Goal: Information Seeking & Learning: Learn about a topic

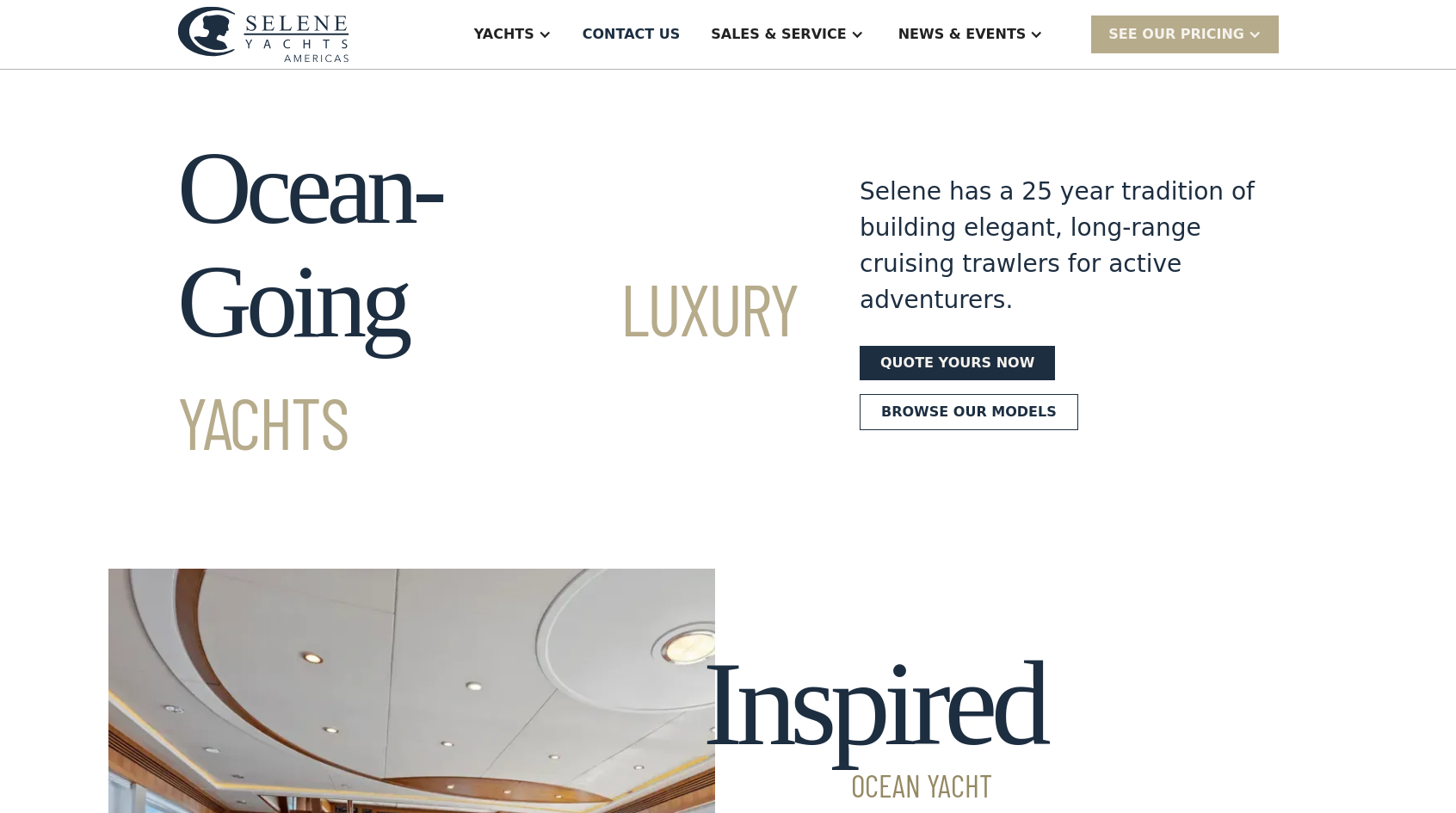
click at [826, 33] on div "Sales & Service" at bounding box center [779, 34] width 135 height 21
click at [818, 80] on div "Sales" at bounding box center [817, 86] width 220 height 13
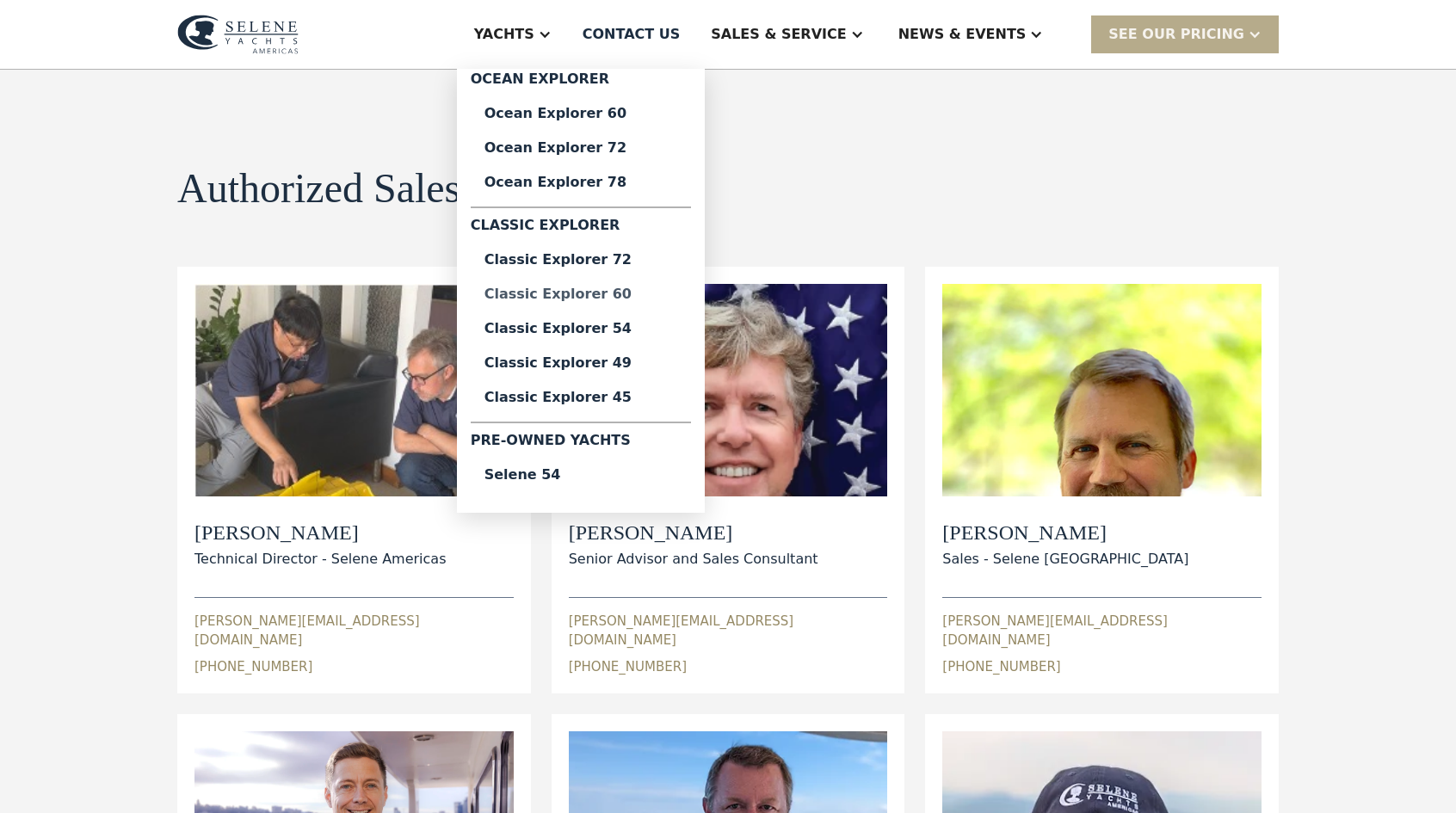
click at [676, 293] on div "Classic Explorer 60" at bounding box center [581, 294] width 192 height 13
click at [625, 471] on div "Selene 54" at bounding box center [581, 475] width 192 height 13
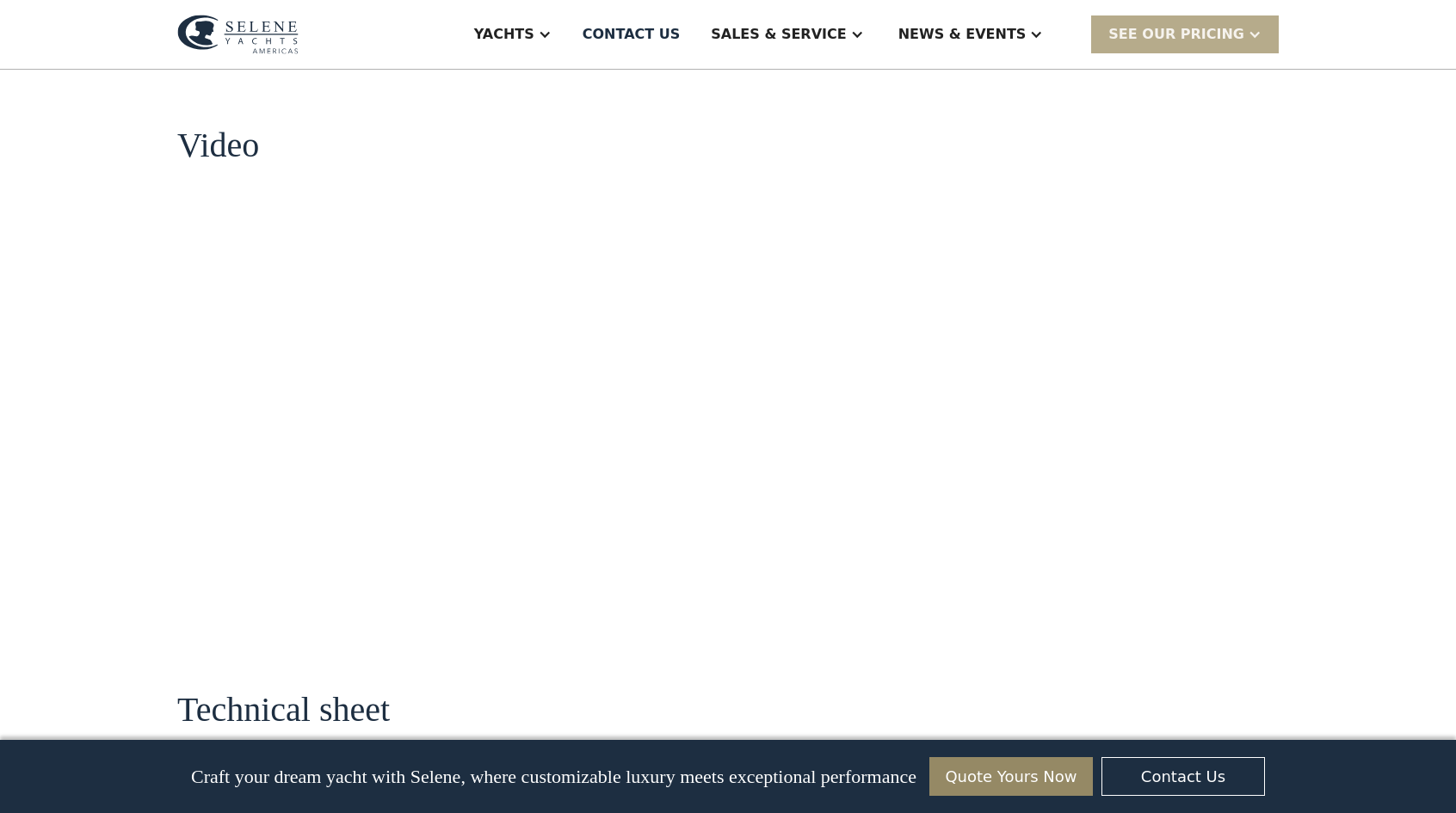
scroll to position [1645, 0]
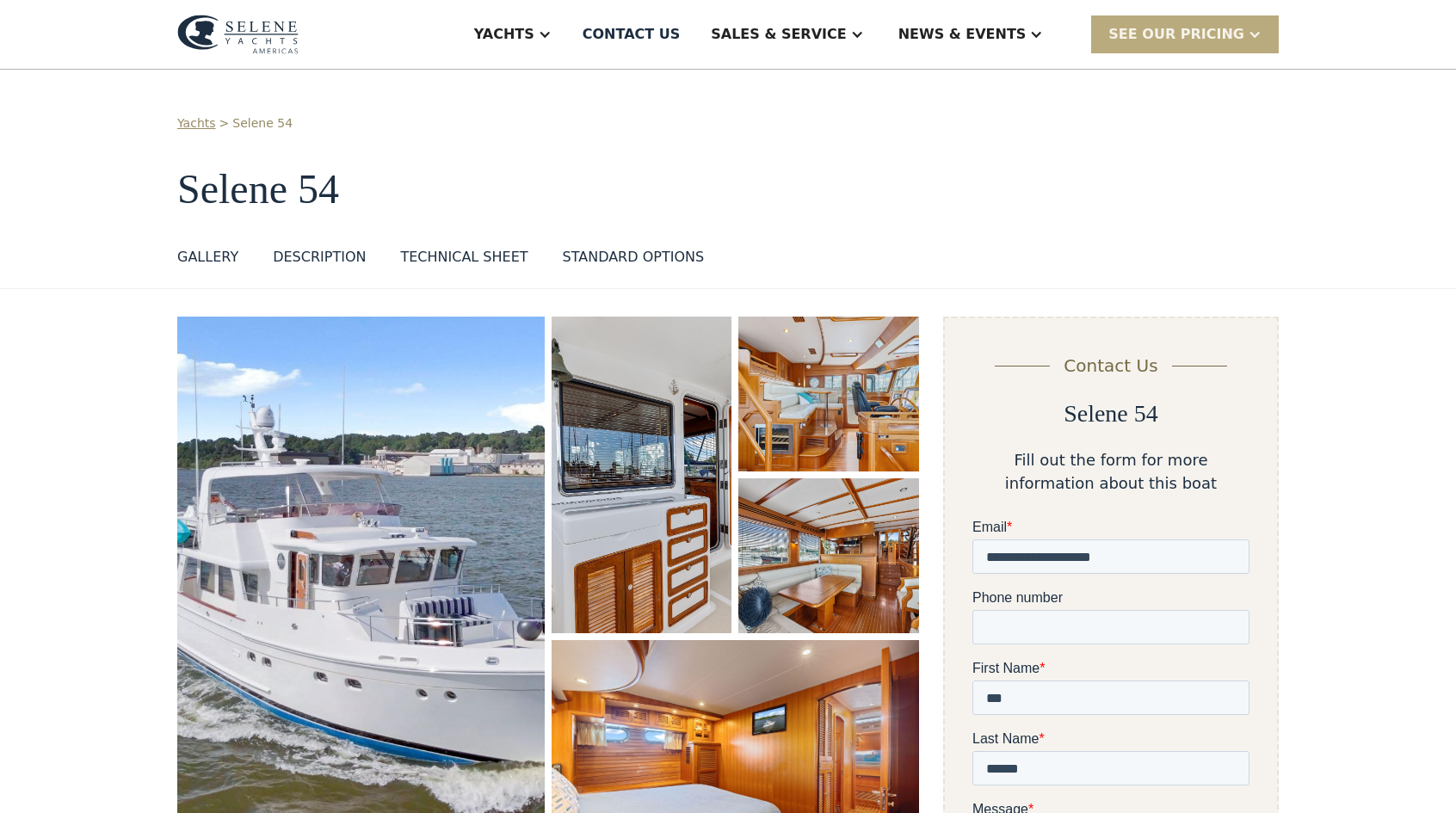
click at [1258, 35] on div at bounding box center [1255, 34] width 13 height 13
click at [1328, 145] on div "Yachts > Selene 54 Selene 54 GALLERY GALLERY DESCRIPTION TECHNICAL SHEET STANDA…" at bounding box center [728, 179] width 1456 height 219
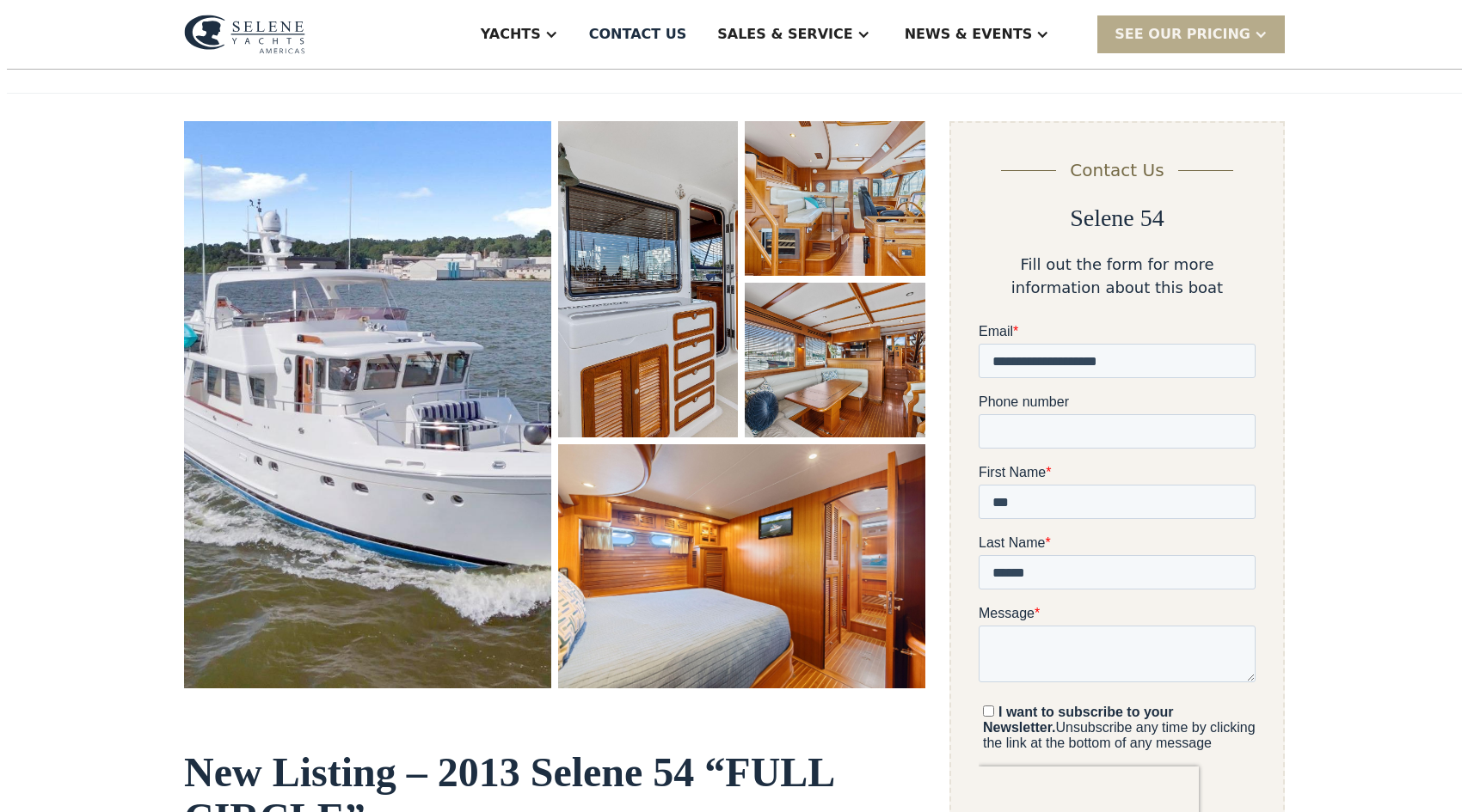
scroll to position [174, 0]
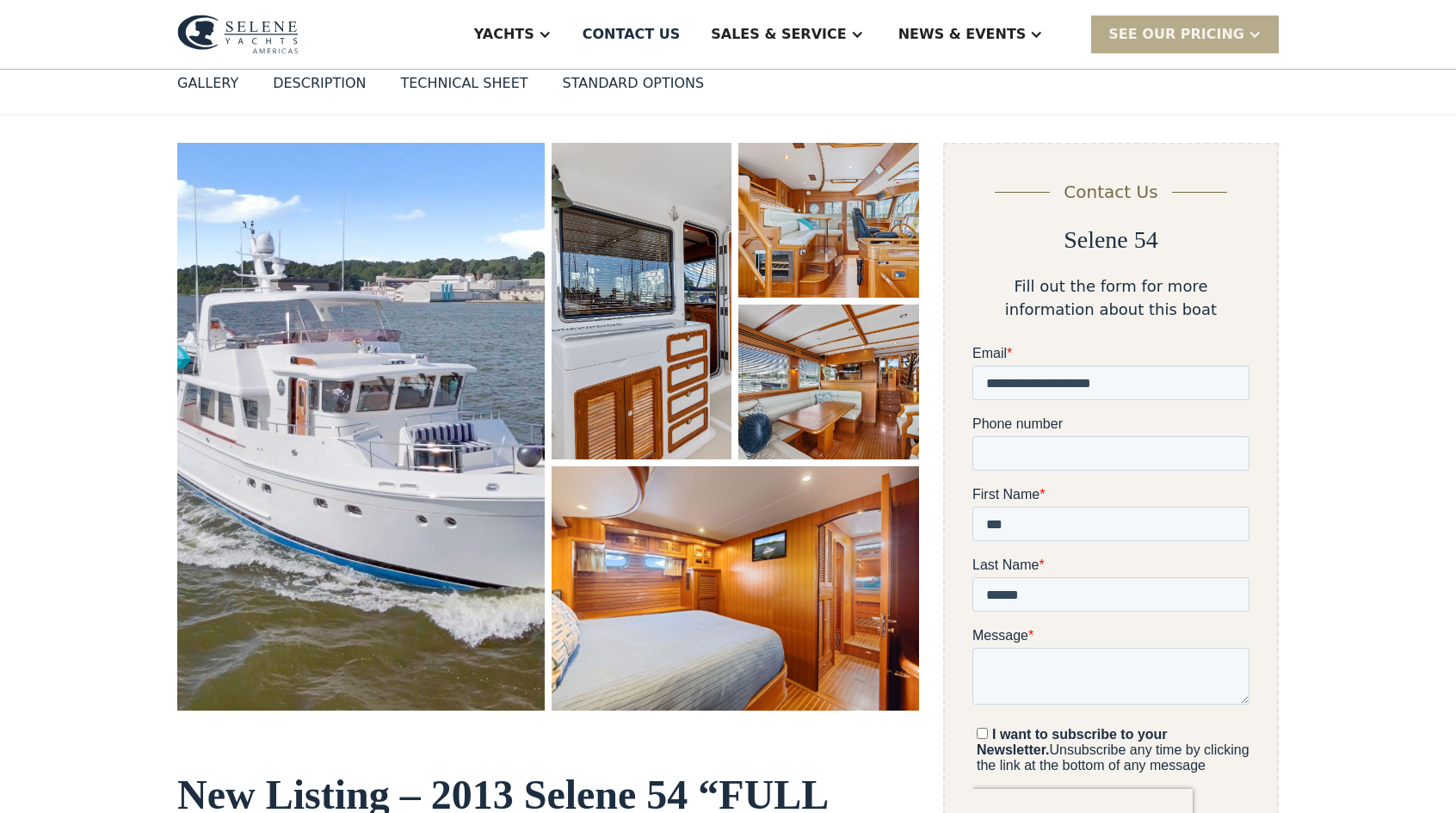
click at [395, 408] on img "open lightbox" at bounding box center [361, 426] width 368 height 568
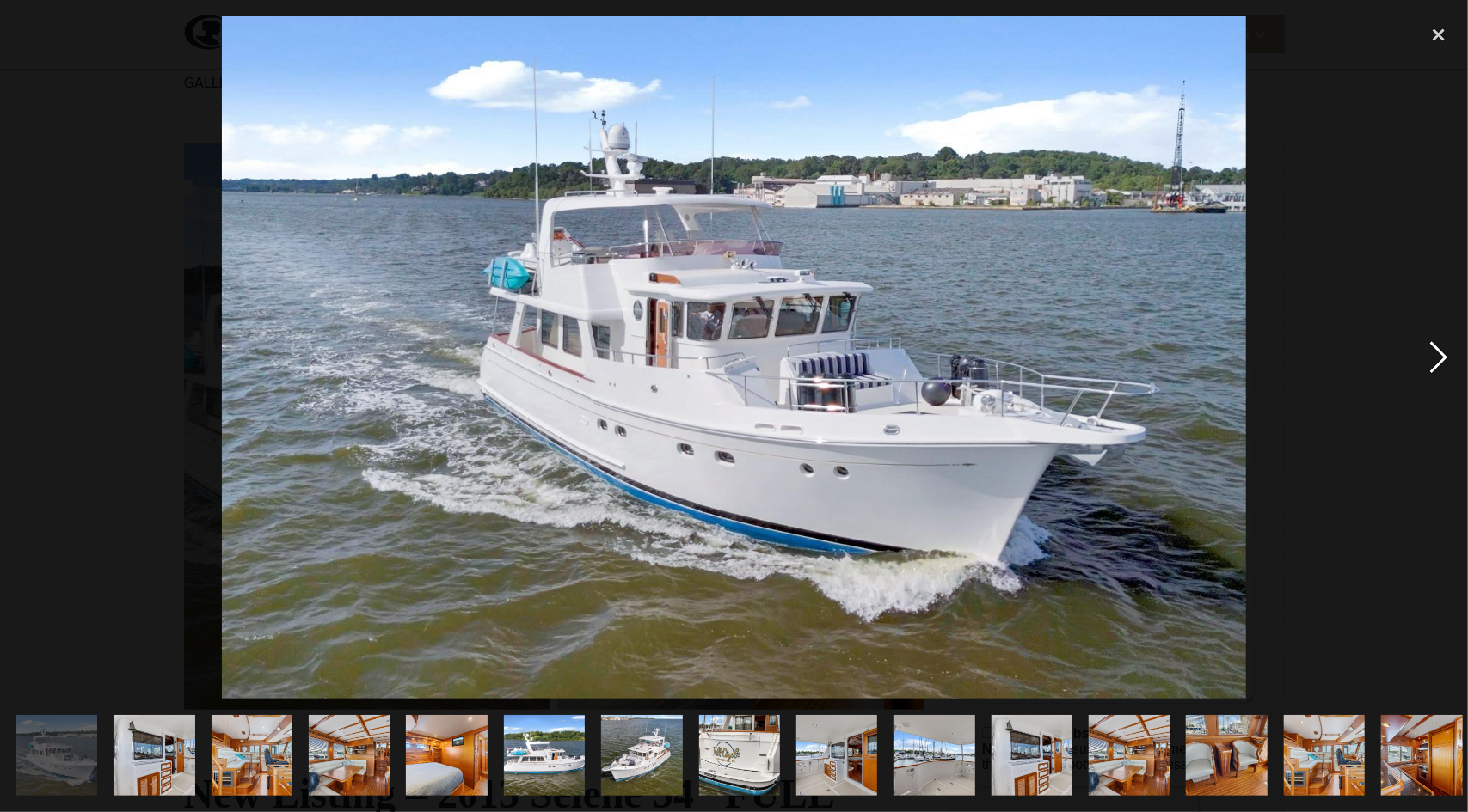
click at [1443, 354] on div "next image" at bounding box center [1438, 358] width 58 height 683
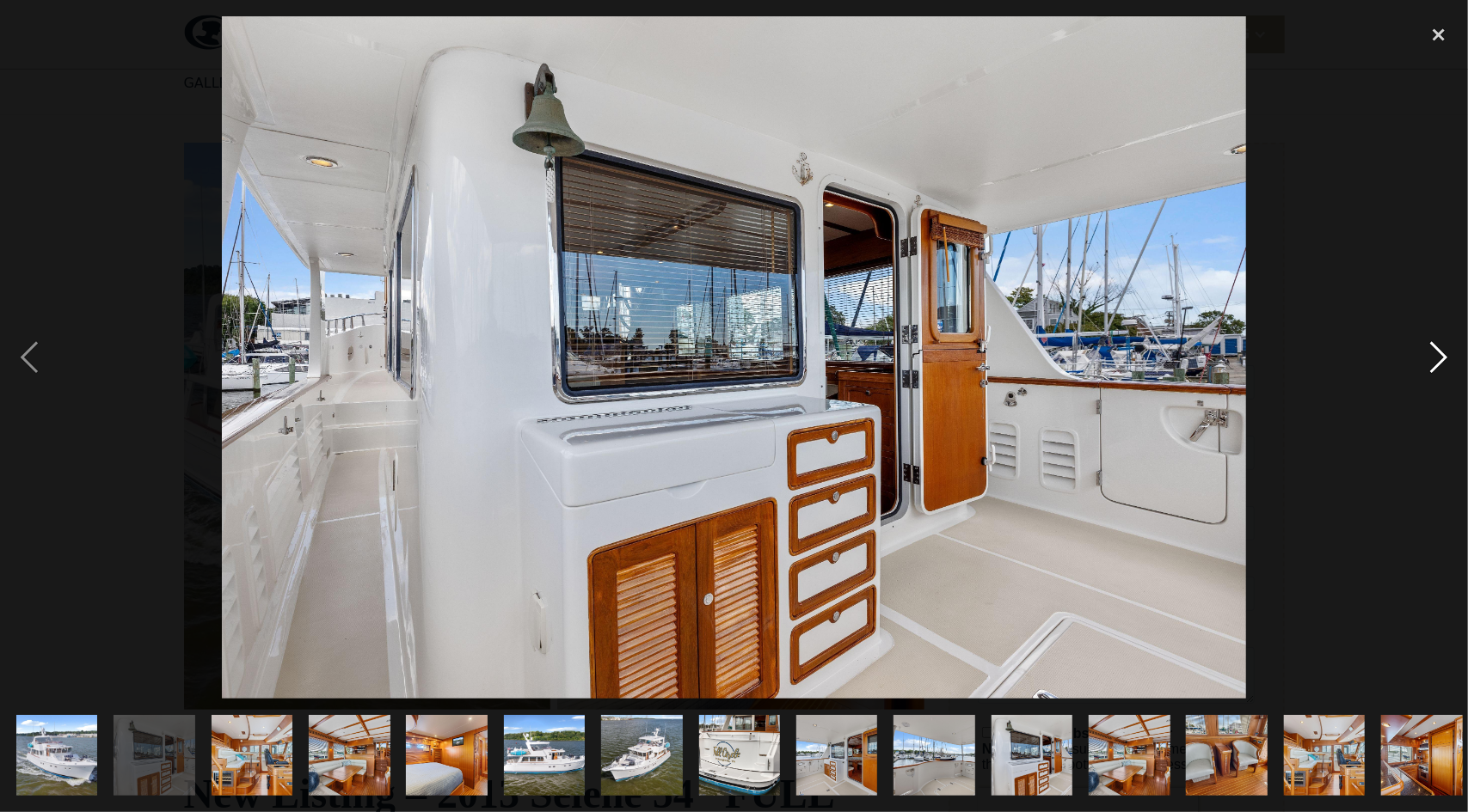
click at [1443, 354] on div "next image" at bounding box center [1438, 358] width 58 height 683
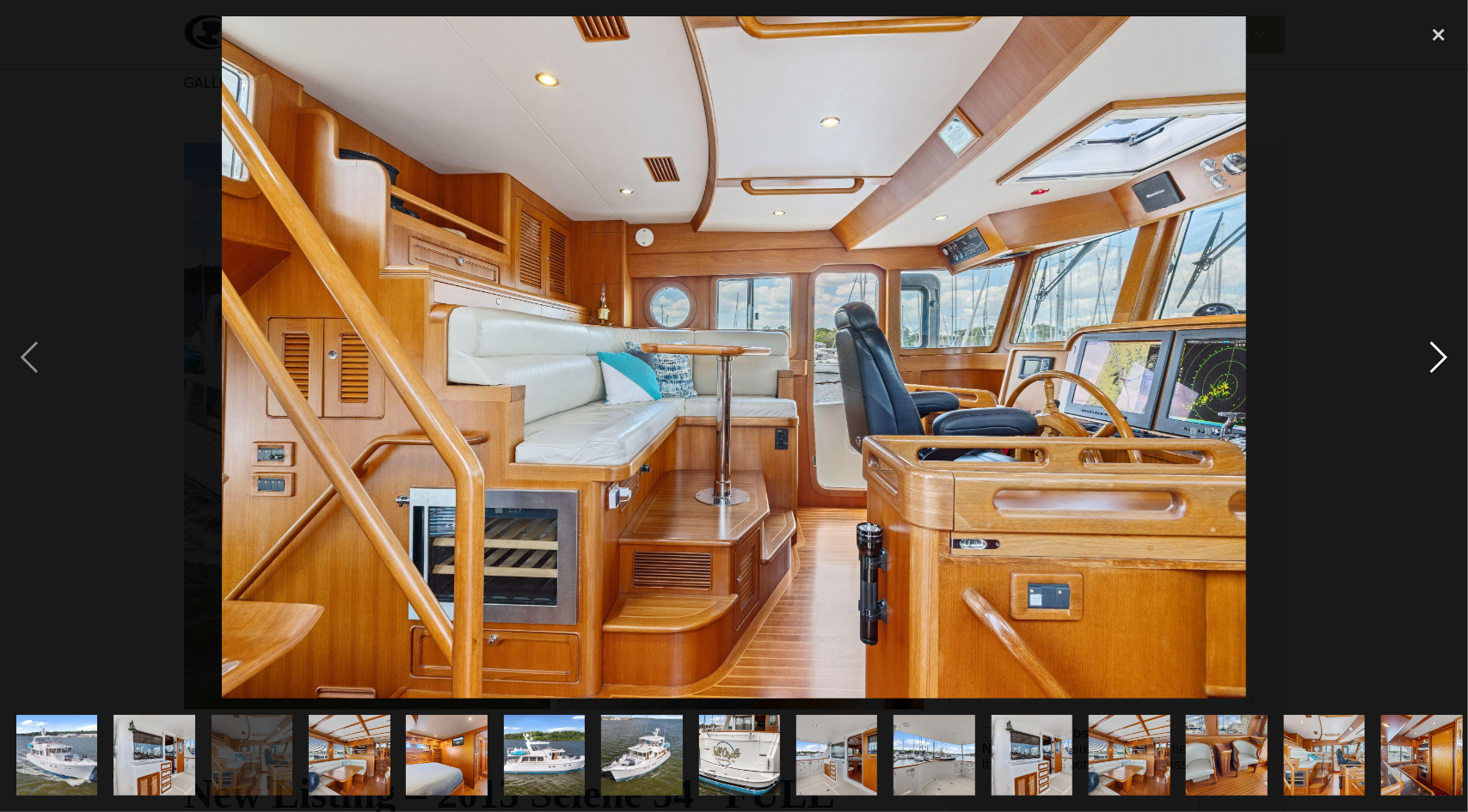
click at [1443, 354] on div "next image" at bounding box center [1438, 358] width 58 height 683
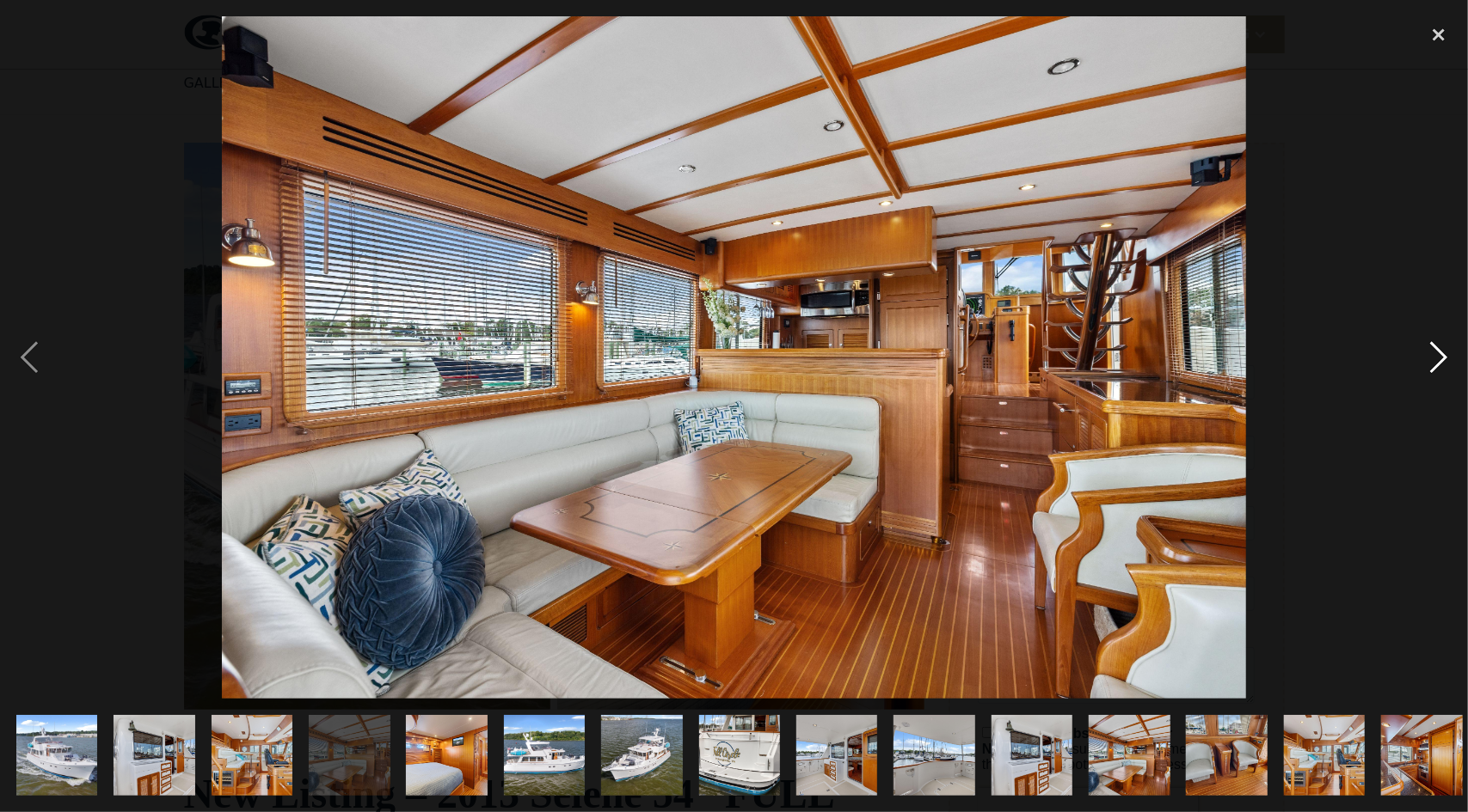
click at [1443, 354] on div "next image" at bounding box center [1438, 358] width 58 height 683
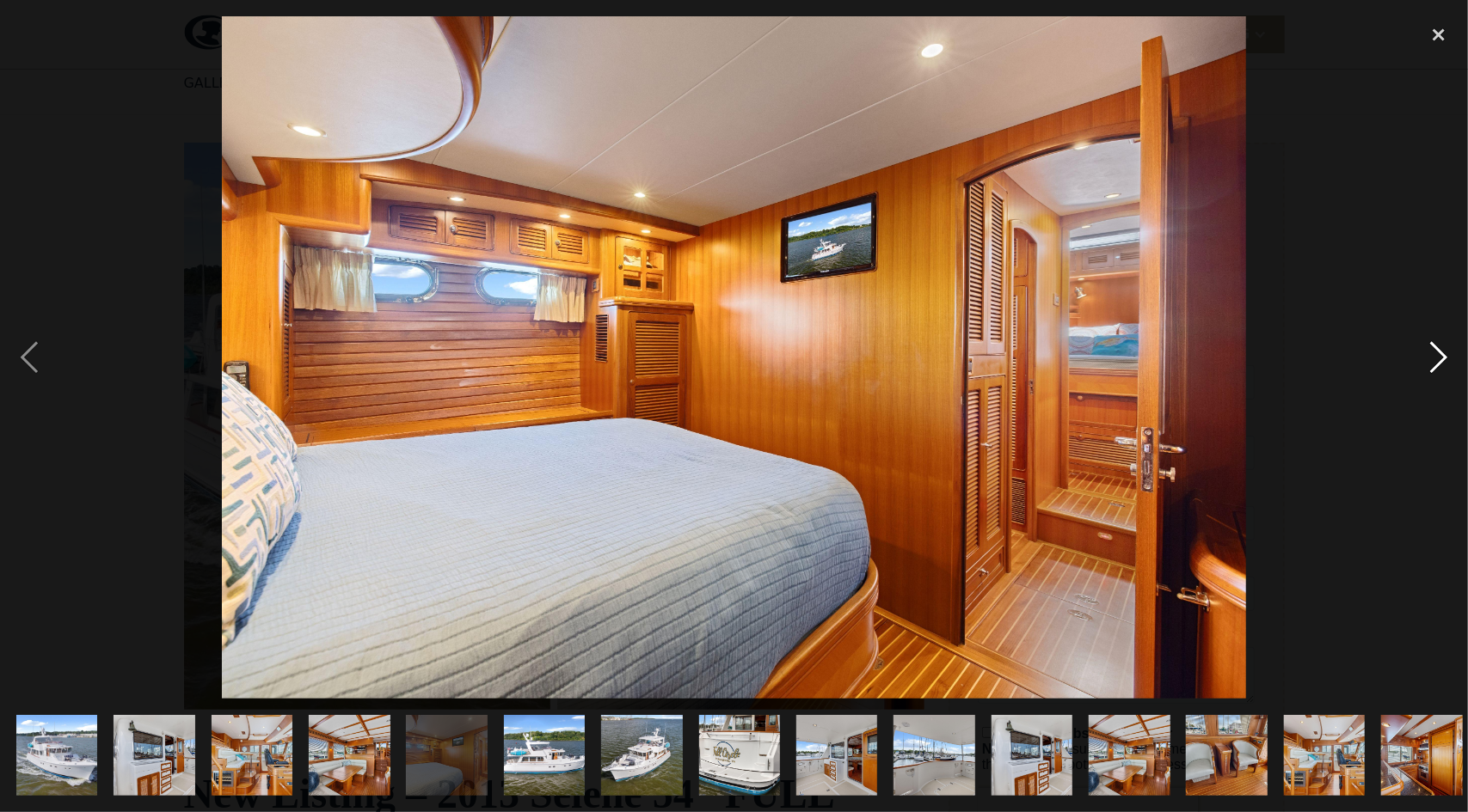
click at [1443, 354] on div "next image" at bounding box center [1438, 358] width 58 height 683
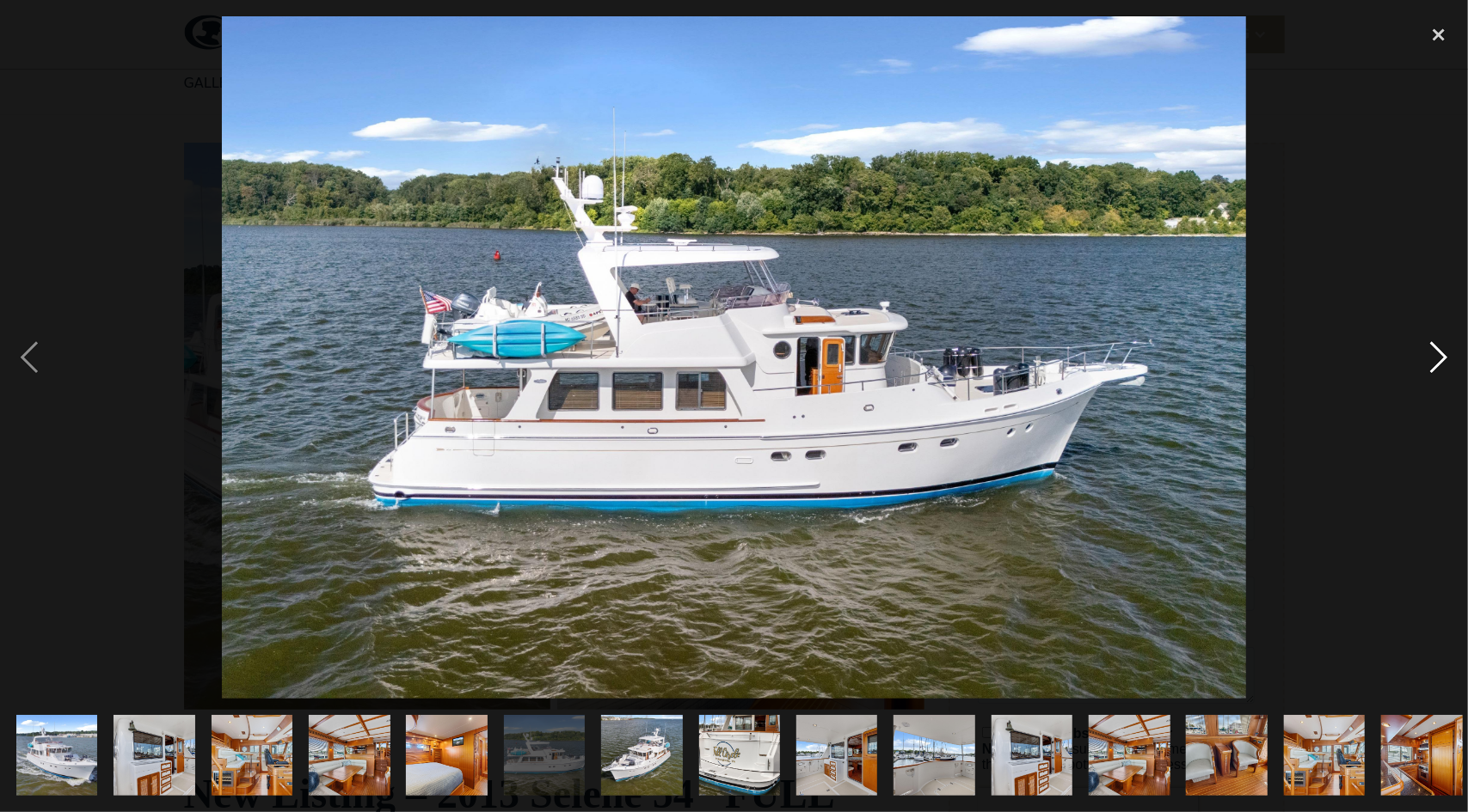
click at [1443, 354] on div "next image" at bounding box center [1438, 358] width 58 height 683
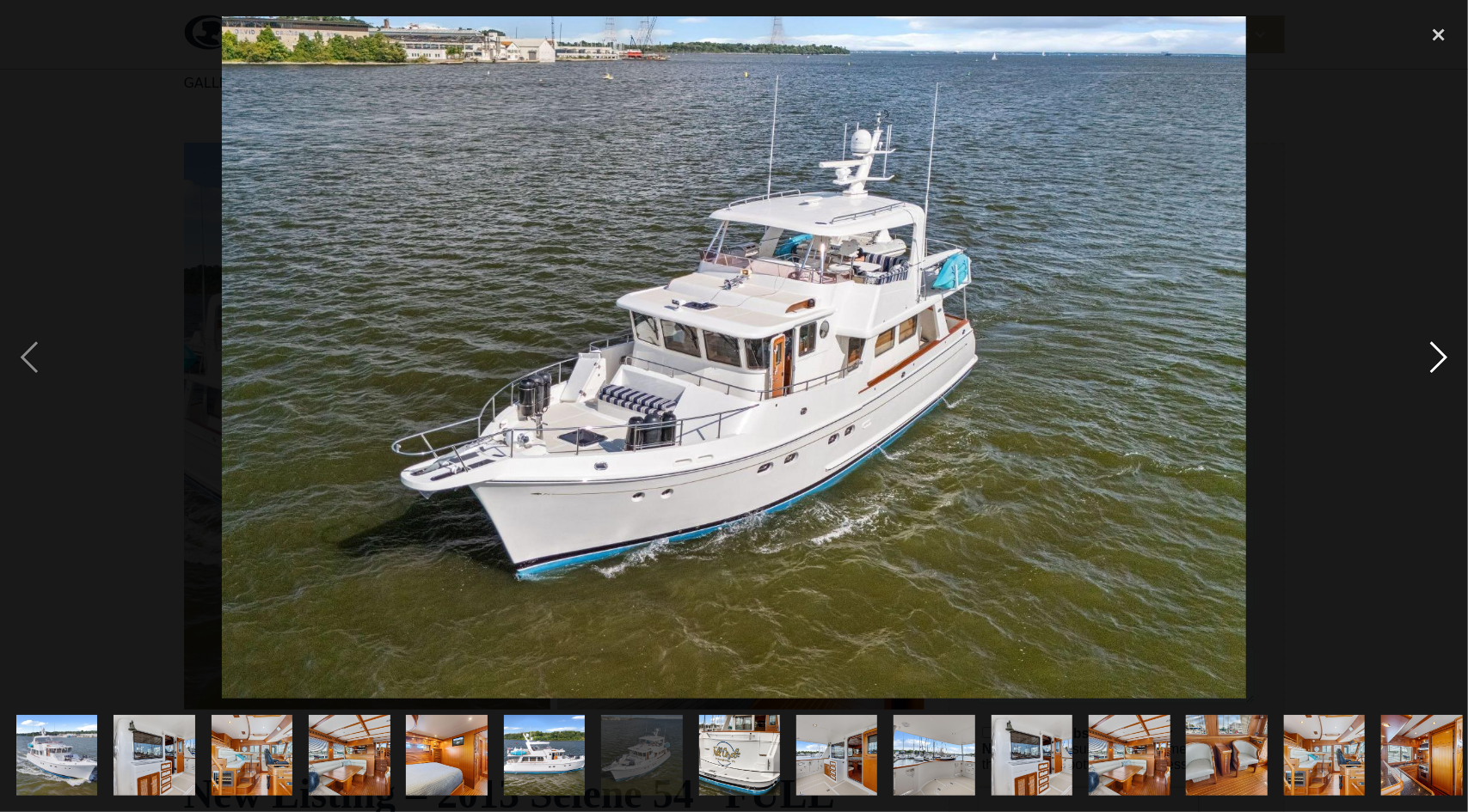
click at [1443, 354] on div "next image" at bounding box center [1438, 358] width 58 height 683
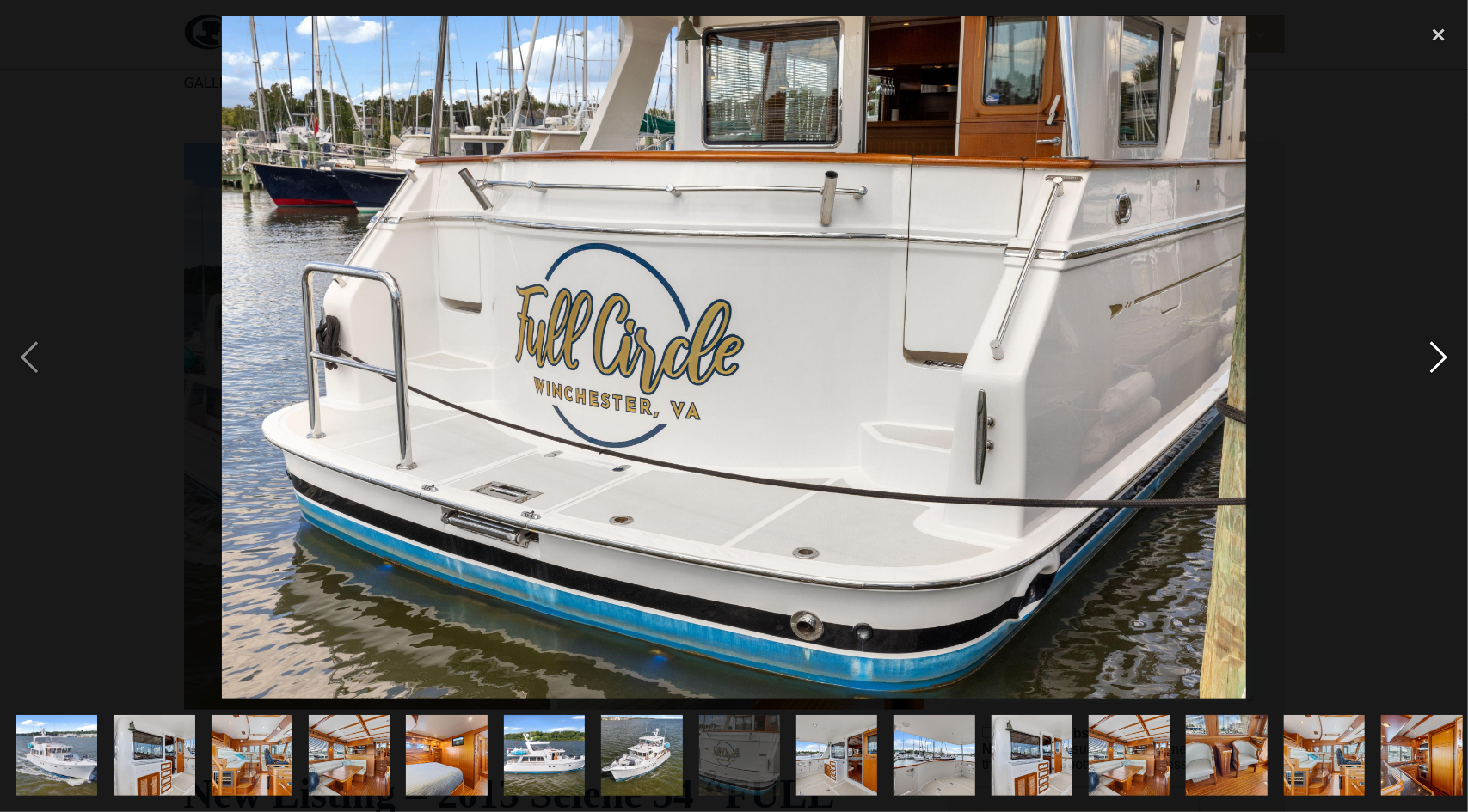
click at [1443, 354] on div "next image" at bounding box center [1438, 358] width 58 height 683
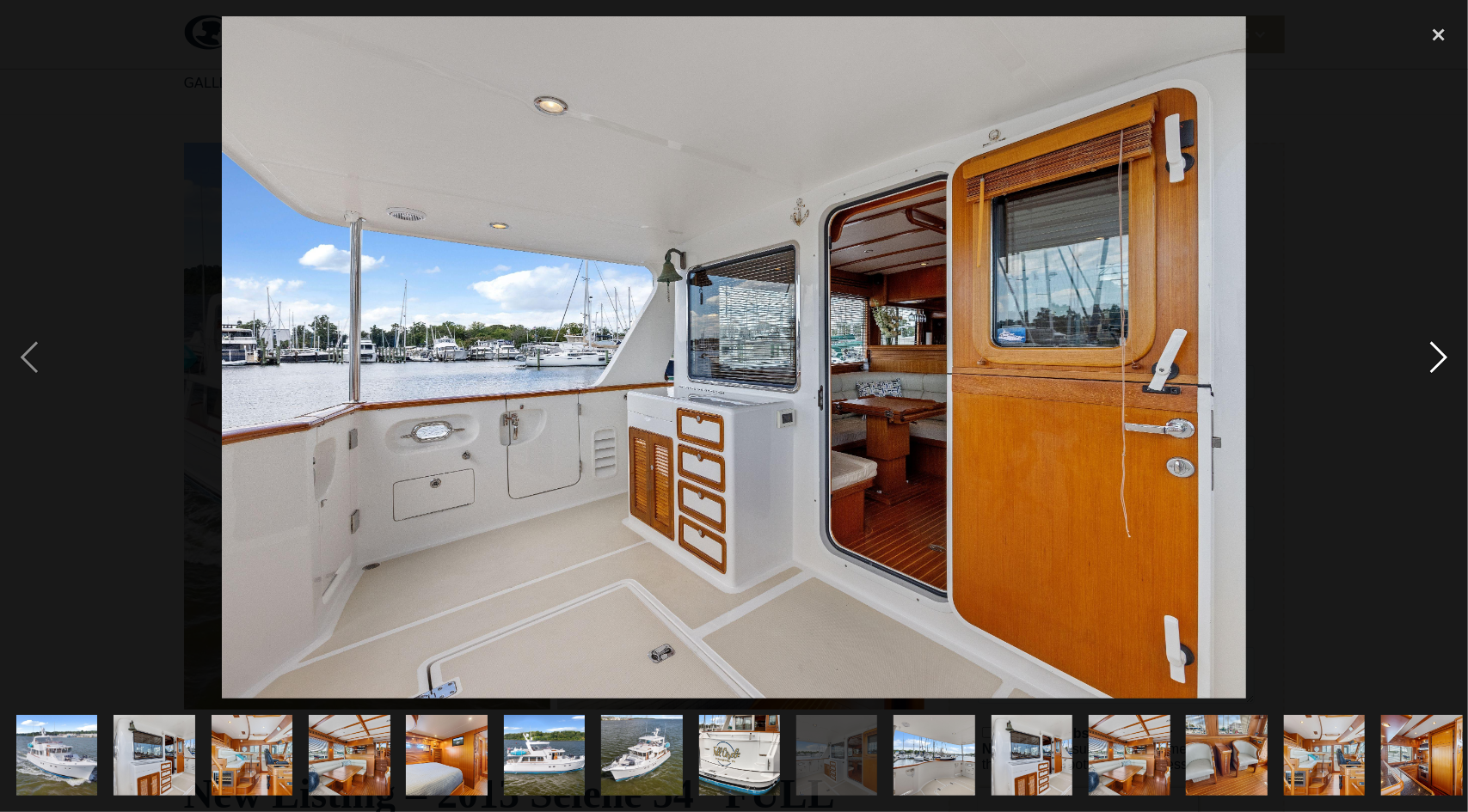
click at [1443, 354] on div "next image" at bounding box center [1438, 358] width 58 height 683
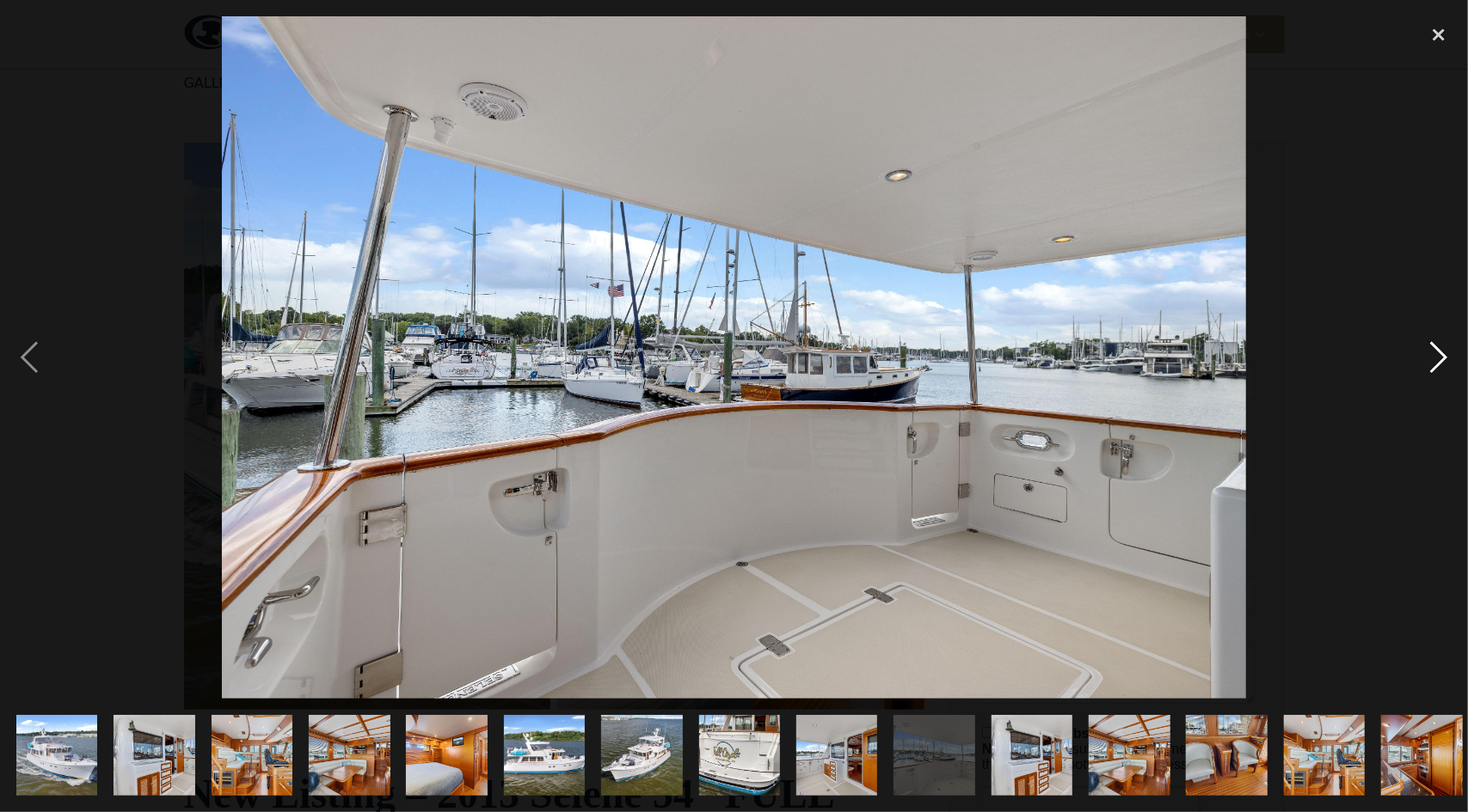
click at [1443, 354] on div "next image" at bounding box center [1438, 358] width 58 height 683
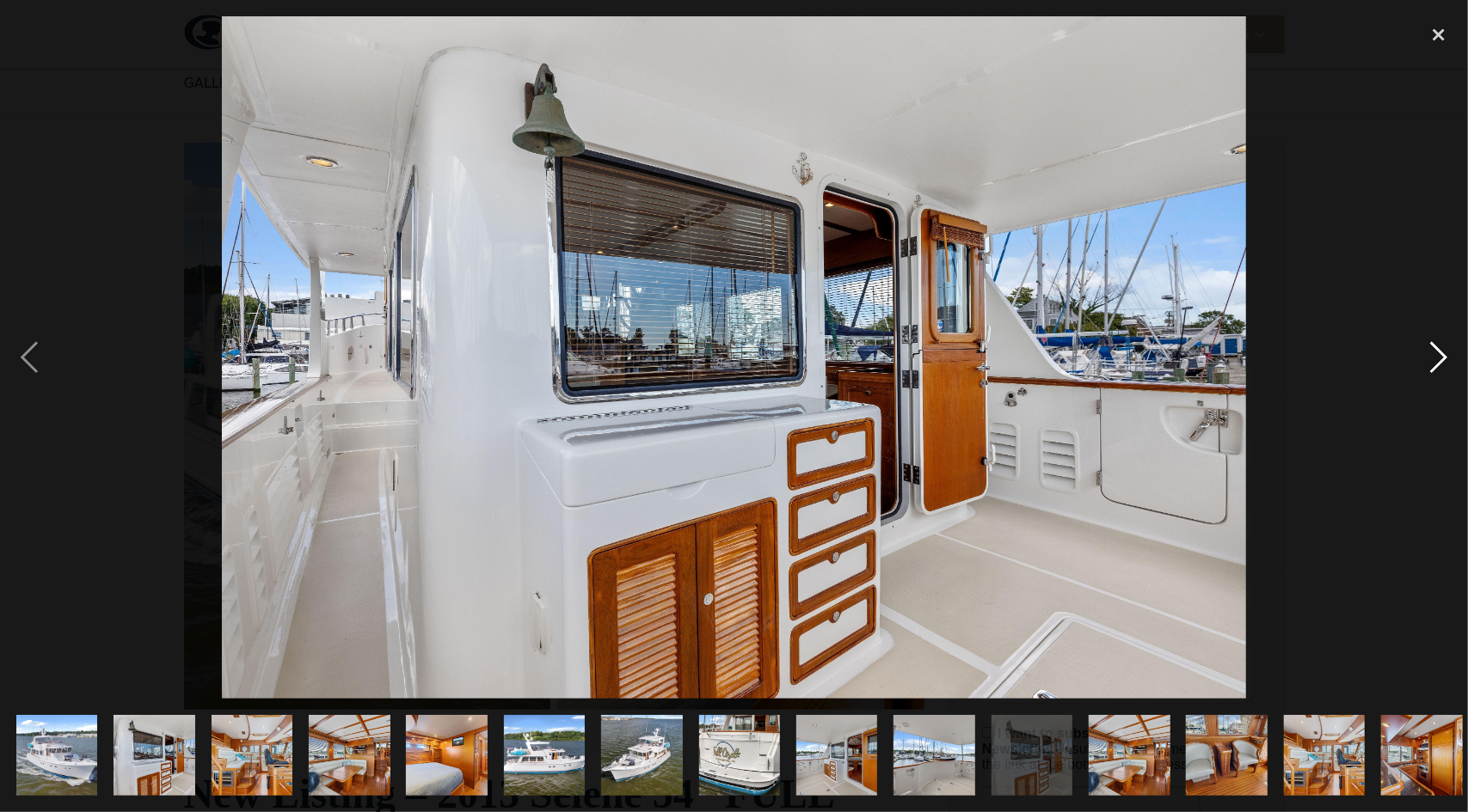
click at [1443, 354] on div "next image" at bounding box center [1438, 358] width 58 height 683
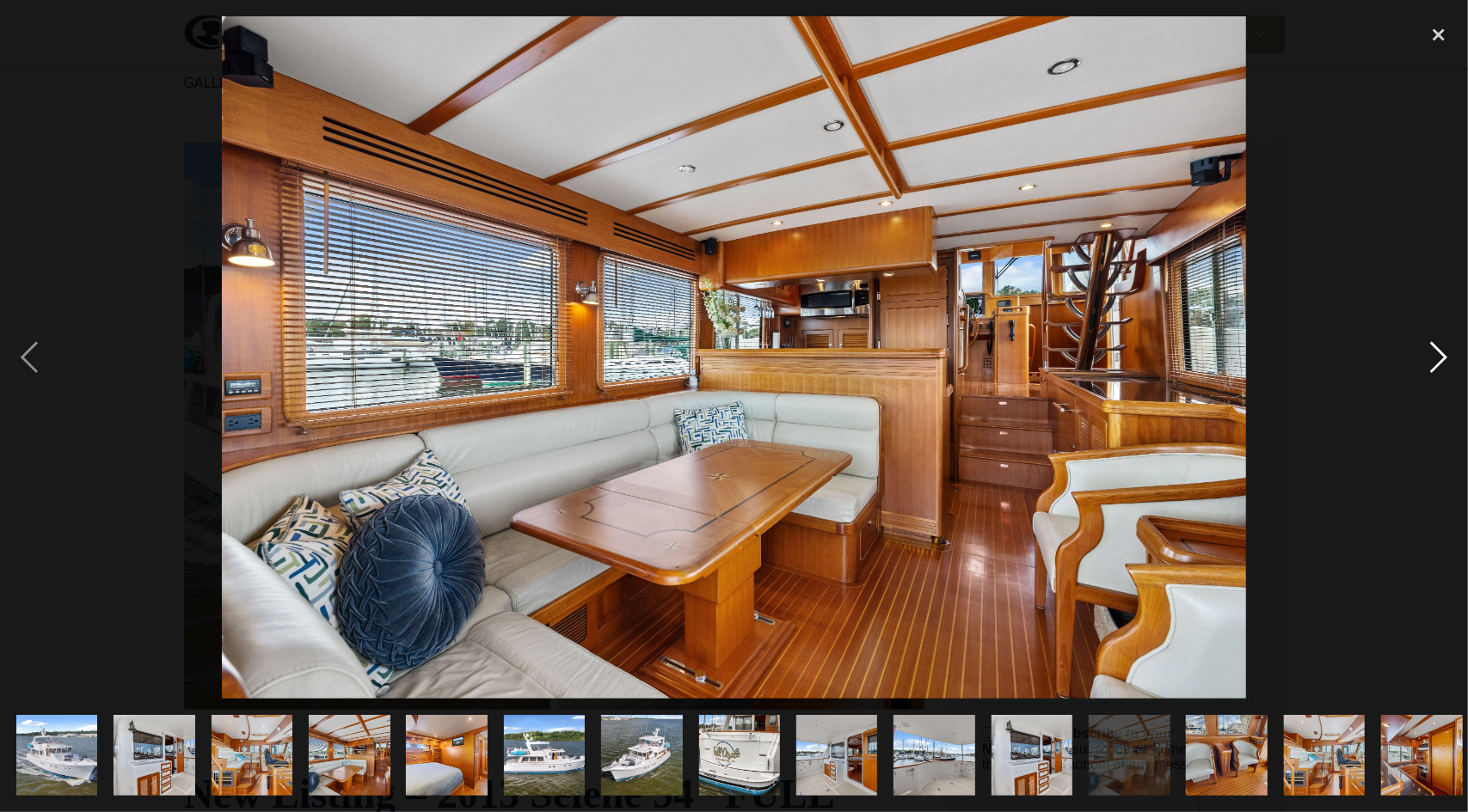
click at [1443, 354] on div "next image" at bounding box center [1438, 358] width 58 height 683
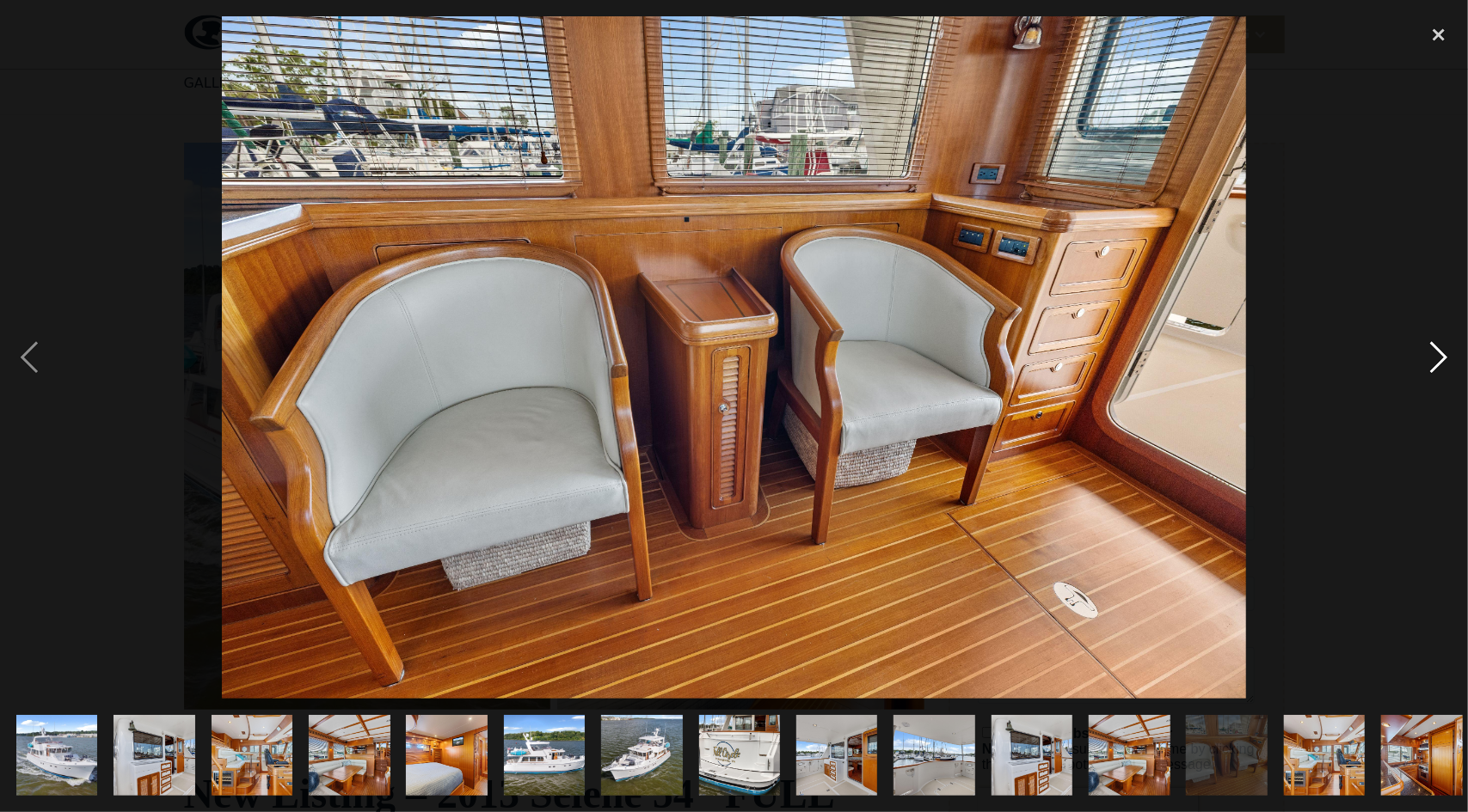
click at [1443, 354] on div "next image" at bounding box center [1438, 358] width 58 height 683
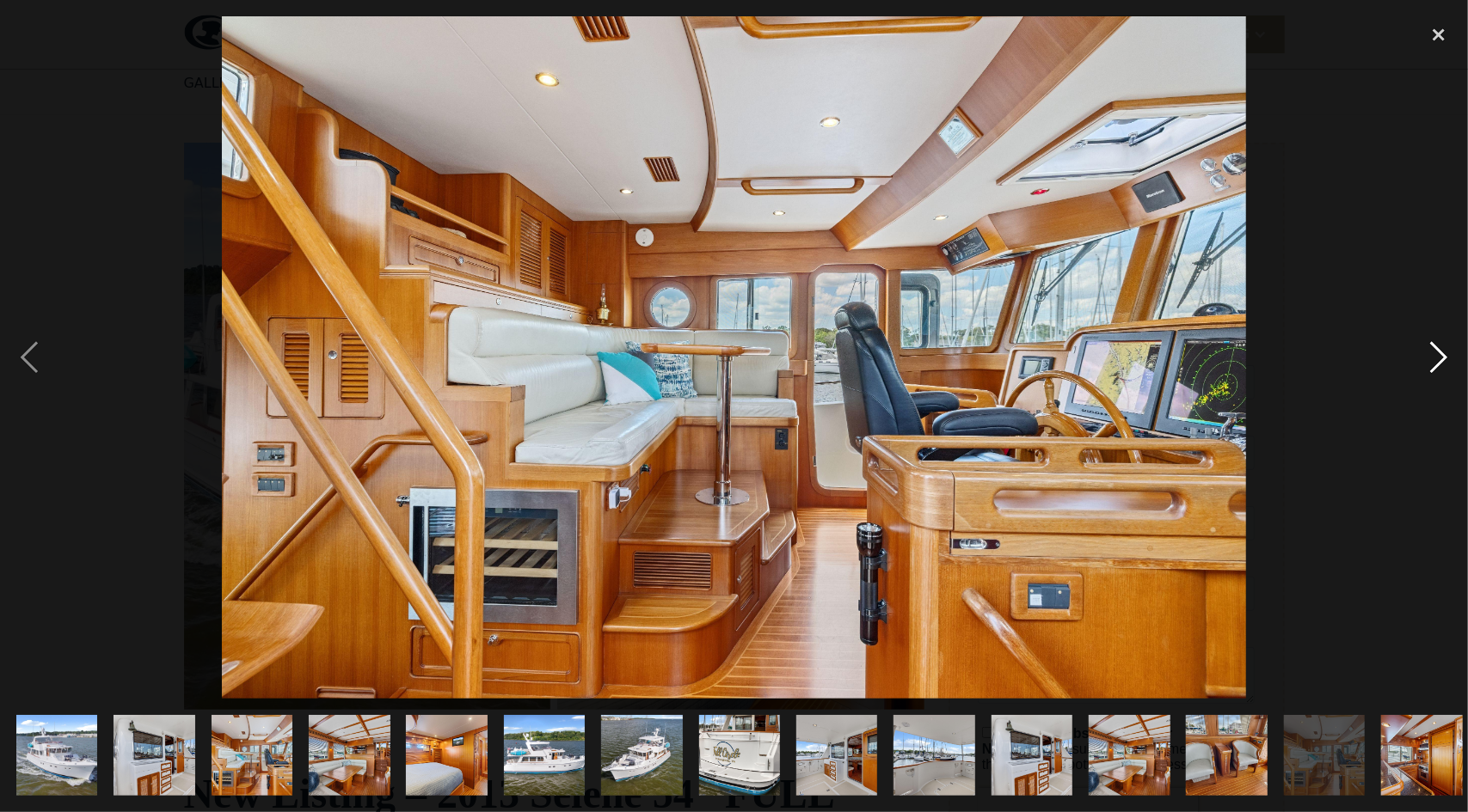
click at [1443, 354] on div "next image" at bounding box center [1438, 358] width 58 height 683
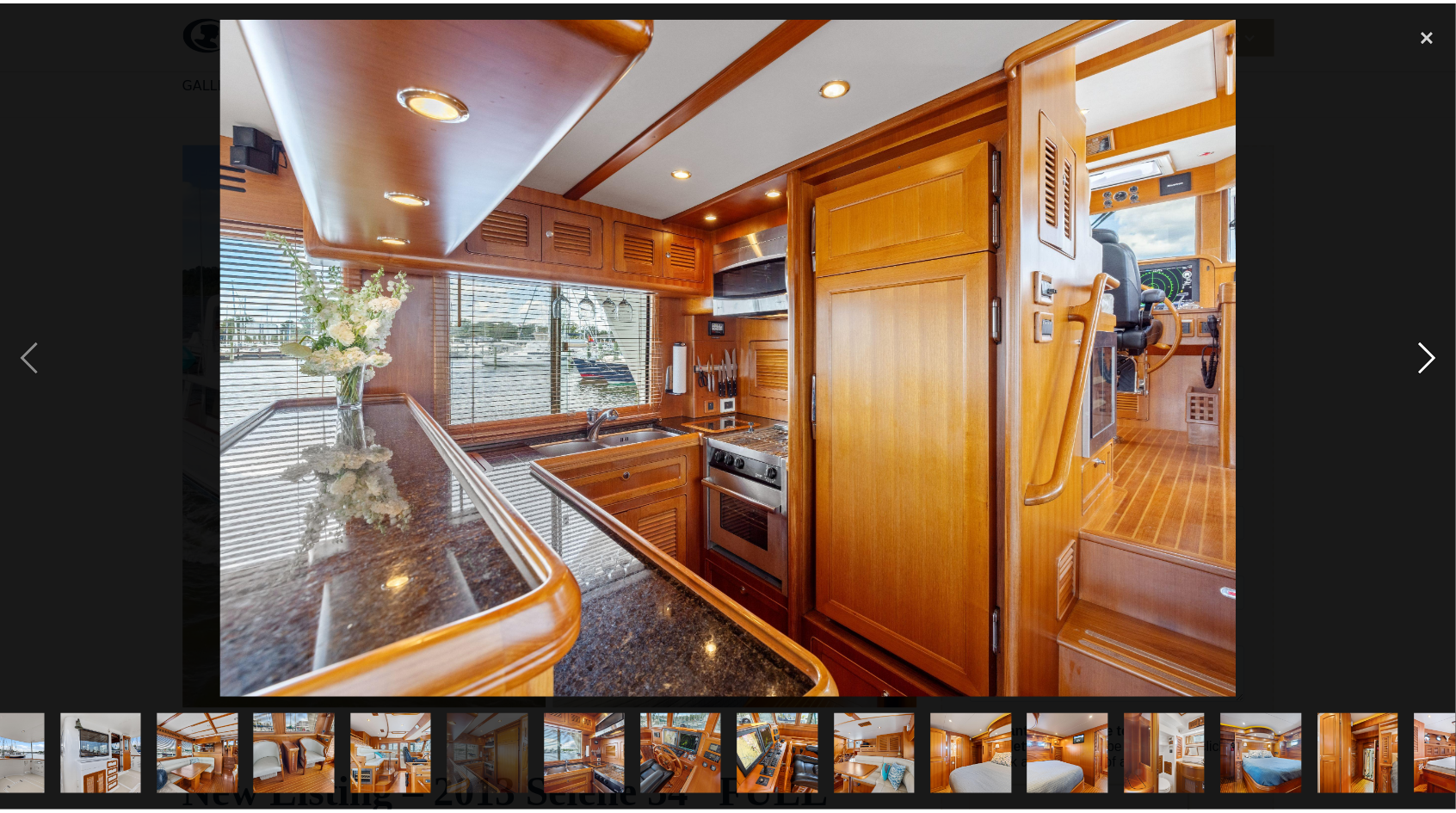
scroll to position [0, 1374]
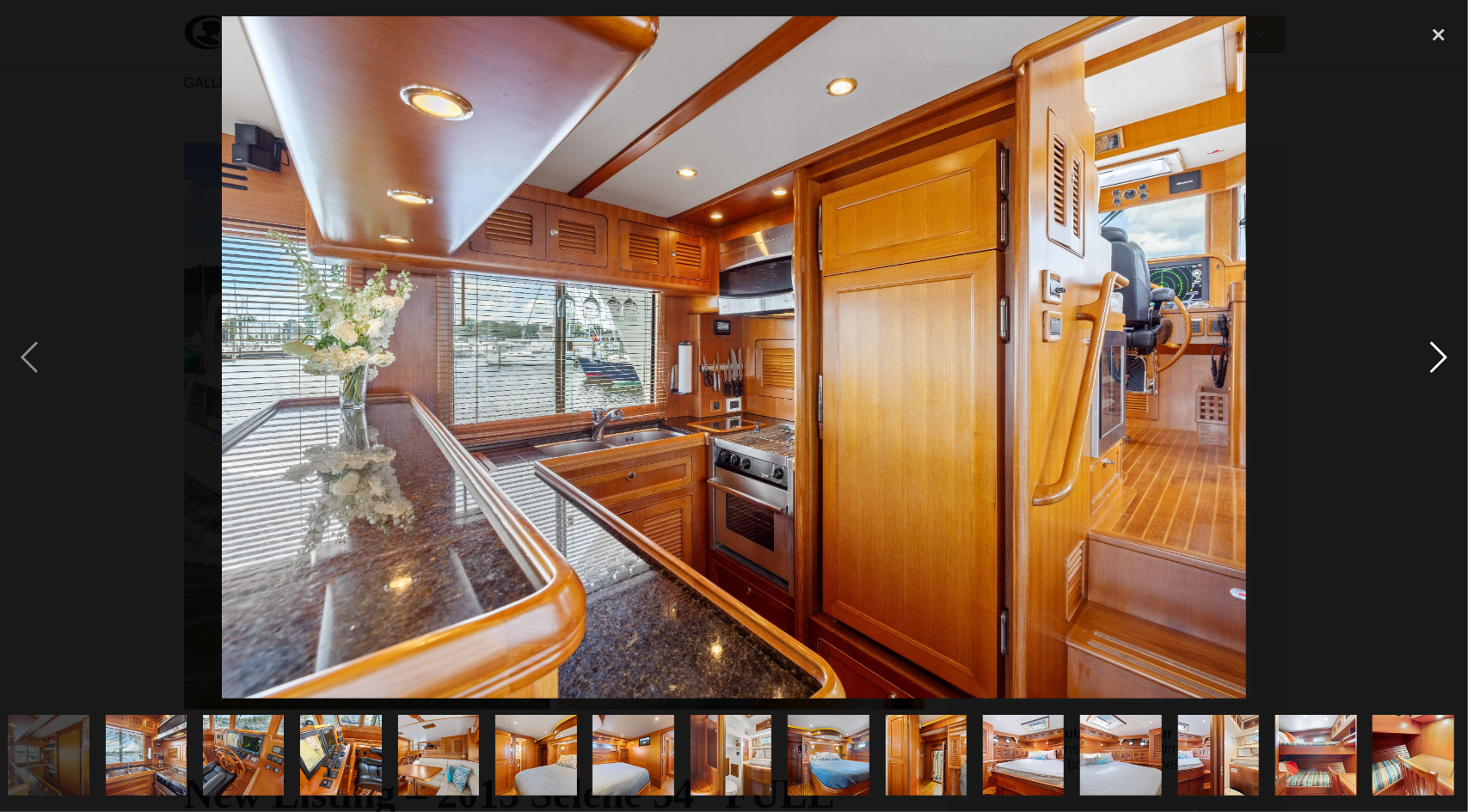
click at [1443, 354] on div "next image" at bounding box center [1438, 358] width 58 height 683
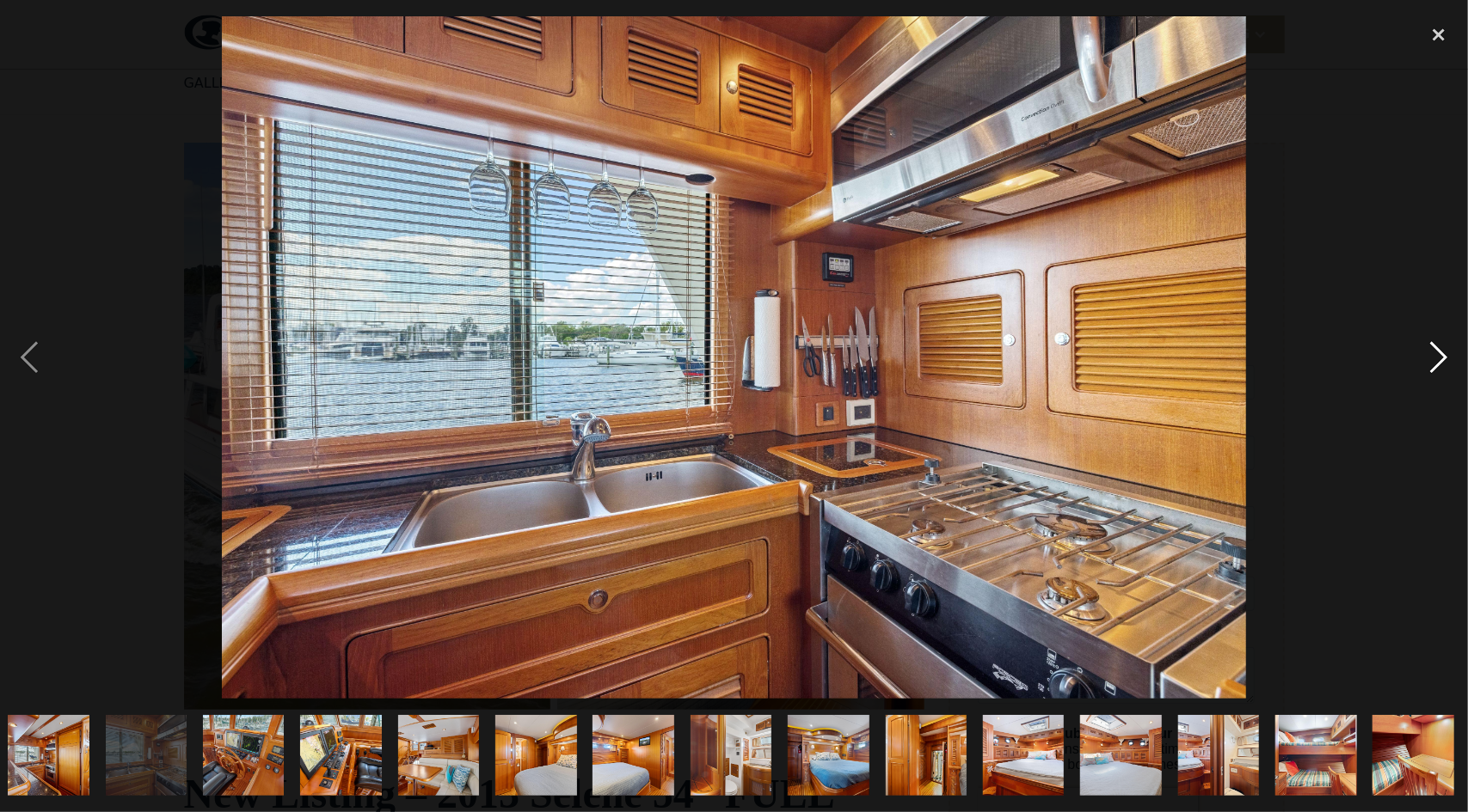
click at [1443, 354] on div "next image" at bounding box center [1438, 358] width 58 height 683
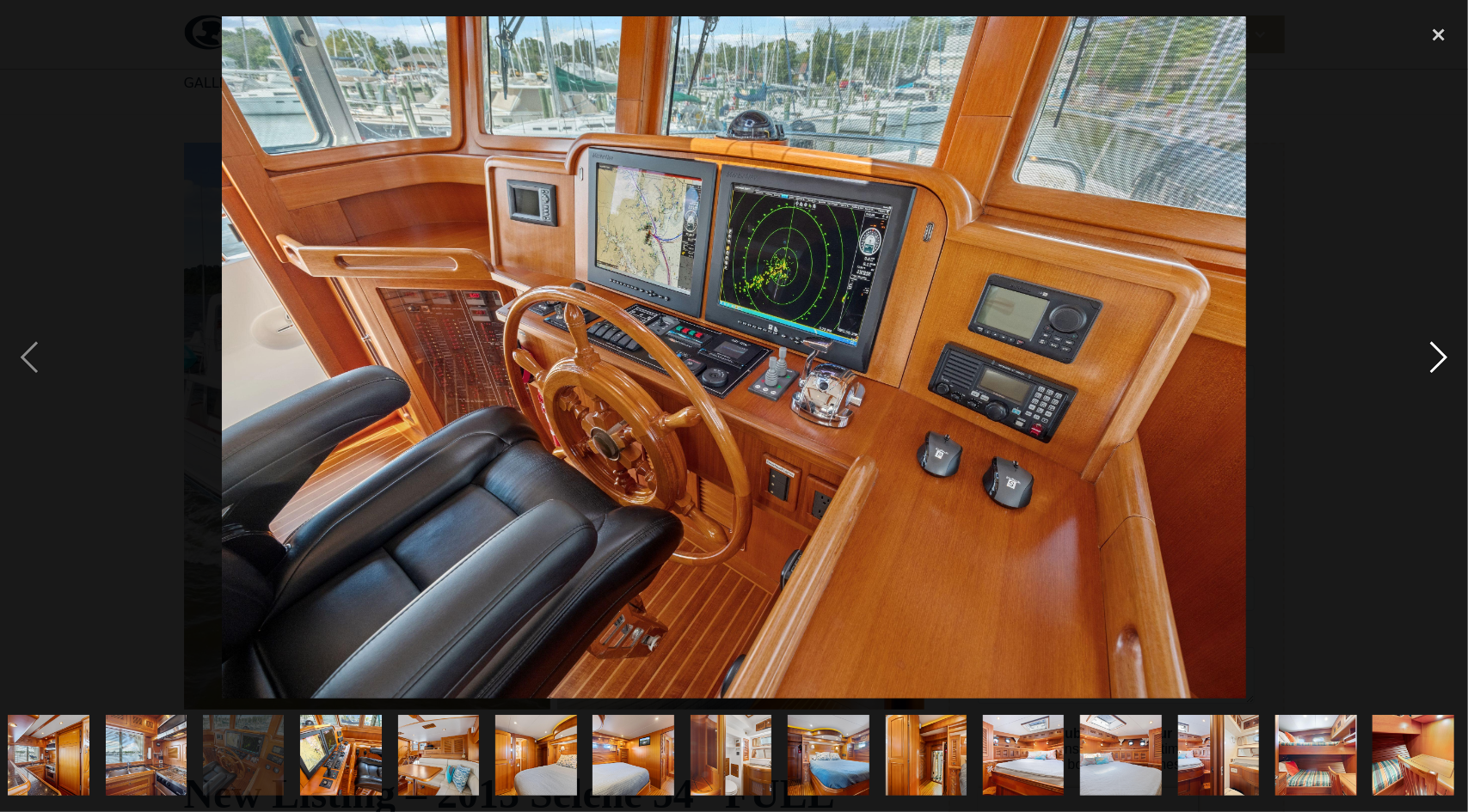
click at [1443, 354] on div "next image" at bounding box center [1438, 358] width 58 height 683
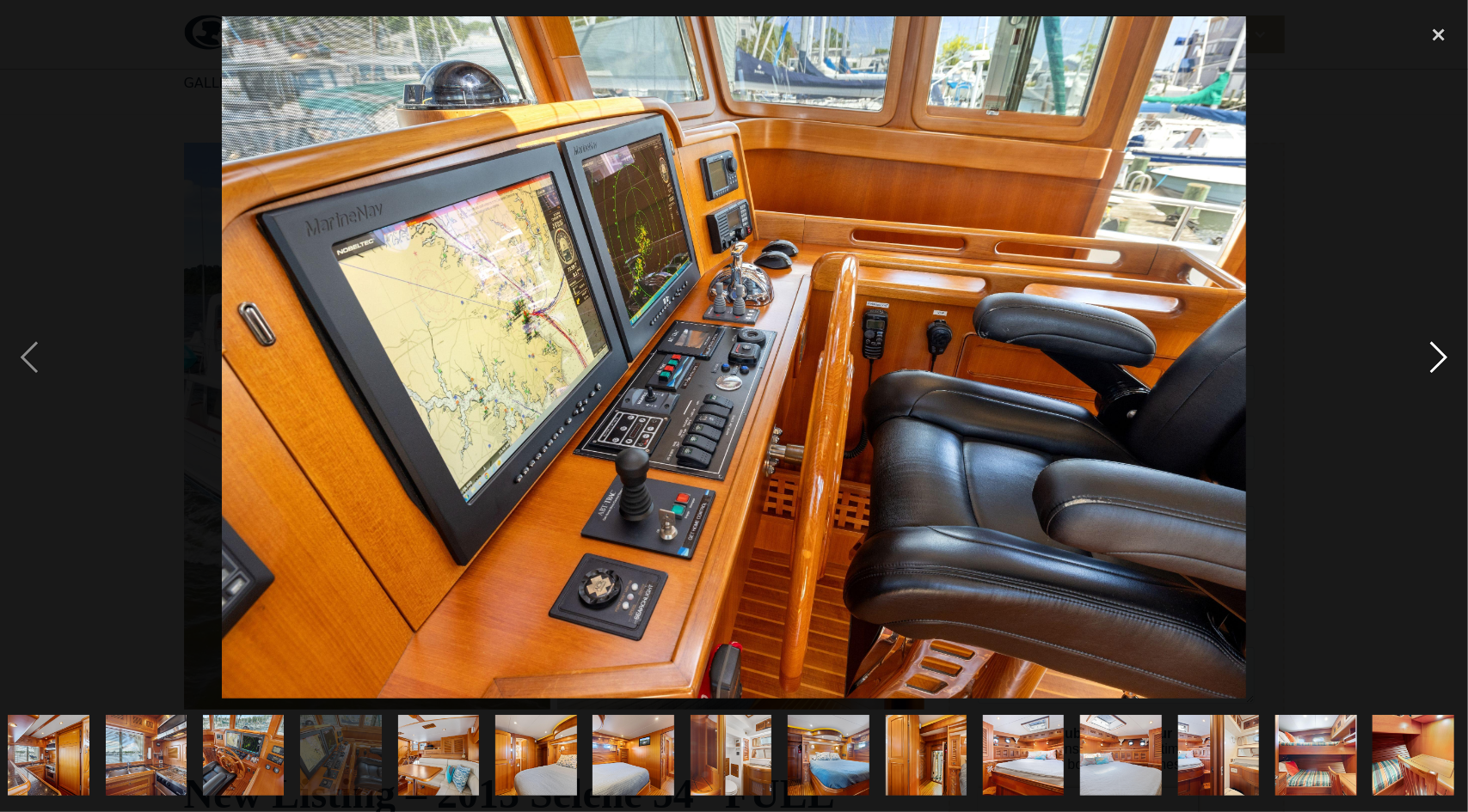
click at [1443, 354] on div "next image" at bounding box center [1438, 358] width 58 height 683
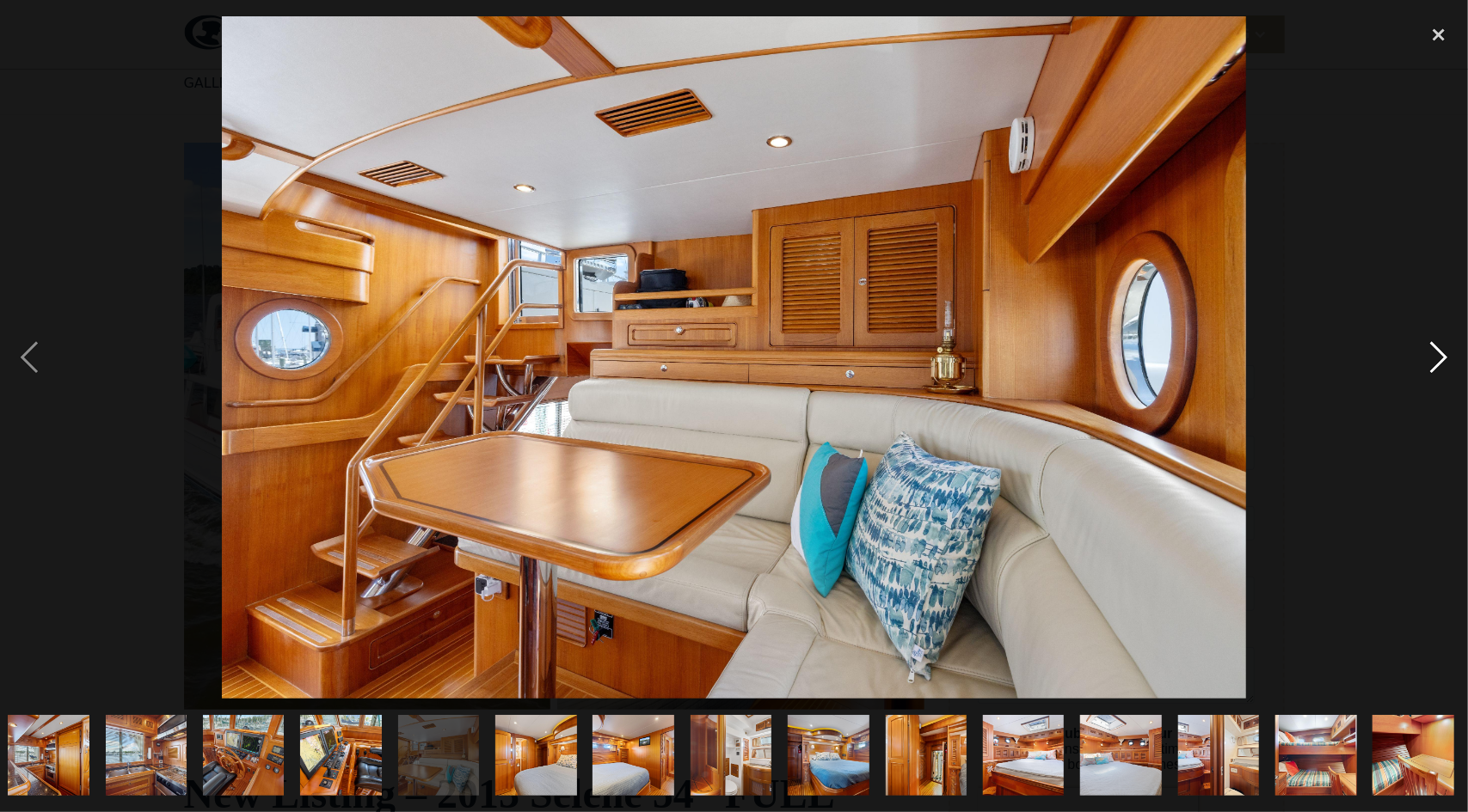
click at [1443, 354] on div "next image" at bounding box center [1438, 358] width 58 height 683
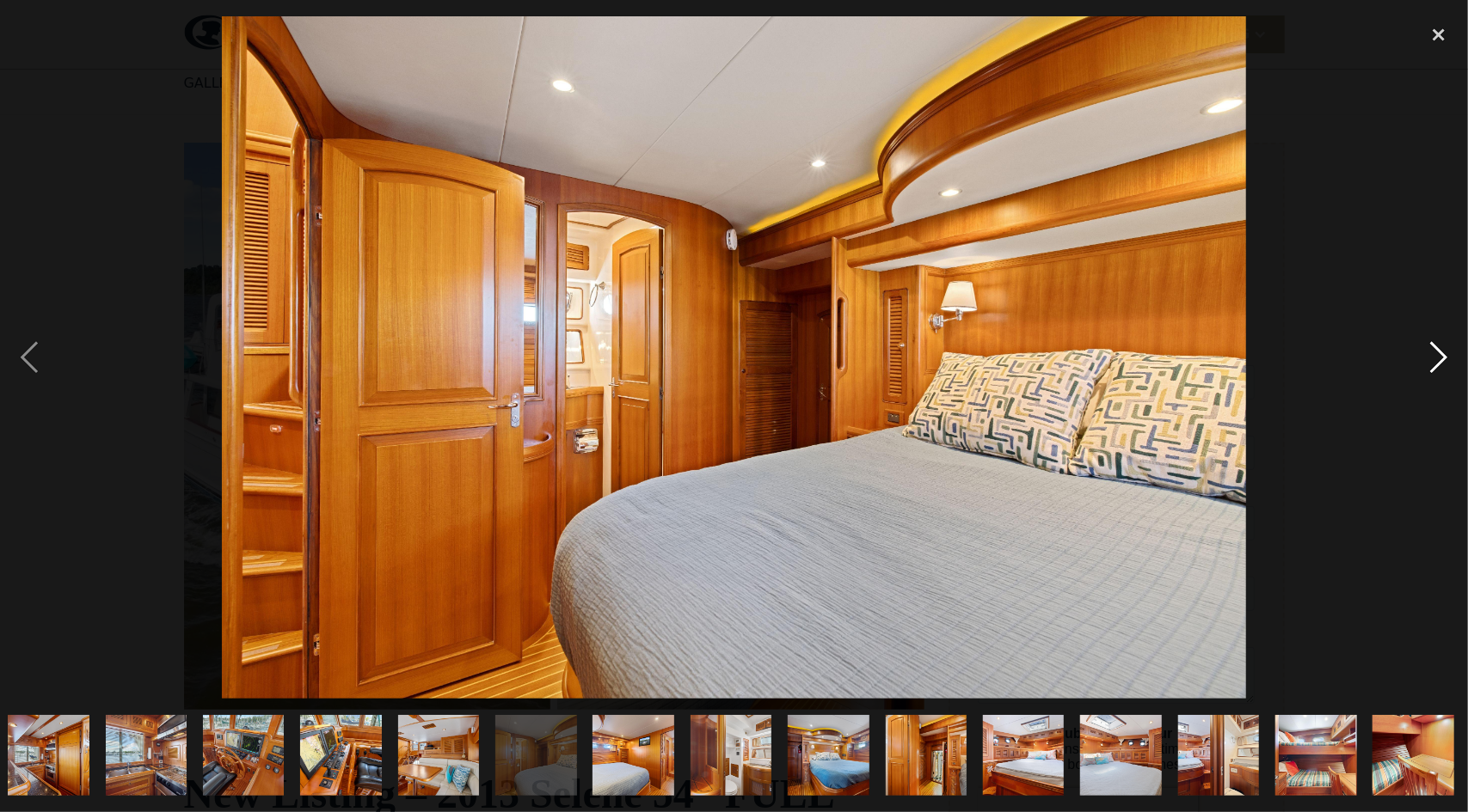
click at [1441, 358] on div "next image" at bounding box center [1438, 358] width 58 height 683
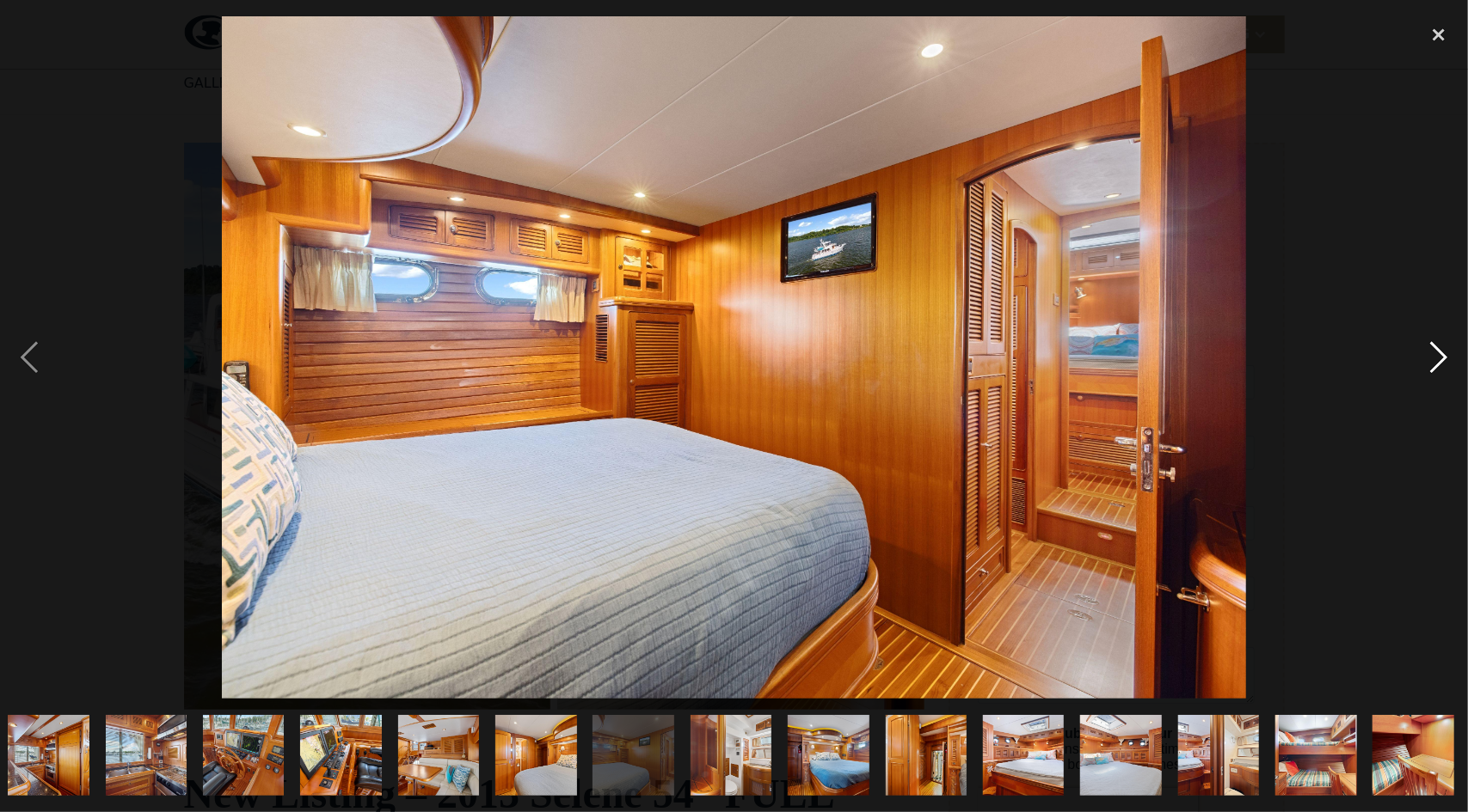
click at [1441, 358] on div "next image" at bounding box center [1438, 358] width 58 height 683
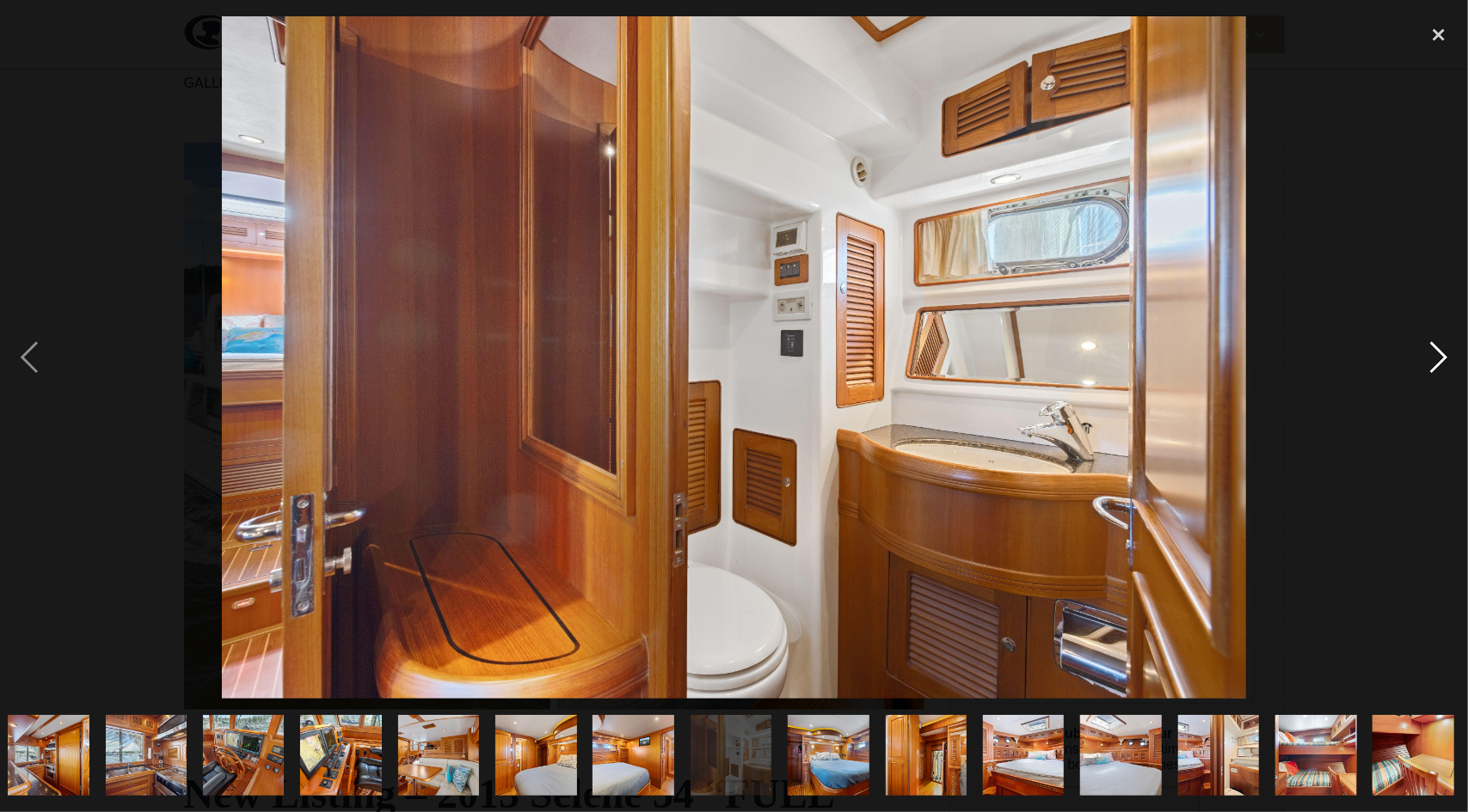
click at [1441, 358] on div "next image" at bounding box center [1438, 358] width 58 height 683
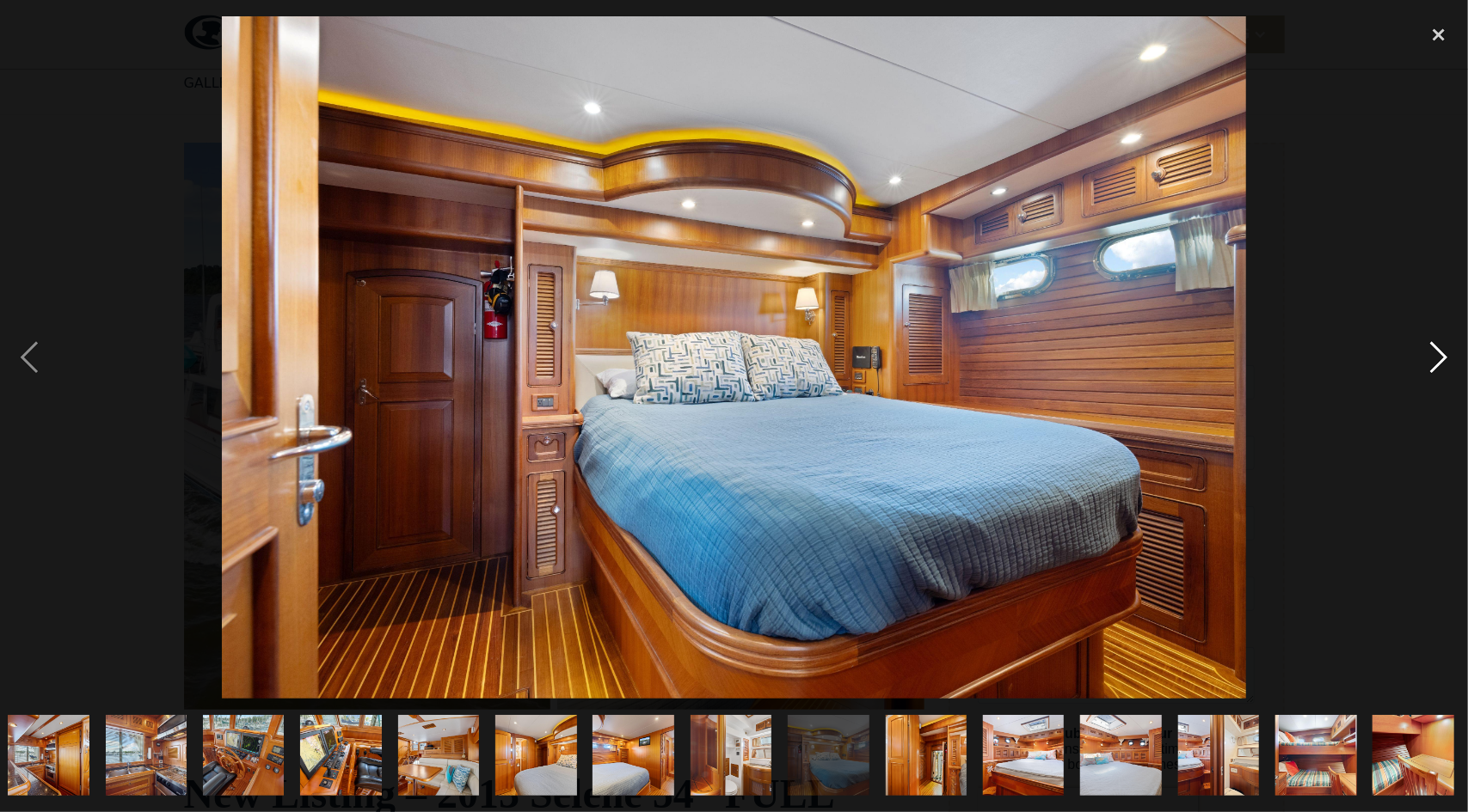
click at [1441, 358] on div "next image" at bounding box center [1438, 358] width 58 height 683
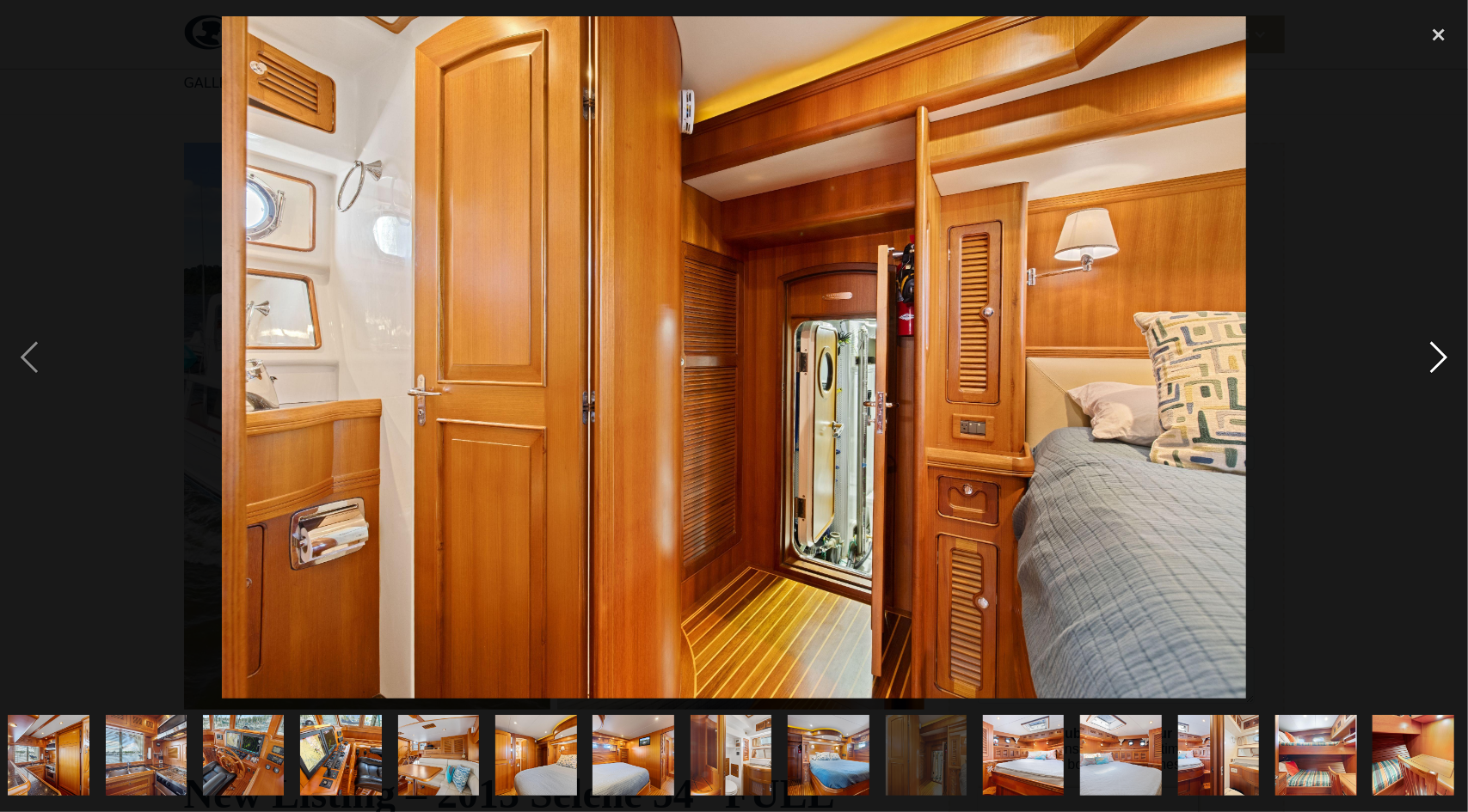
click at [1441, 358] on div "next image" at bounding box center [1438, 358] width 58 height 683
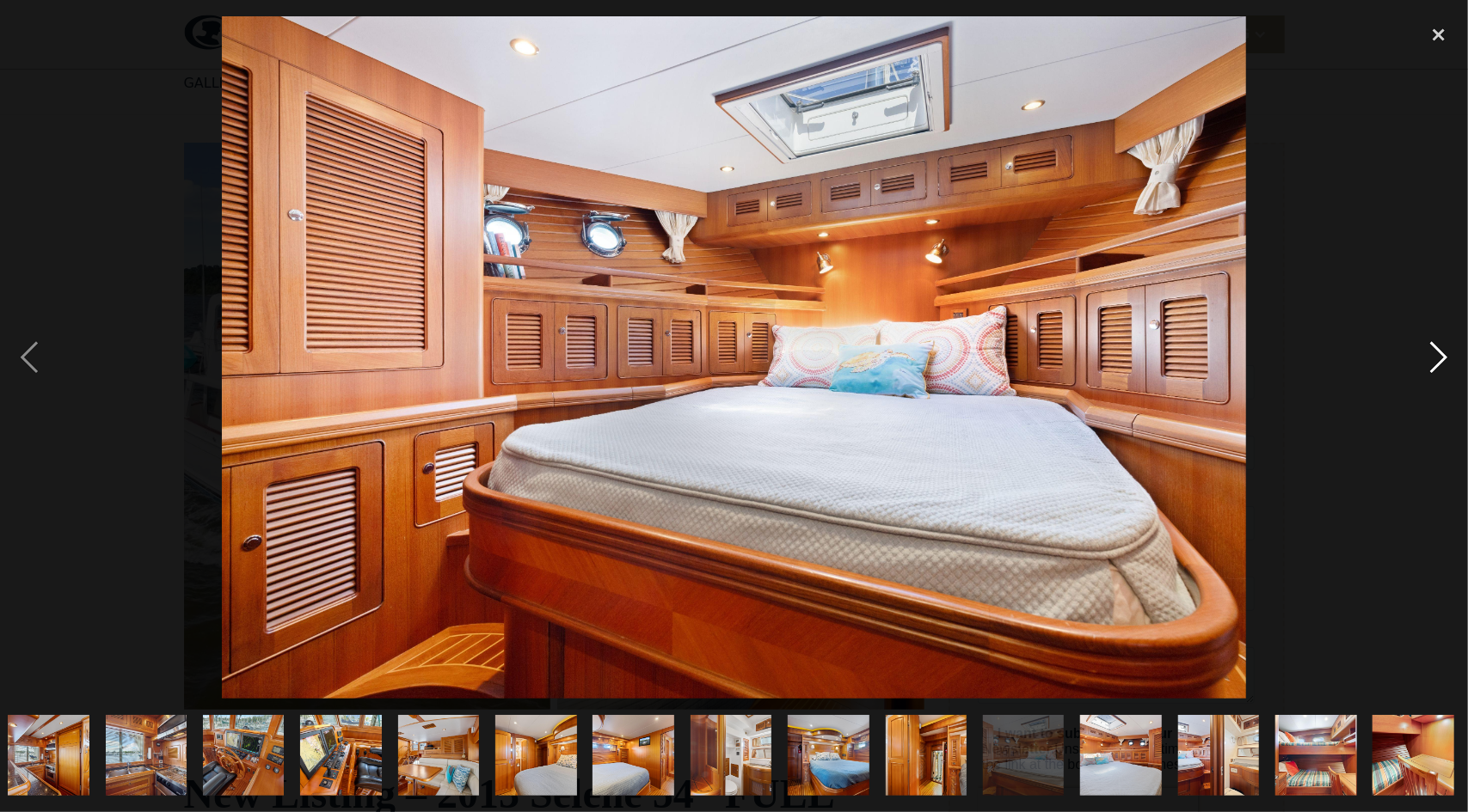
click at [1441, 358] on div "next image" at bounding box center [1438, 358] width 58 height 683
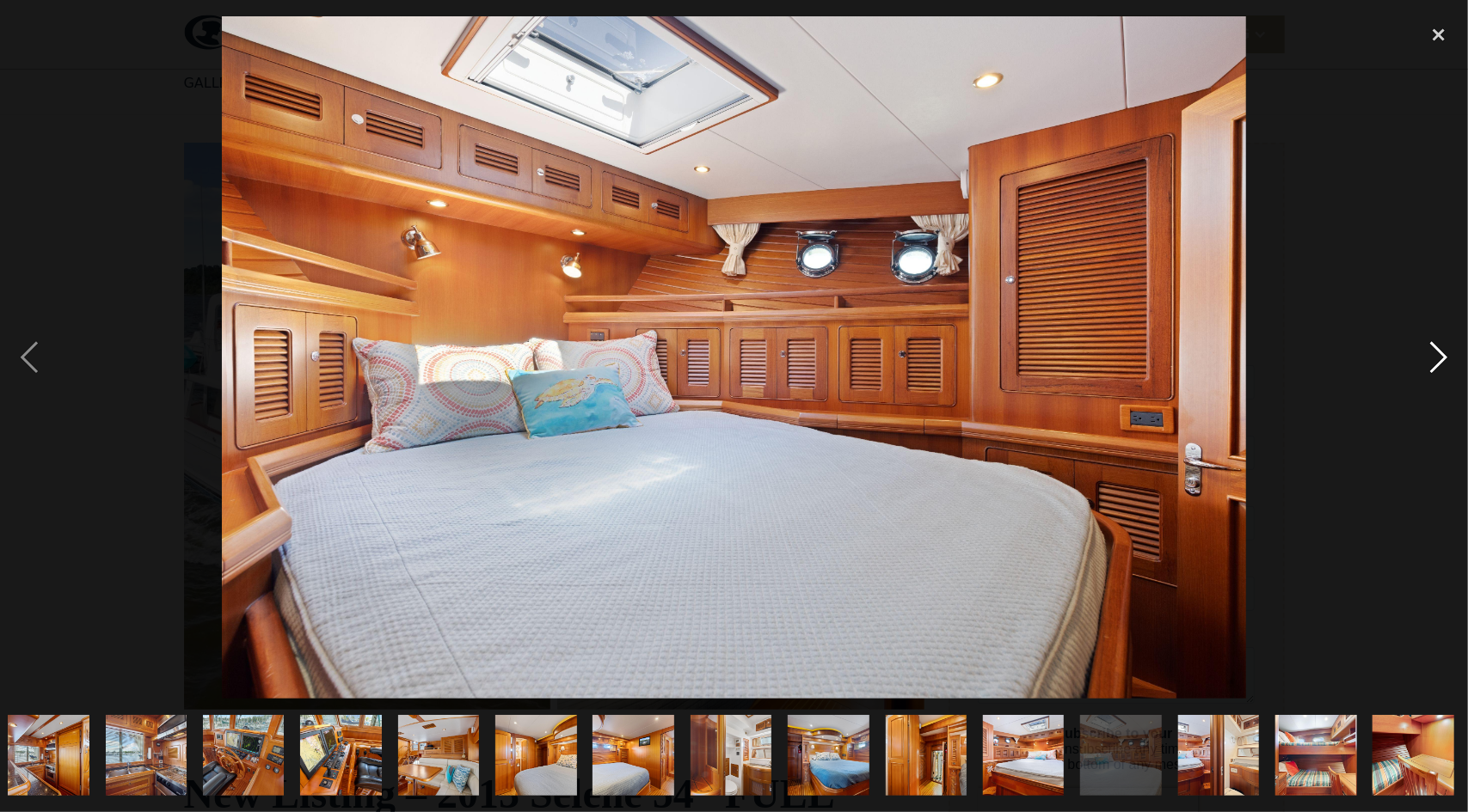
click at [1441, 358] on div "next image" at bounding box center [1438, 358] width 58 height 683
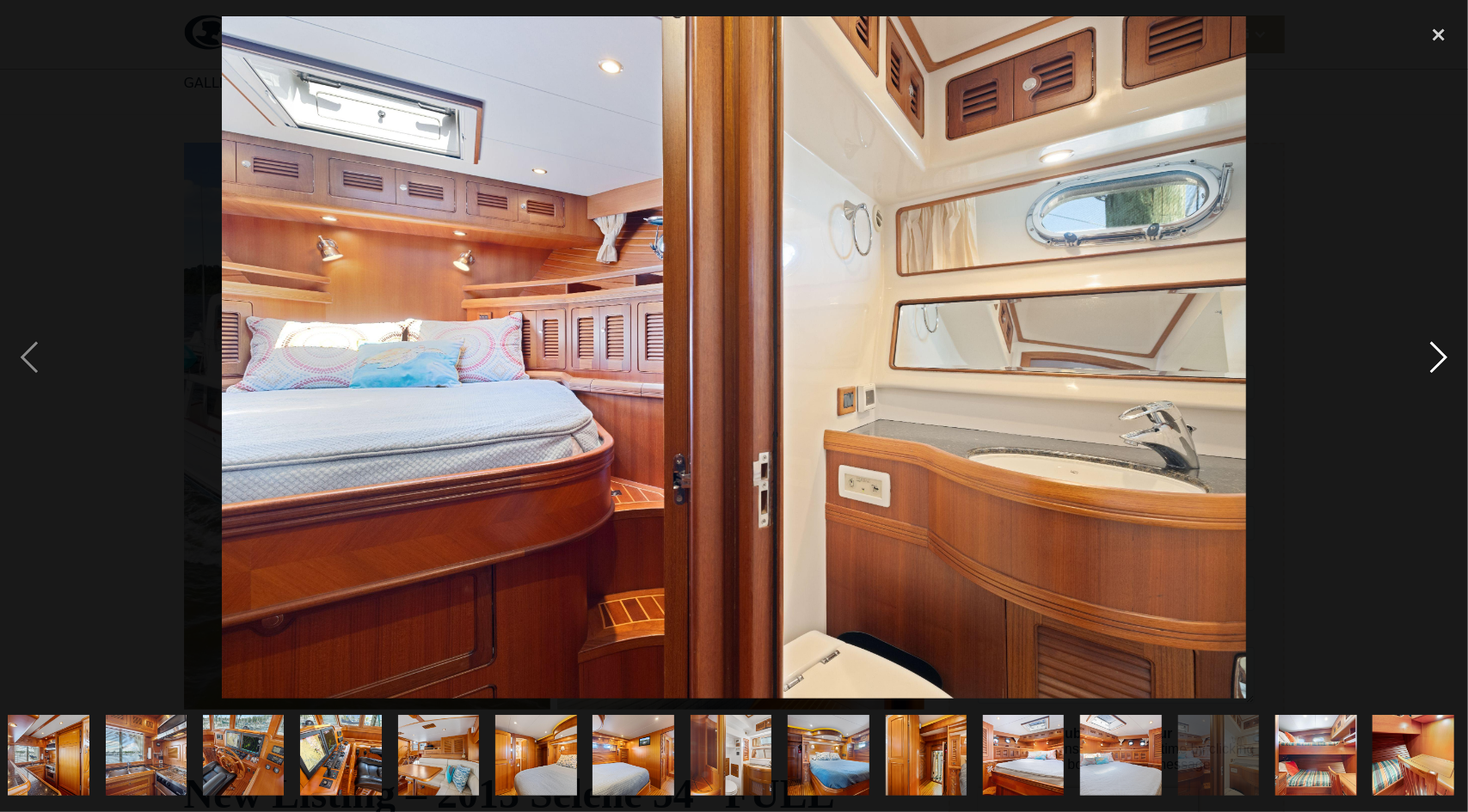
click at [1441, 358] on div "next image" at bounding box center [1438, 358] width 58 height 683
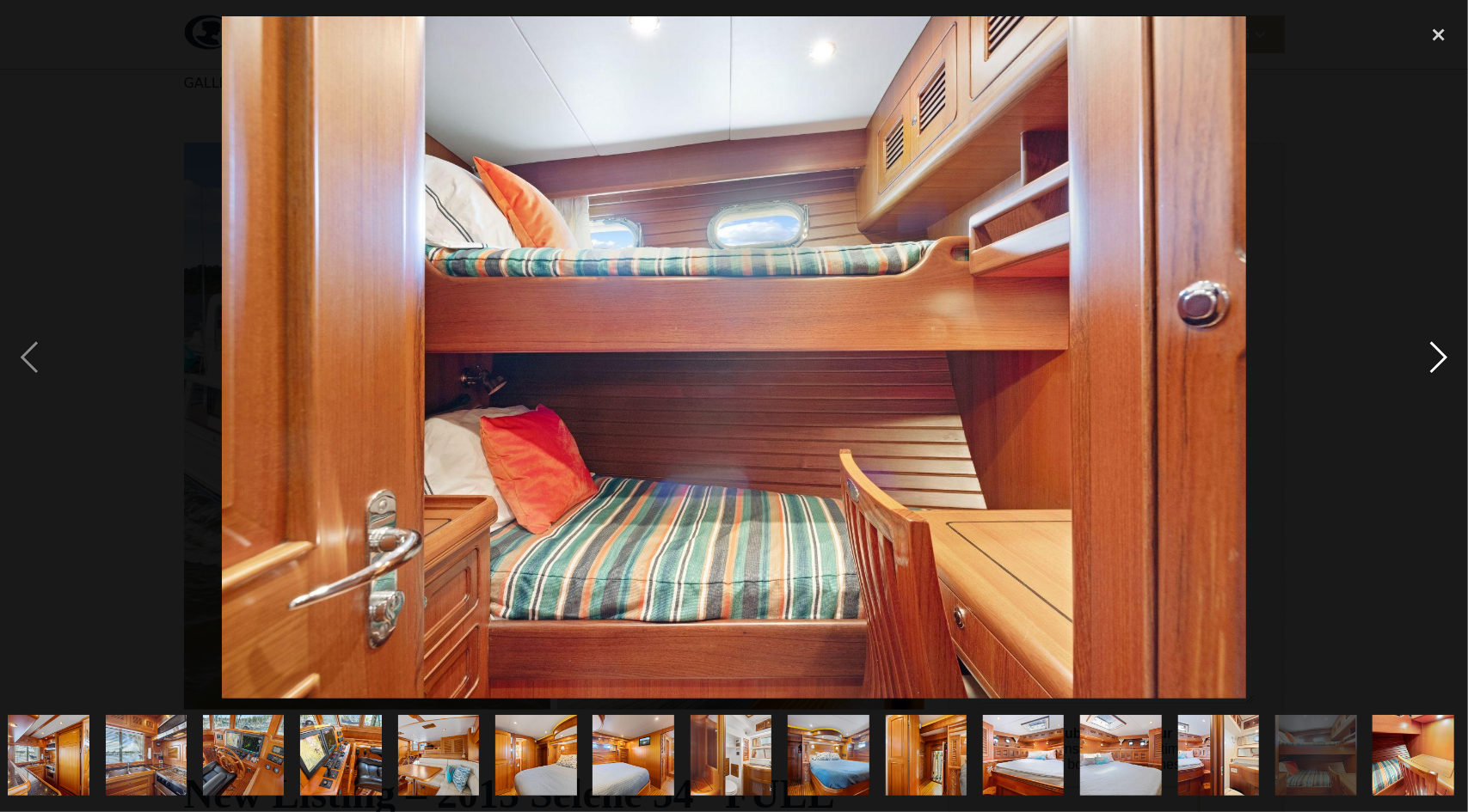
click at [1441, 358] on div "next image" at bounding box center [1438, 358] width 58 height 683
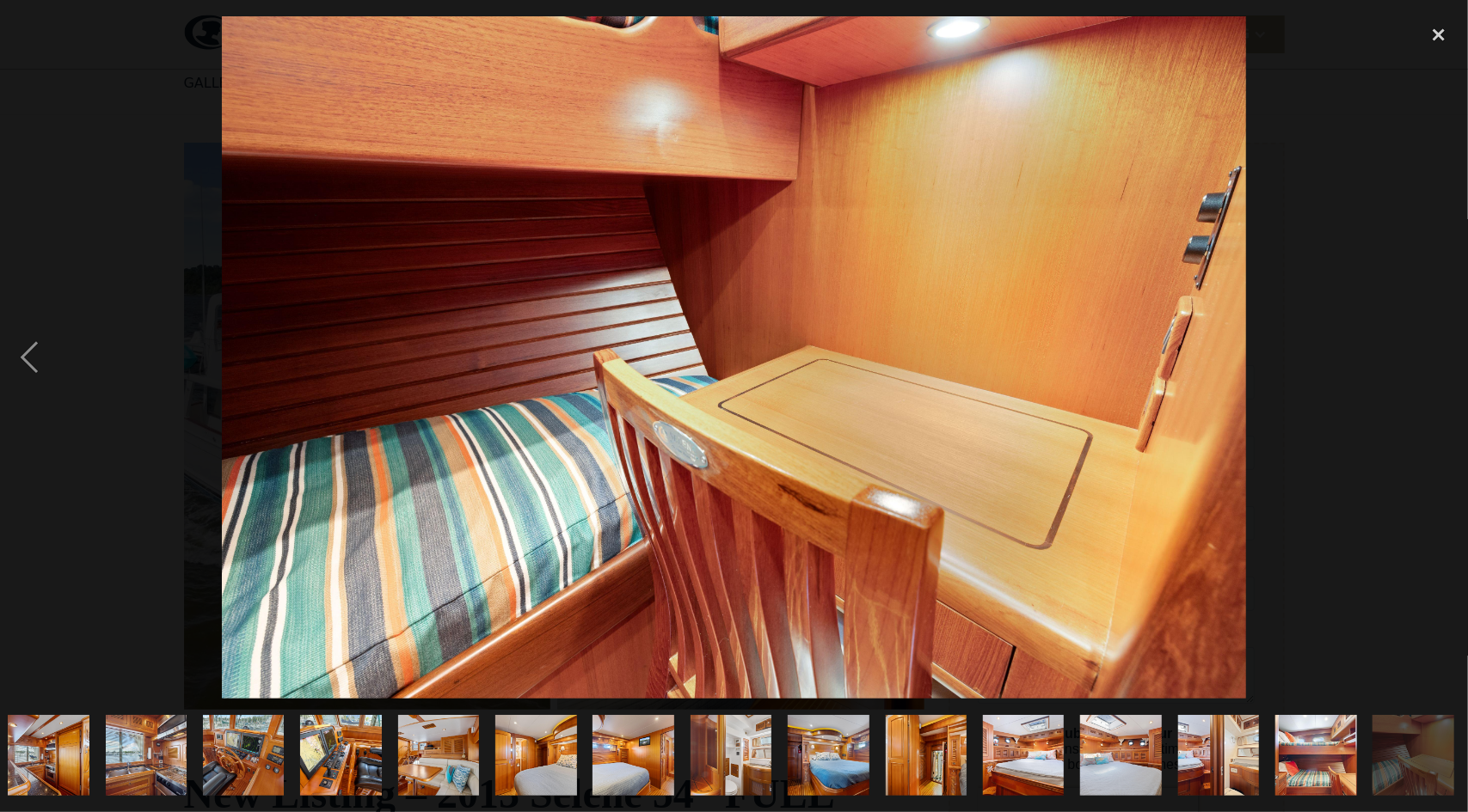
click at [1441, 358] on div "next image" at bounding box center [1438, 358] width 58 height 683
click at [1440, 29] on div "close lightbox" at bounding box center [1438, 35] width 58 height 38
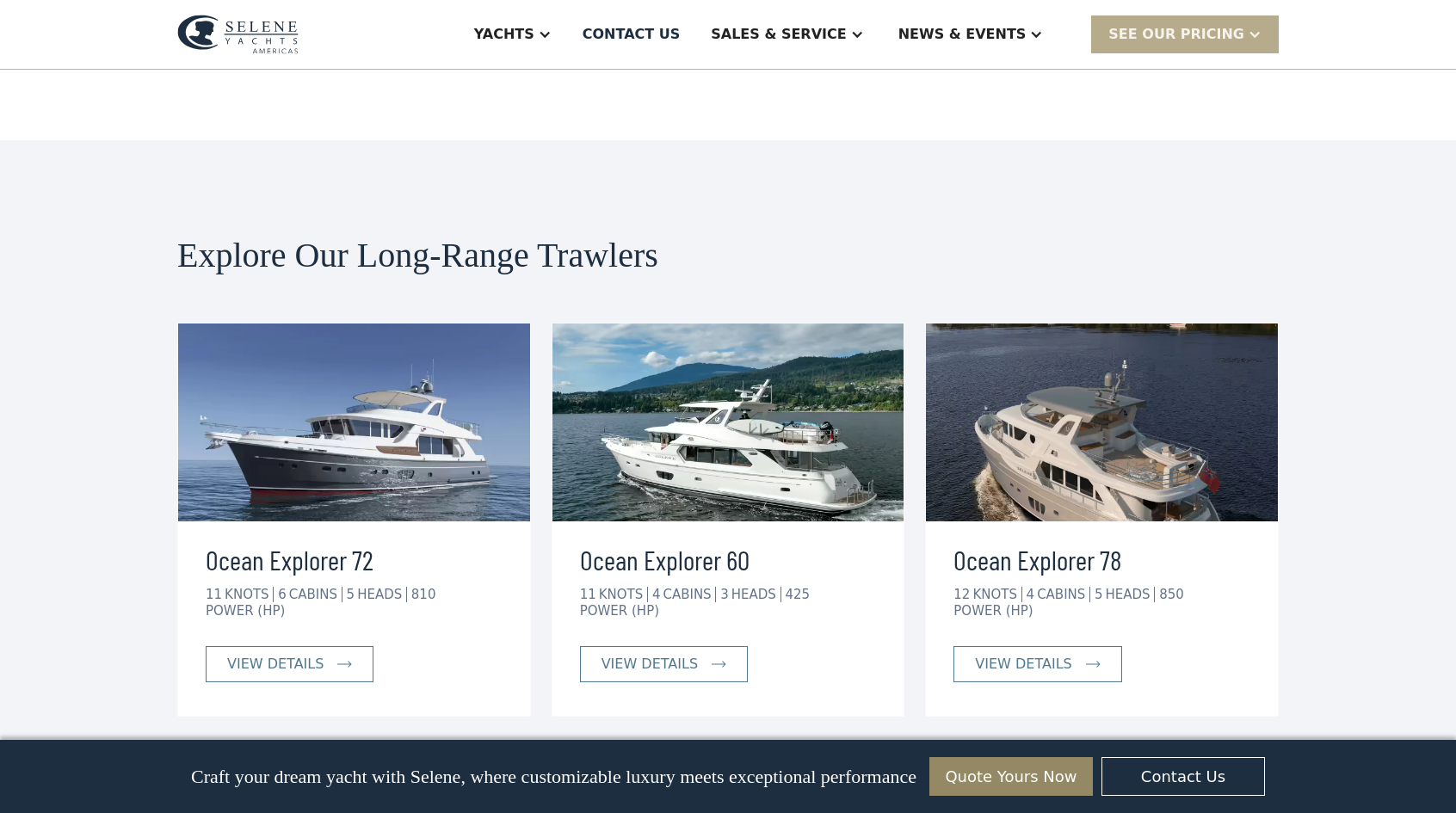
scroll to position [7848, 0]
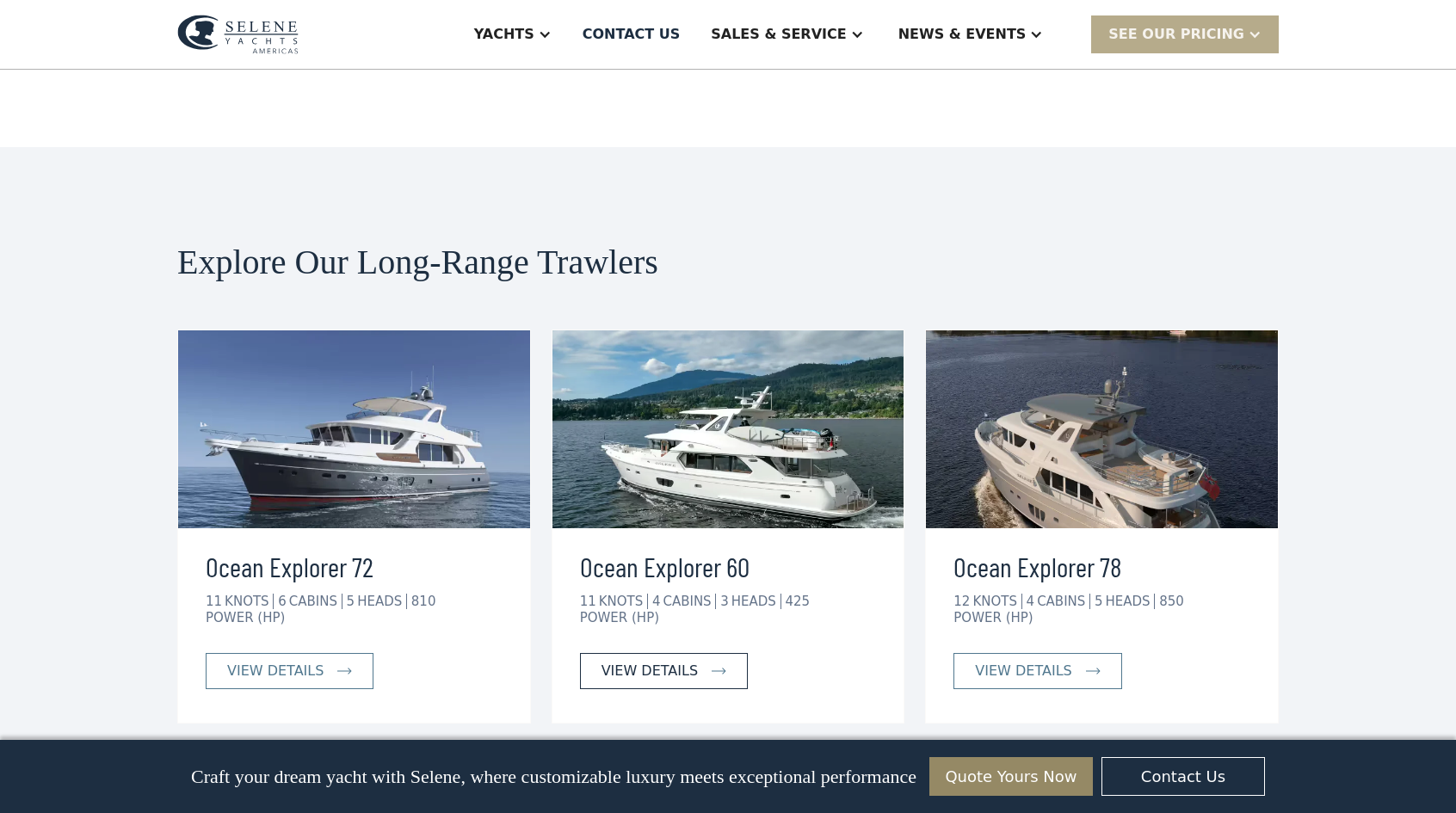
click at [689, 653] on link "view details" at bounding box center [664, 671] width 168 height 36
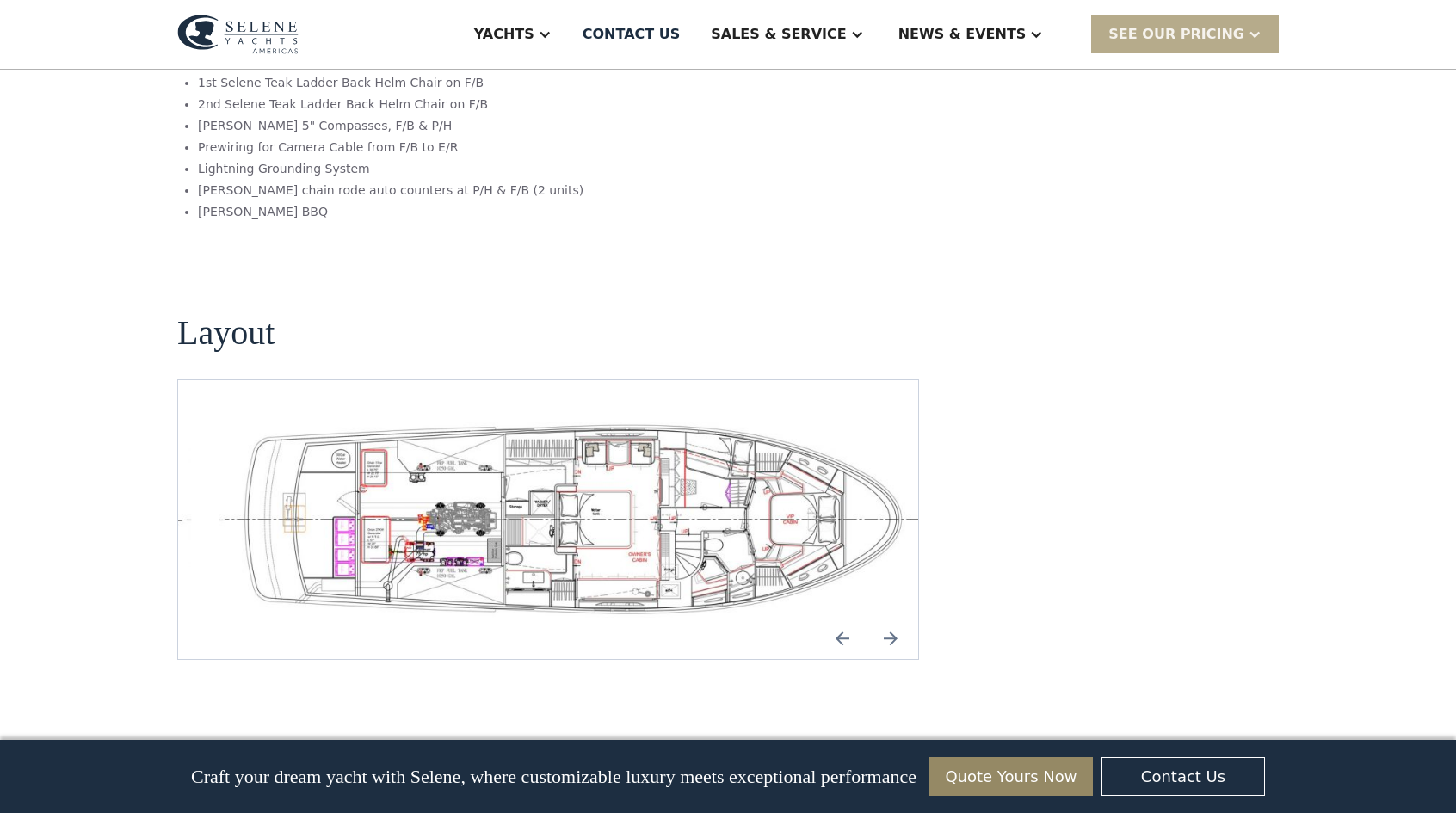
scroll to position [3518, 0]
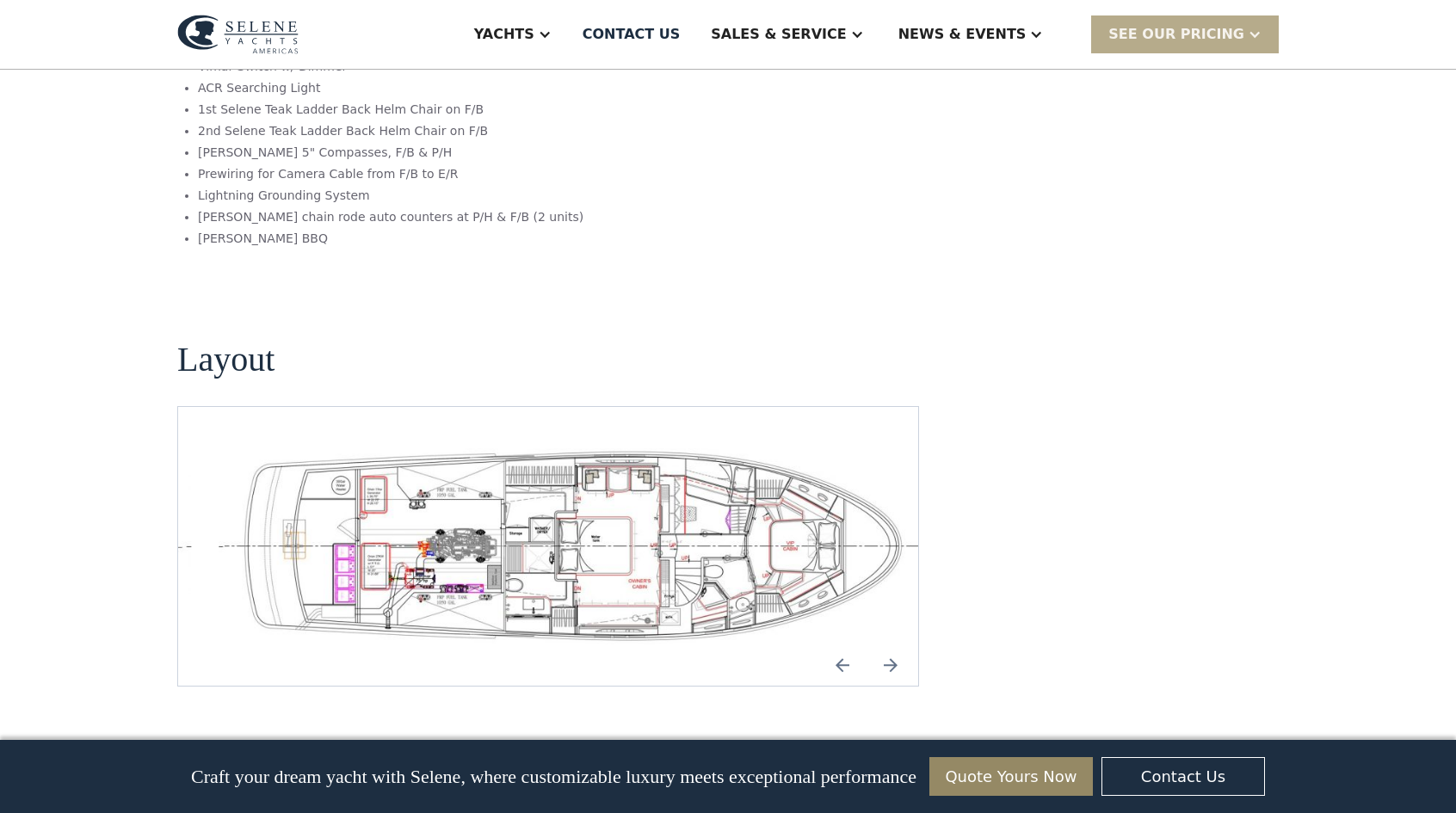
click at [890, 644] on img "Next slide" at bounding box center [890, 664] width 41 height 41
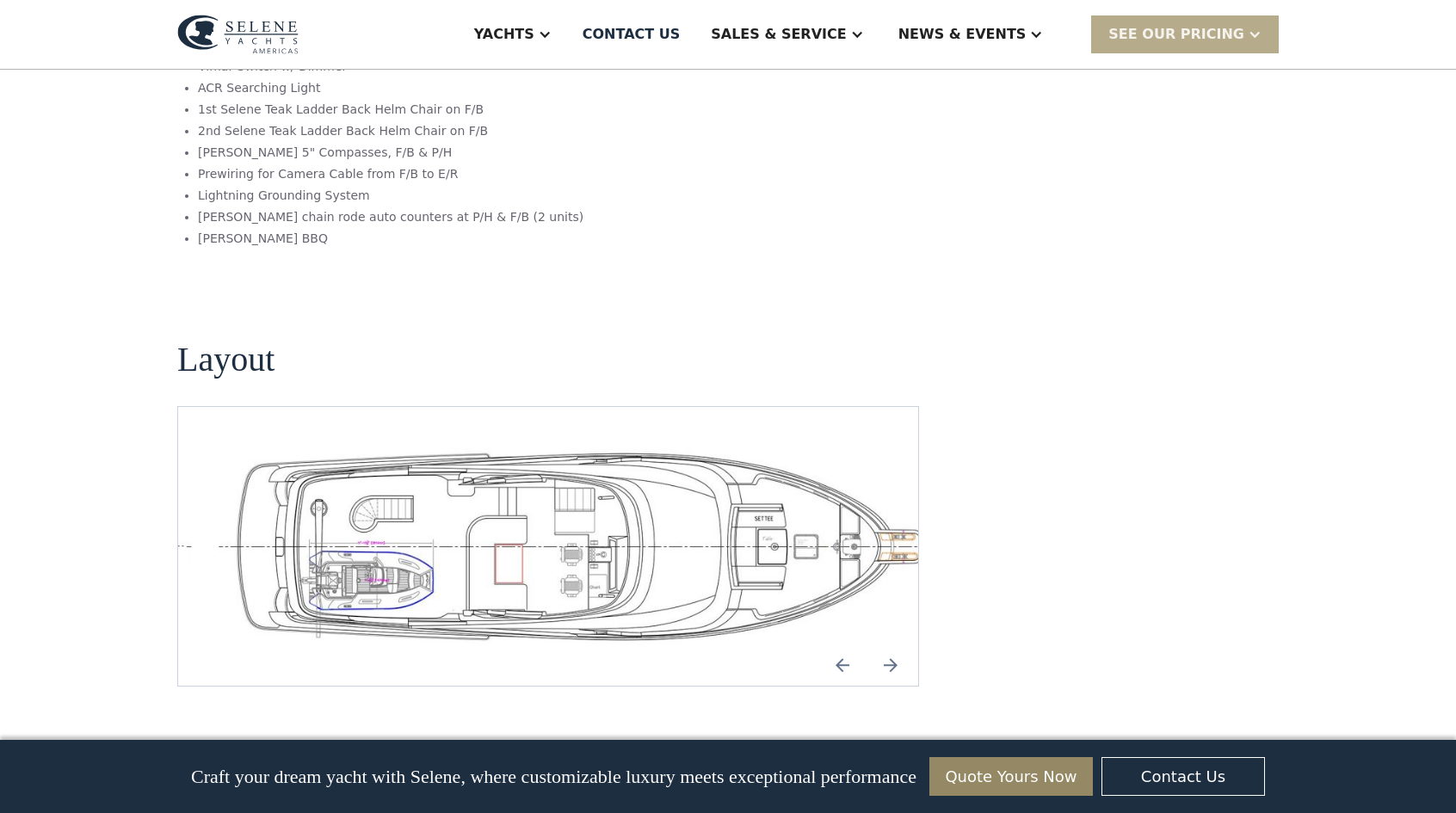
click at [890, 644] on img "Next slide" at bounding box center [890, 664] width 41 height 41
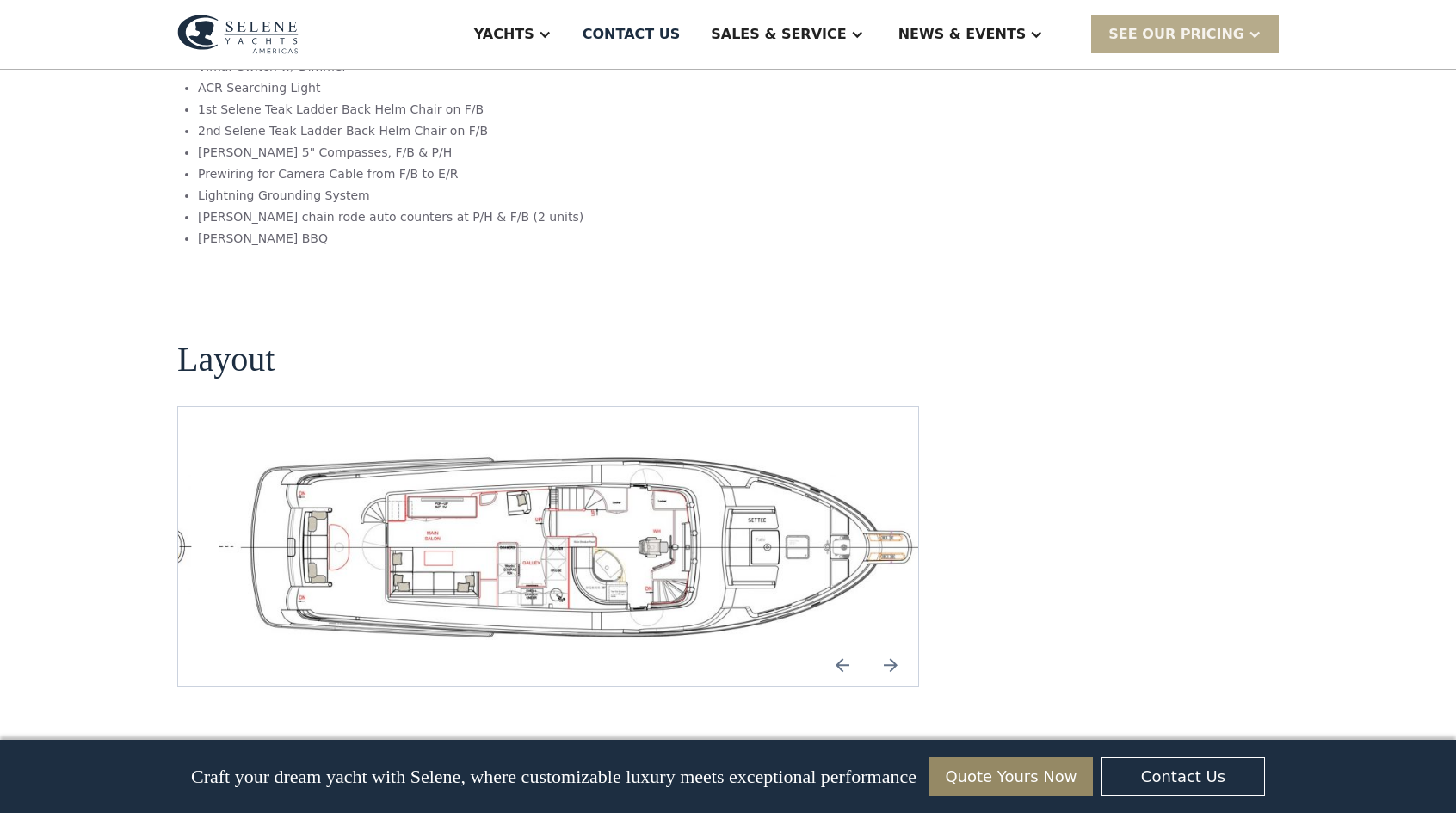
click at [890, 644] on img "Next slide" at bounding box center [890, 664] width 41 height 41
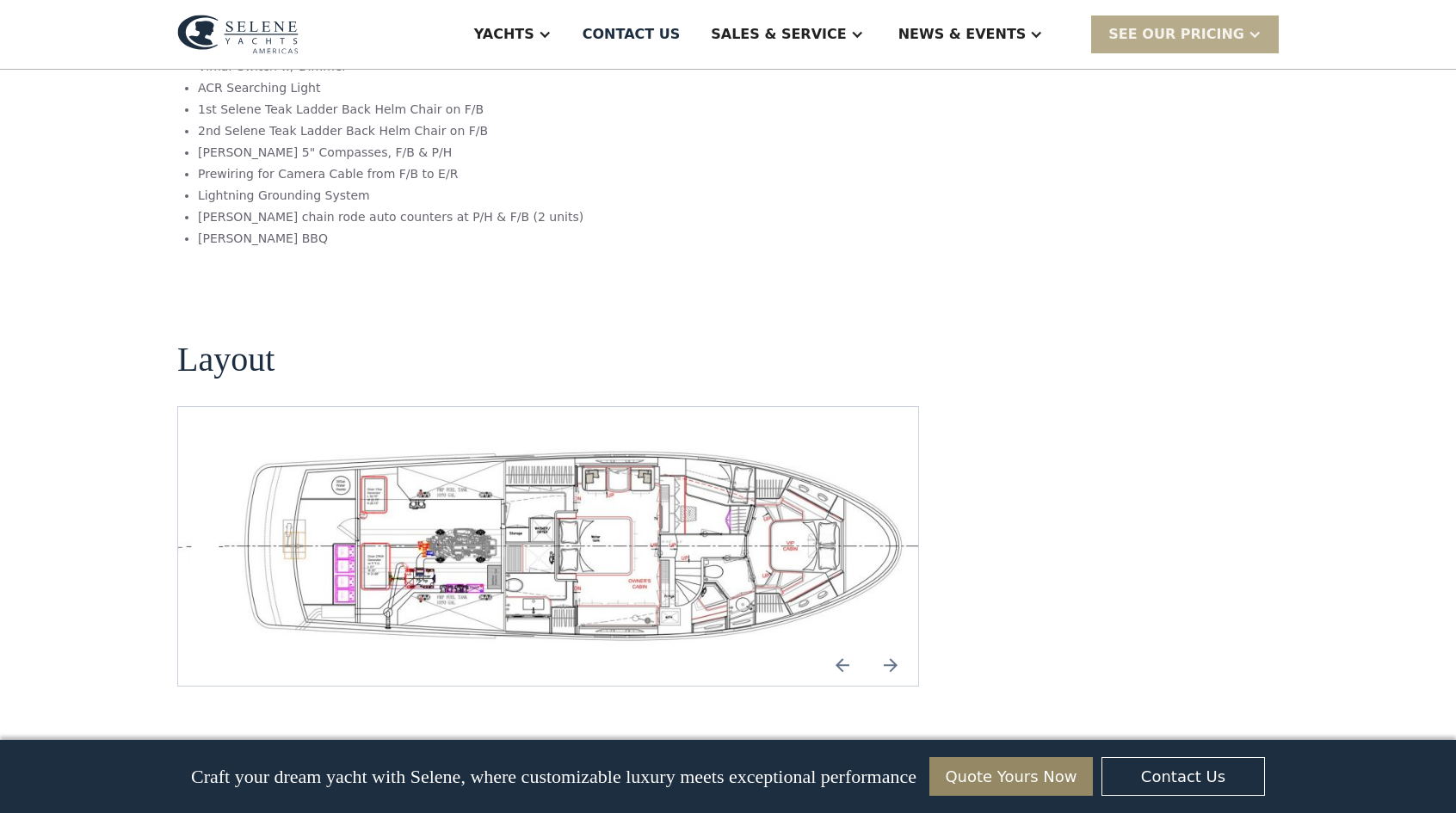
click at [890, 644] on img "Next slide" at bounding box center [890, 664] width 41 height 41
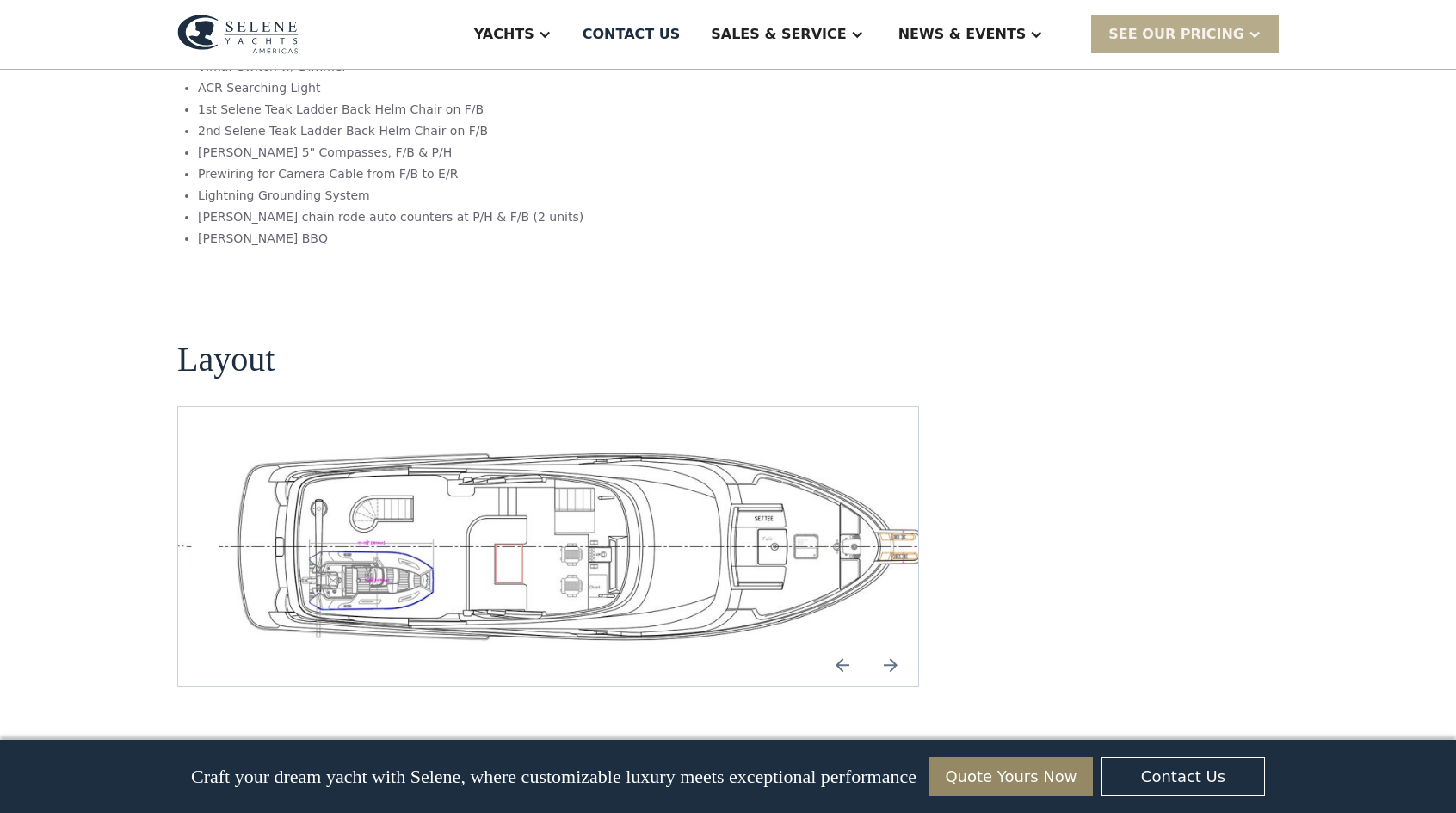
click at [890, 644] on img "Next slide" at bounding box center [890, 664] width 41 height 41
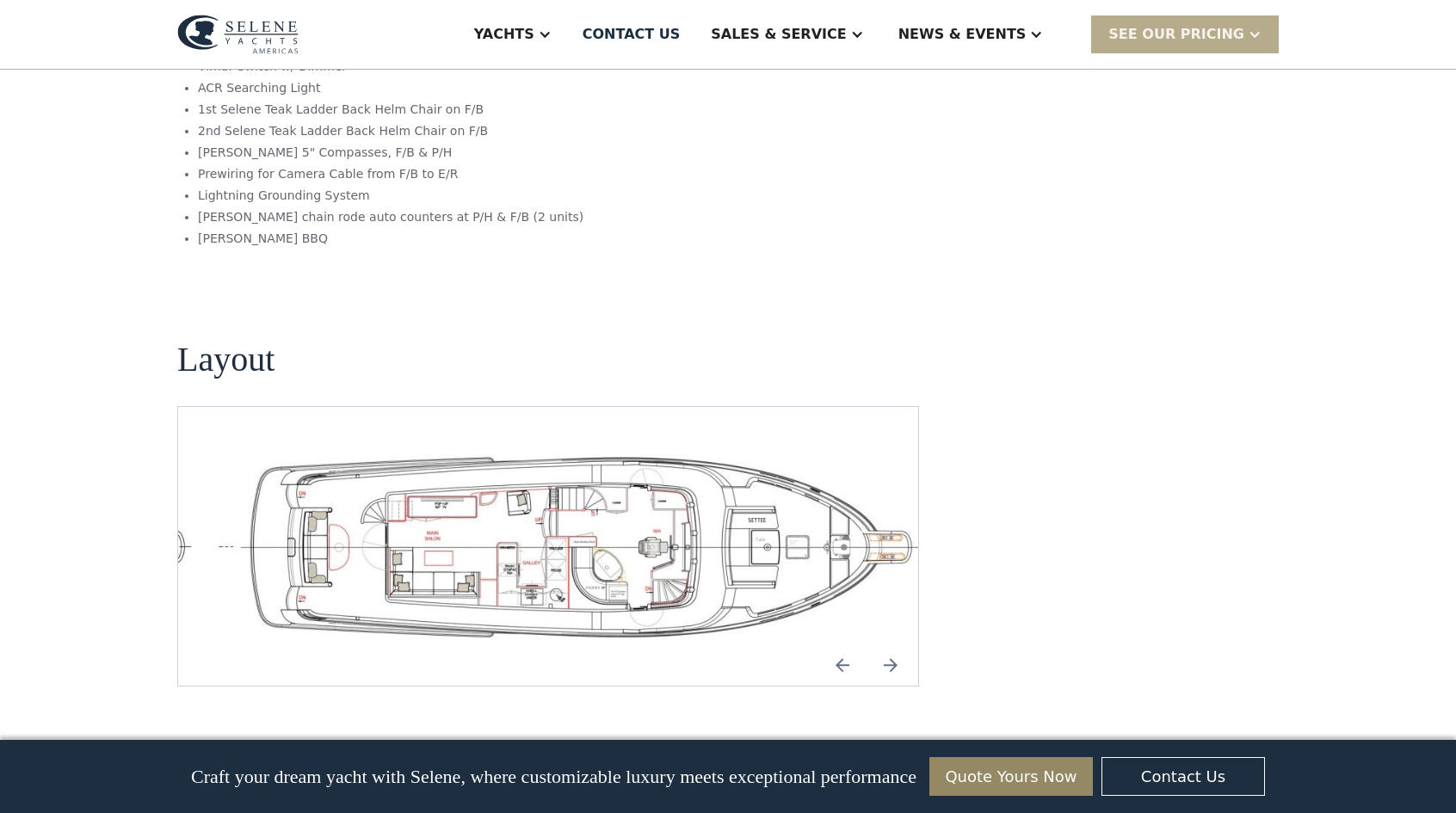
click at [890, 644] on img "Next slide" at bounding box center [890, 664] width 41 height 41
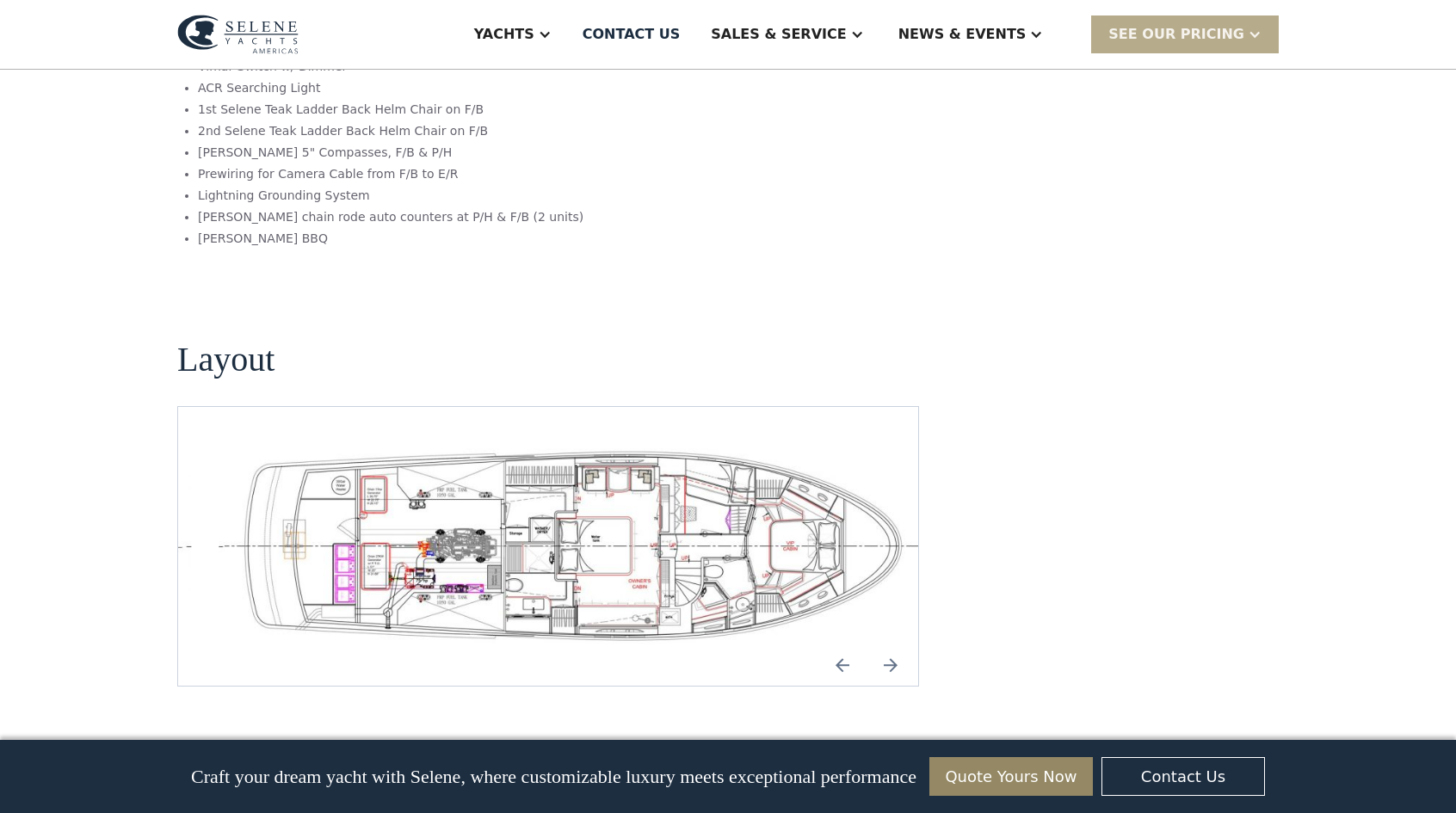
click at [890, 644] on img "Next slide" at bounding box center [890, 664] width 41 height 41
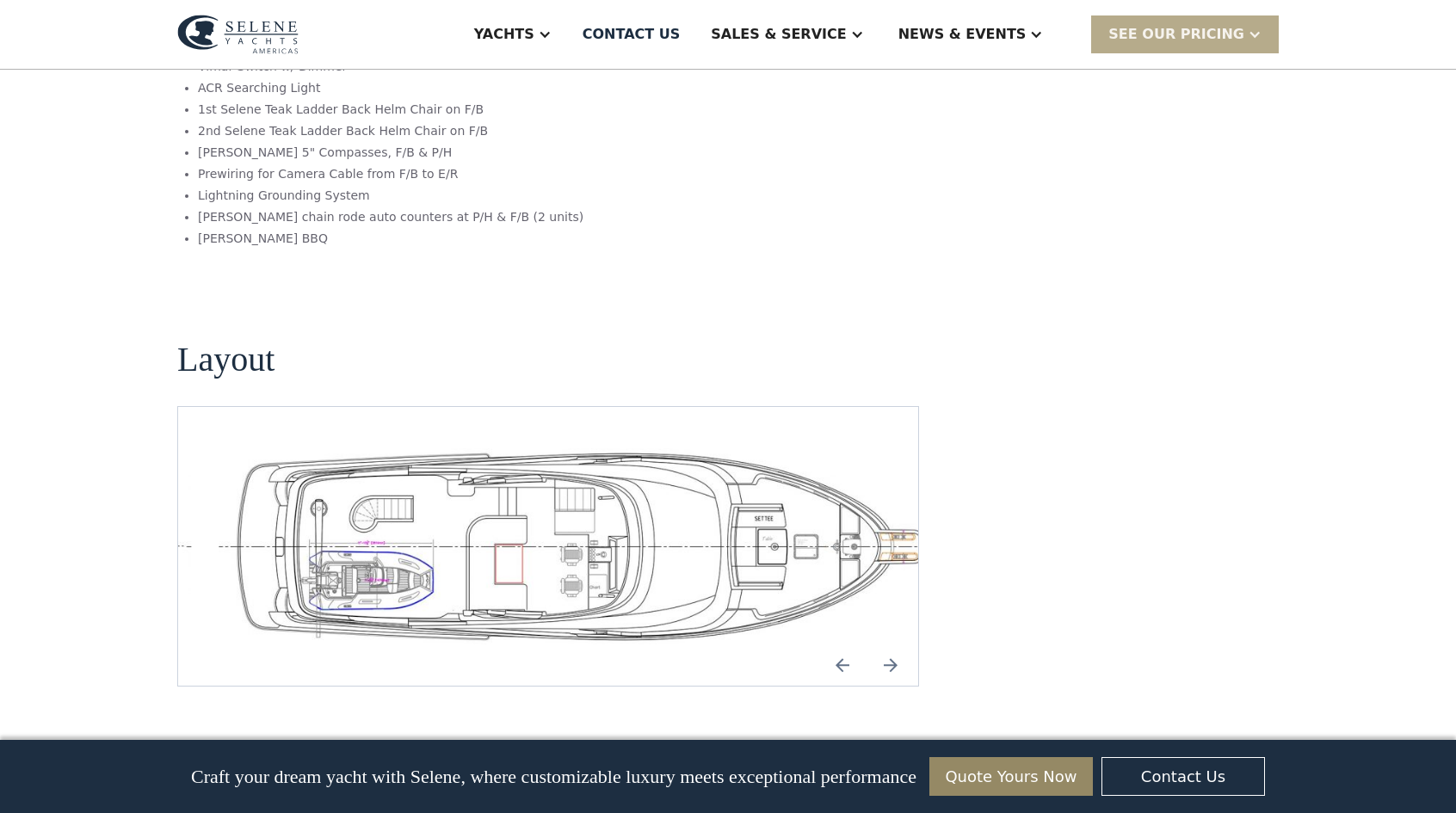
click at [890, 644] on img "Next slide" at bounding box center [890, 664] width 41 height 41
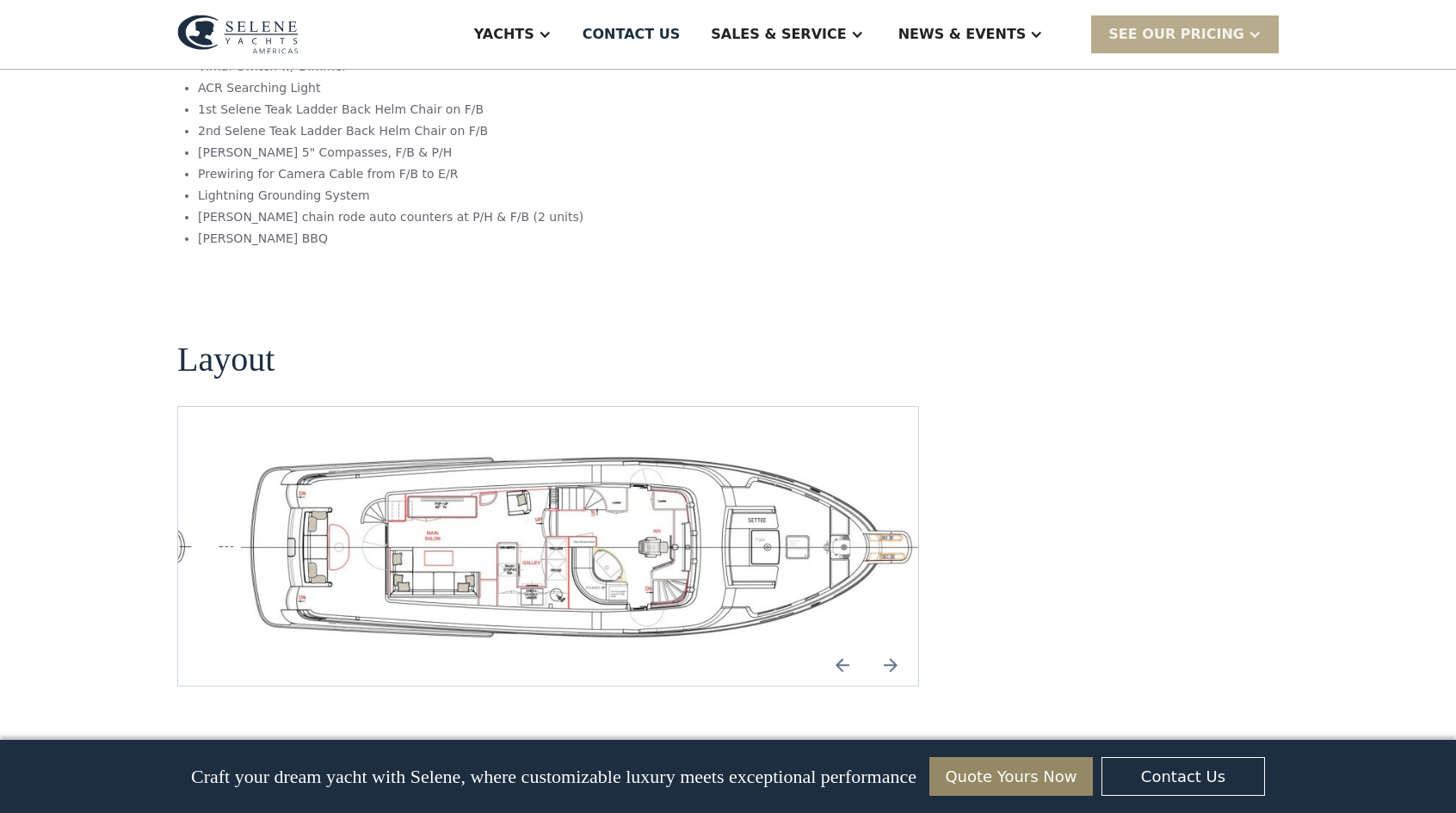
click at [890, 644] on img "Next slide" at bounding box center [890, 664] width 41 height 41
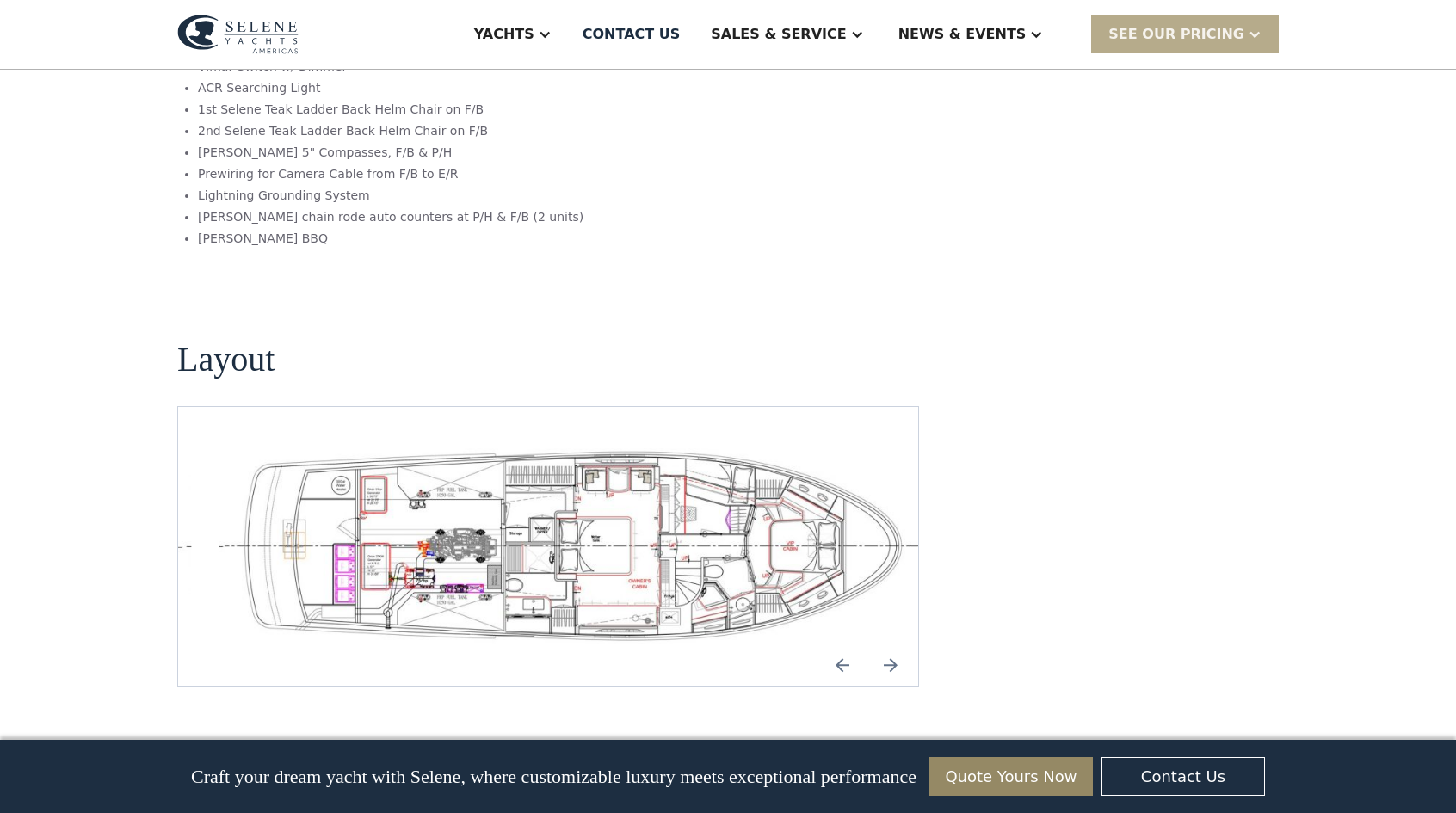
click at [890, 644] on img "Next slide" at bounding box center [890, 664] width 41 height 41
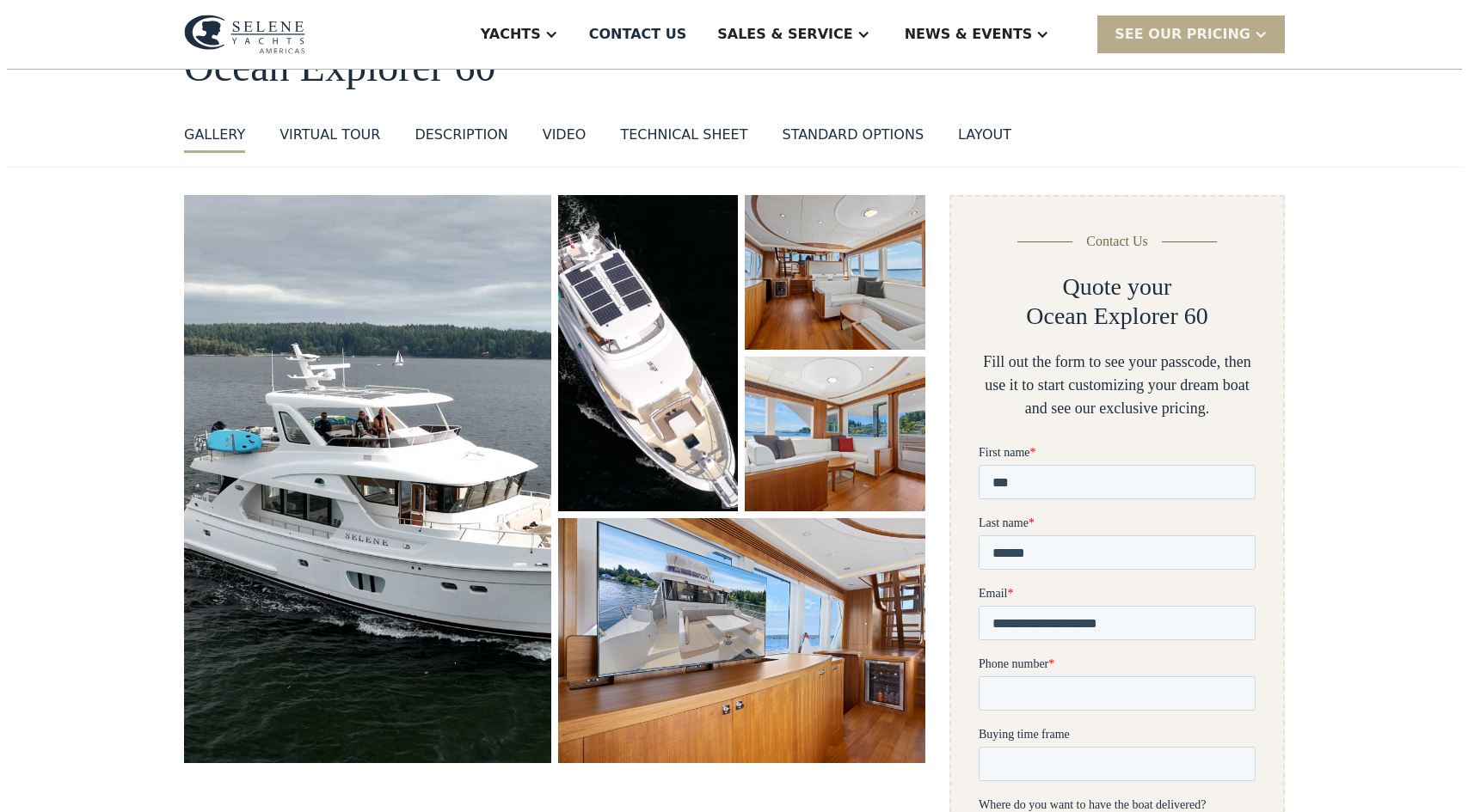
scroll to position [127, 0]
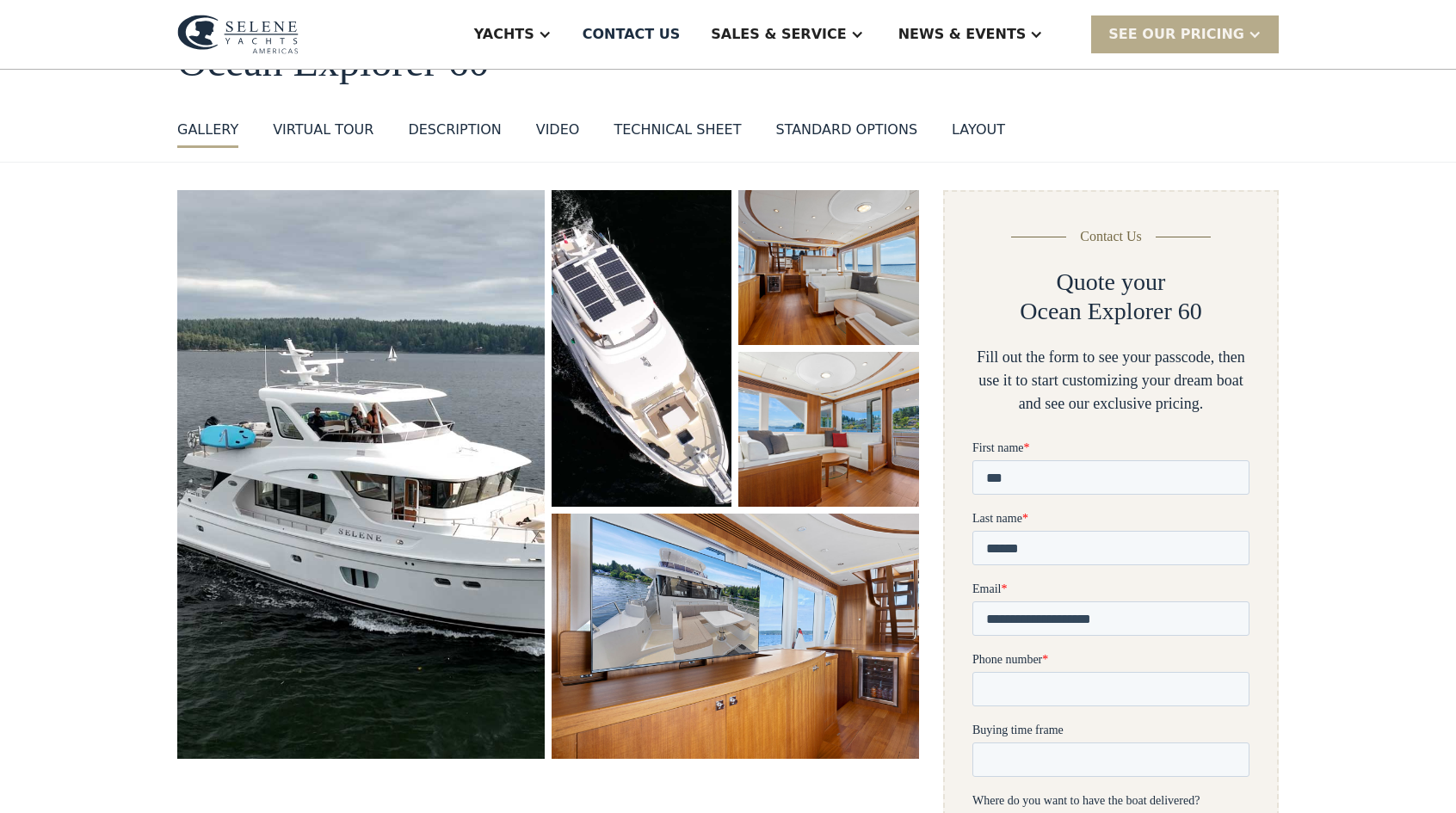
click at [473, 436] on img "open lightbox" at bounding box center [361, 474] width 368 height 568
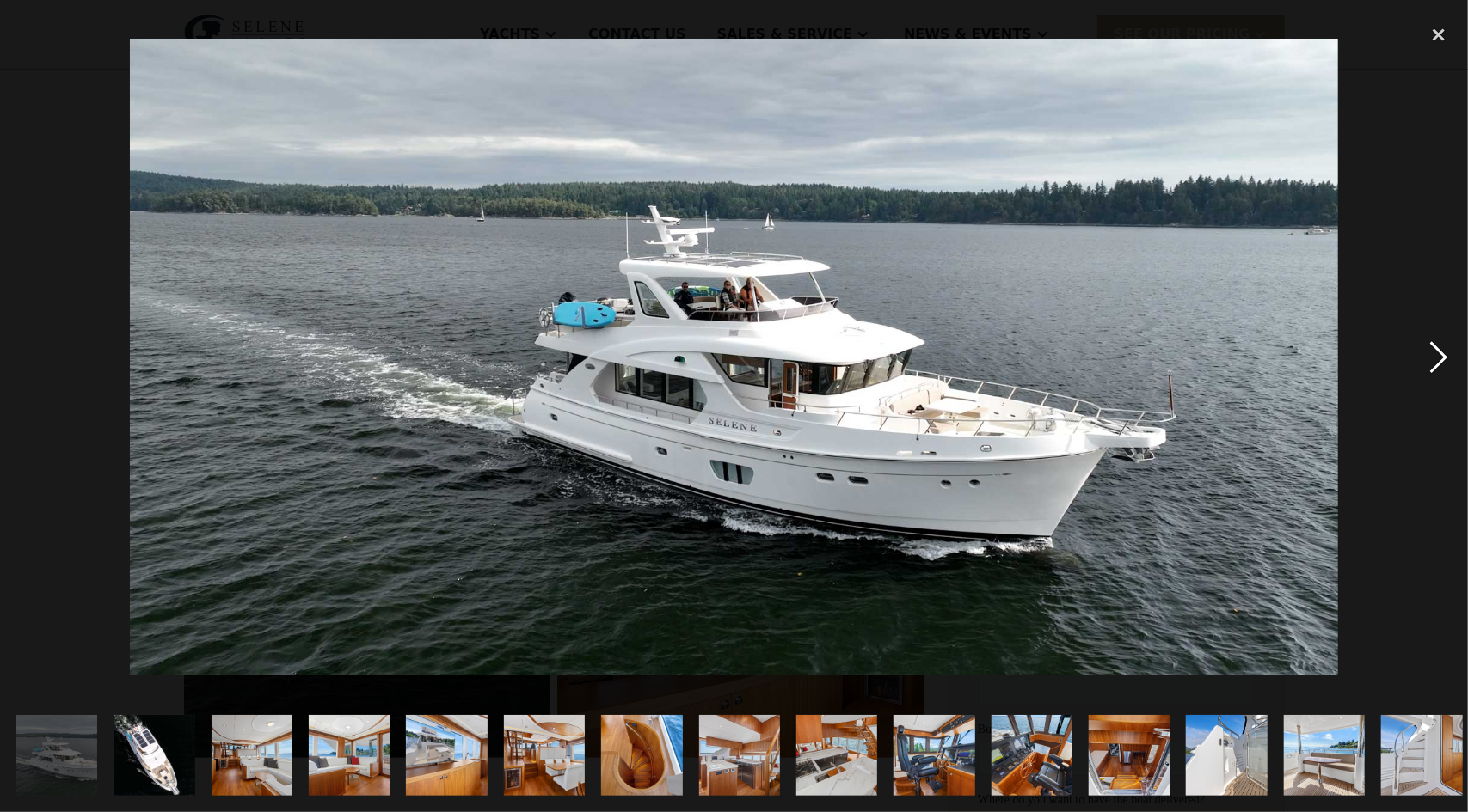
click at [1432, 344] on div "next image" at bounding box center [1438, 358] width 58 height 683
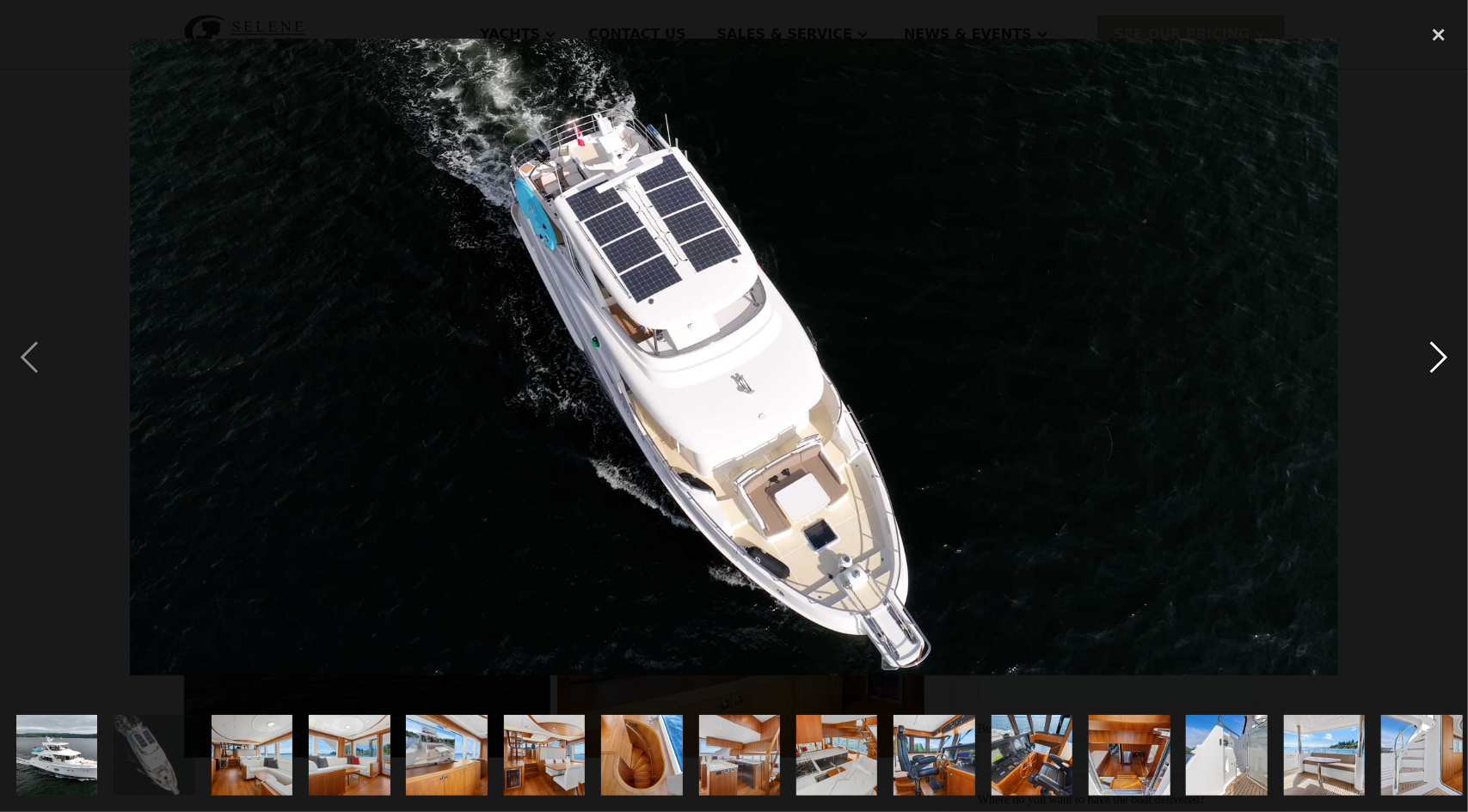
click at [1432, 344] on div "next image" at bounding box center [1438, 358] width 58 height 683
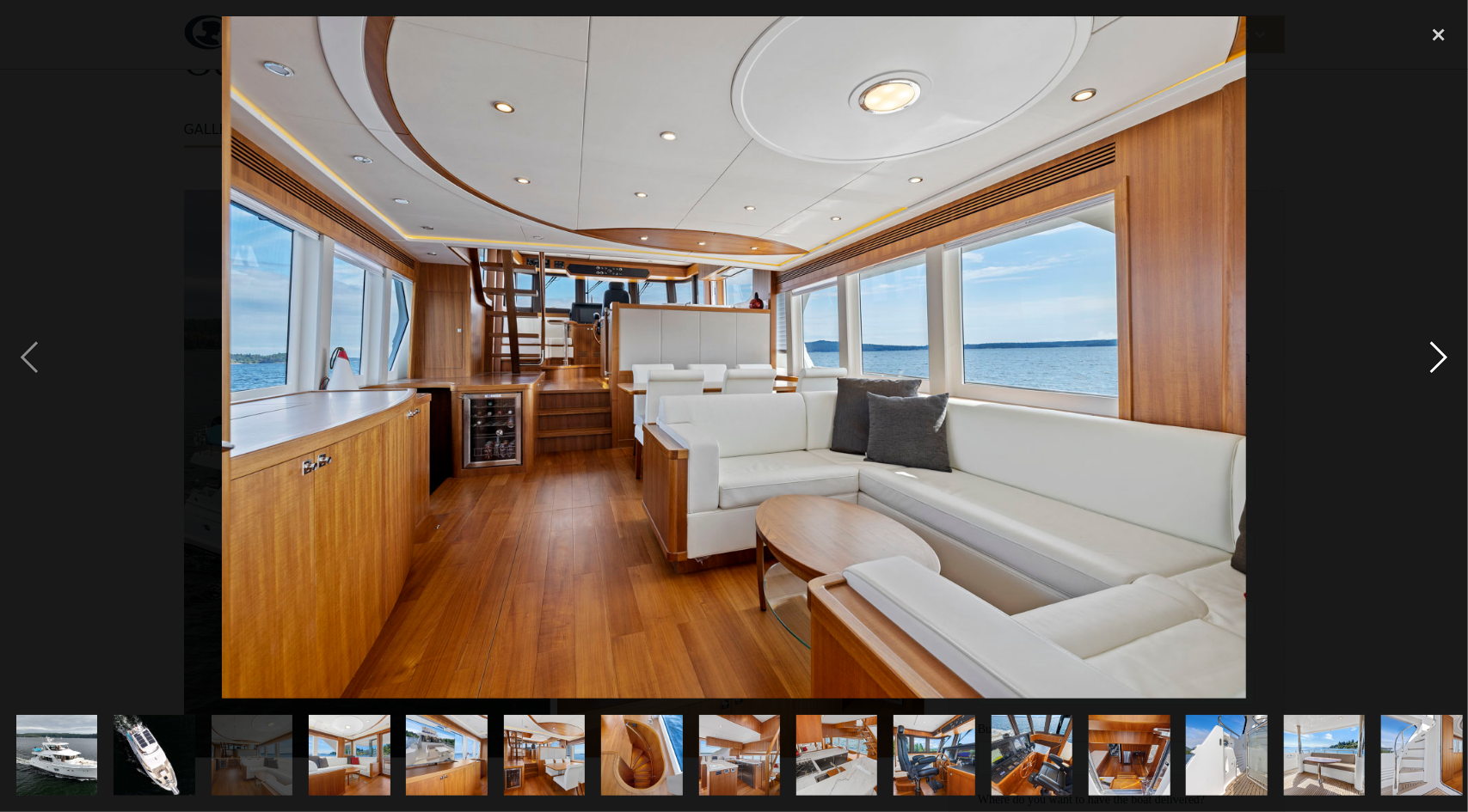
click at [1432, 344] on div "next image" at bounding box center [1438, 358] width 58 height 683
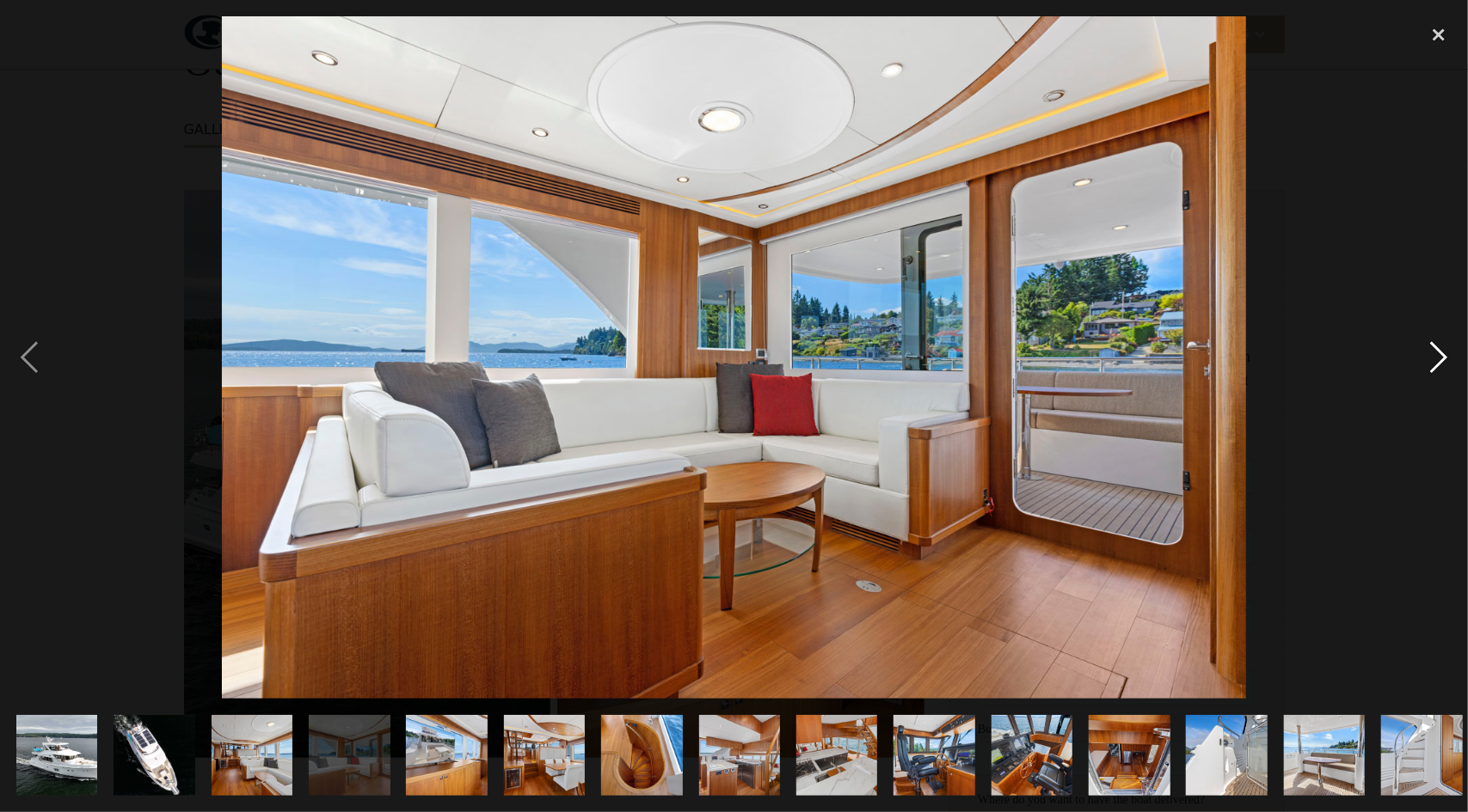
click at [1432, 344] on div "next image" at bounding box center [1438, 358] width 58 height 683
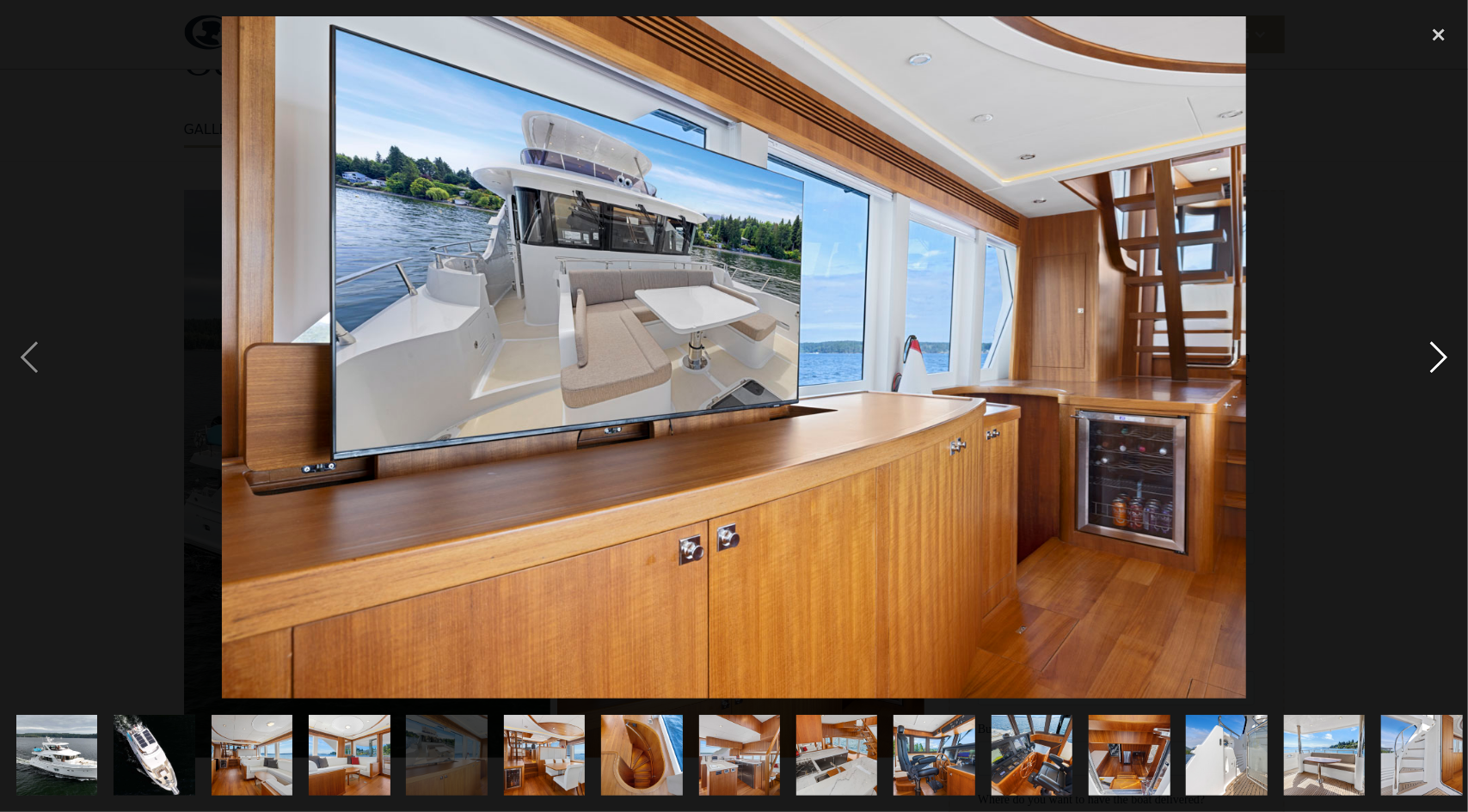
click at [1432, 344] on div "next image" at bounding box center [1438, 358] width 58 height 683
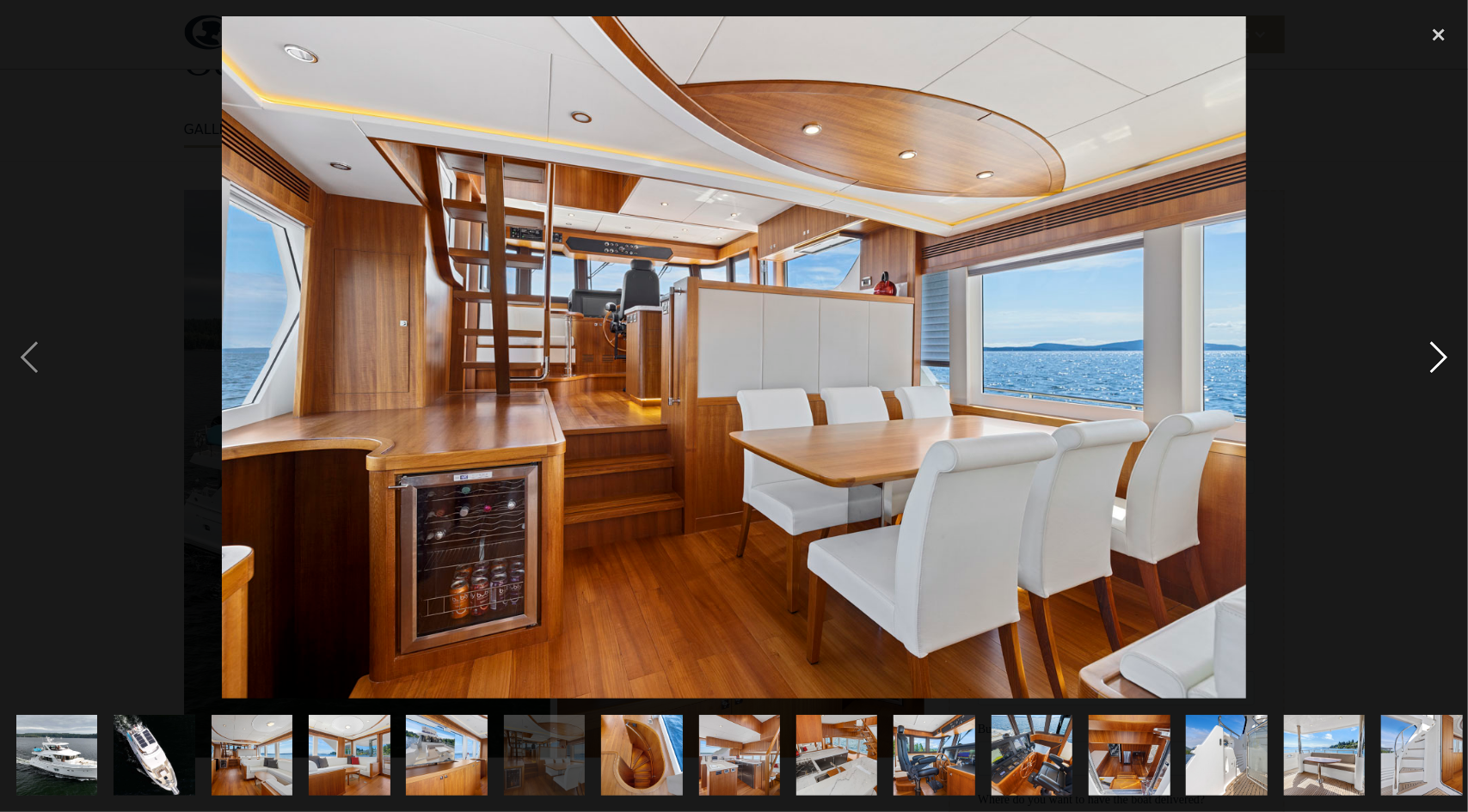
click at [1432, 344] on div "next image" at bounding box center [1438, 358] width 58 height 683
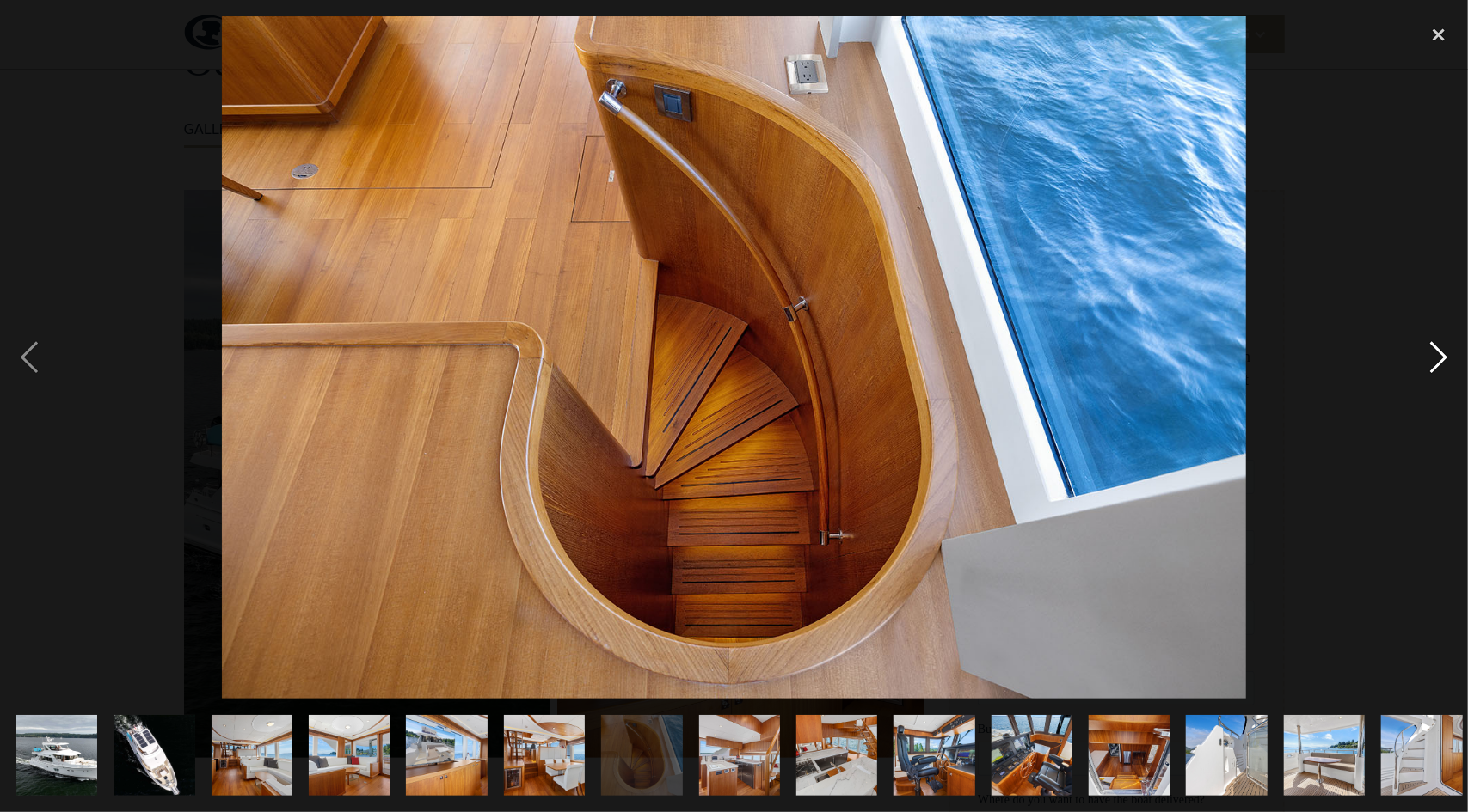
click at [1432, 344] on div "next image" at bounding box center [1438, 358] width 58 height 683
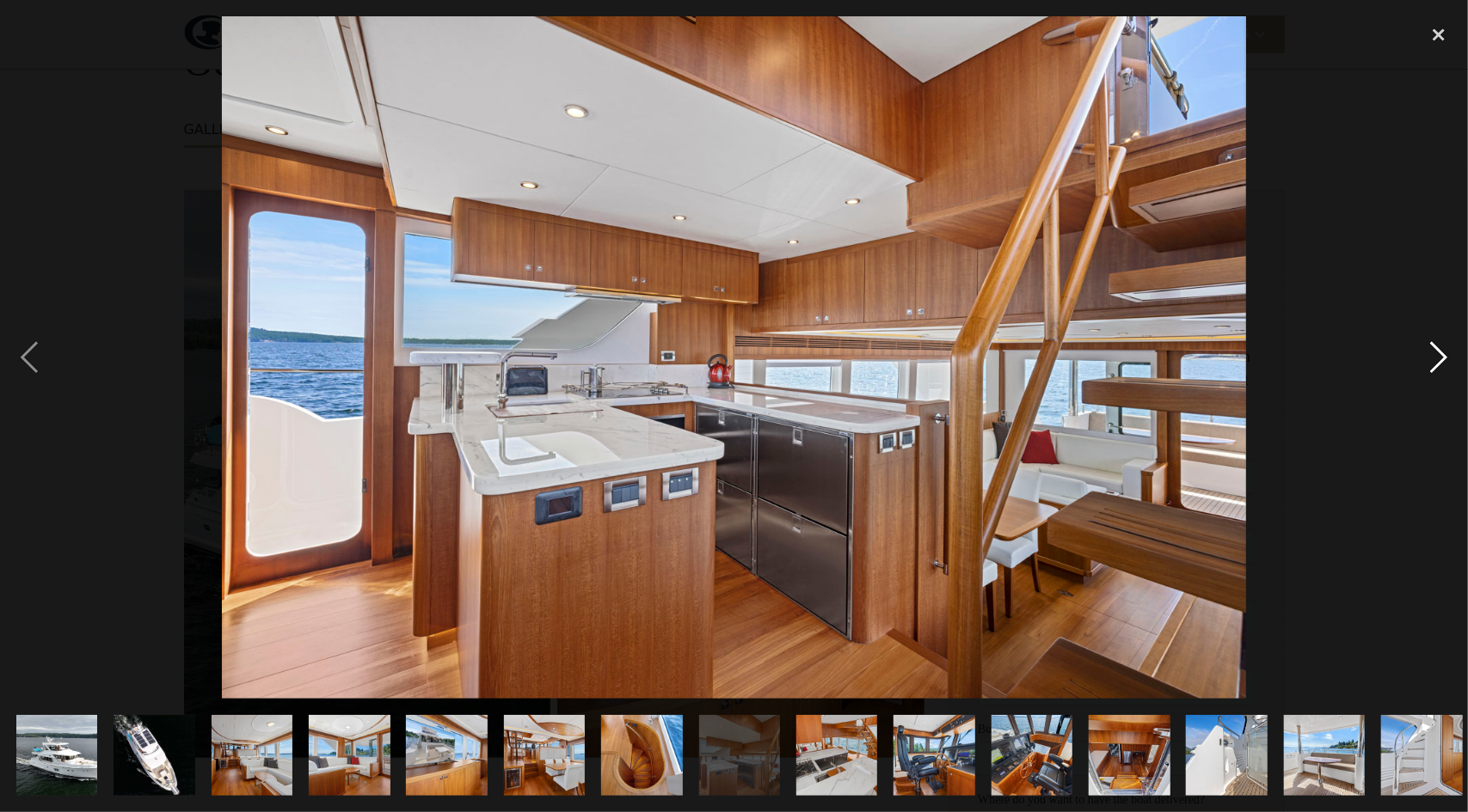
click at [1432, 344] on div "next image" at bounding box center [1438, 358] width 58 height 683
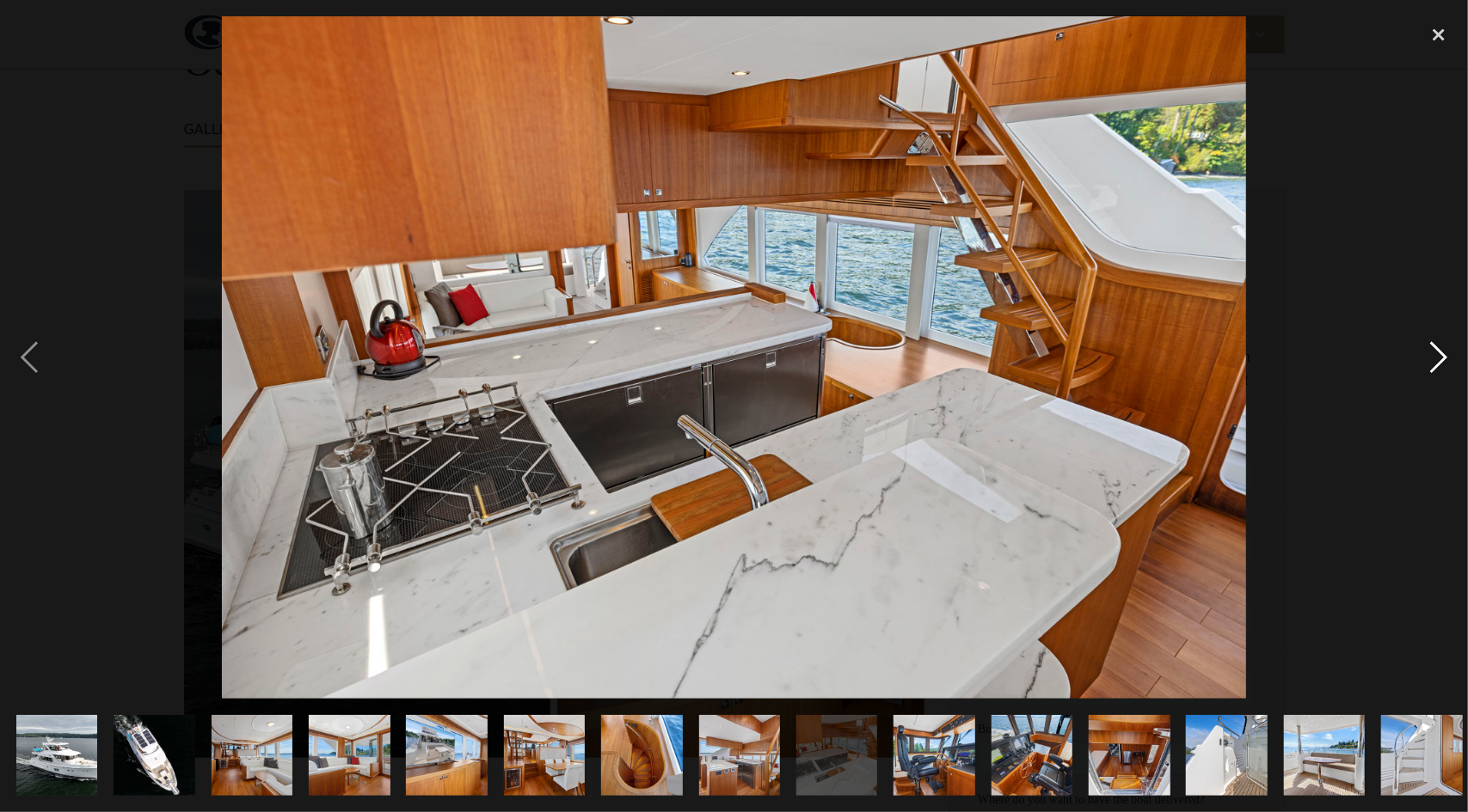
click at [1432, 344] on div "next image" at bounding box center [1438, 358] width 58 height 683
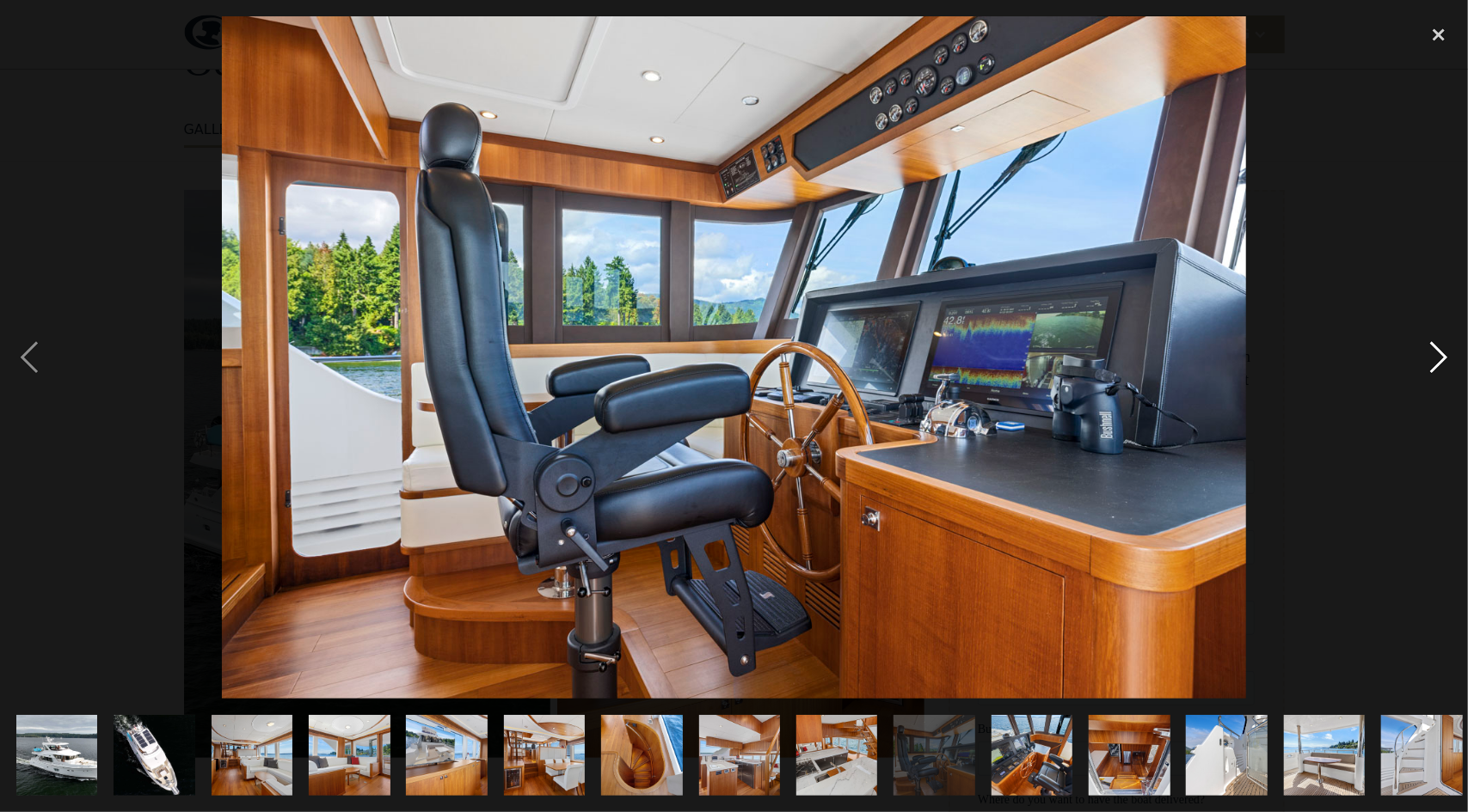
click at [1432, 344] on div "next image" at bounding box center [1438, 358] width 58 height 683
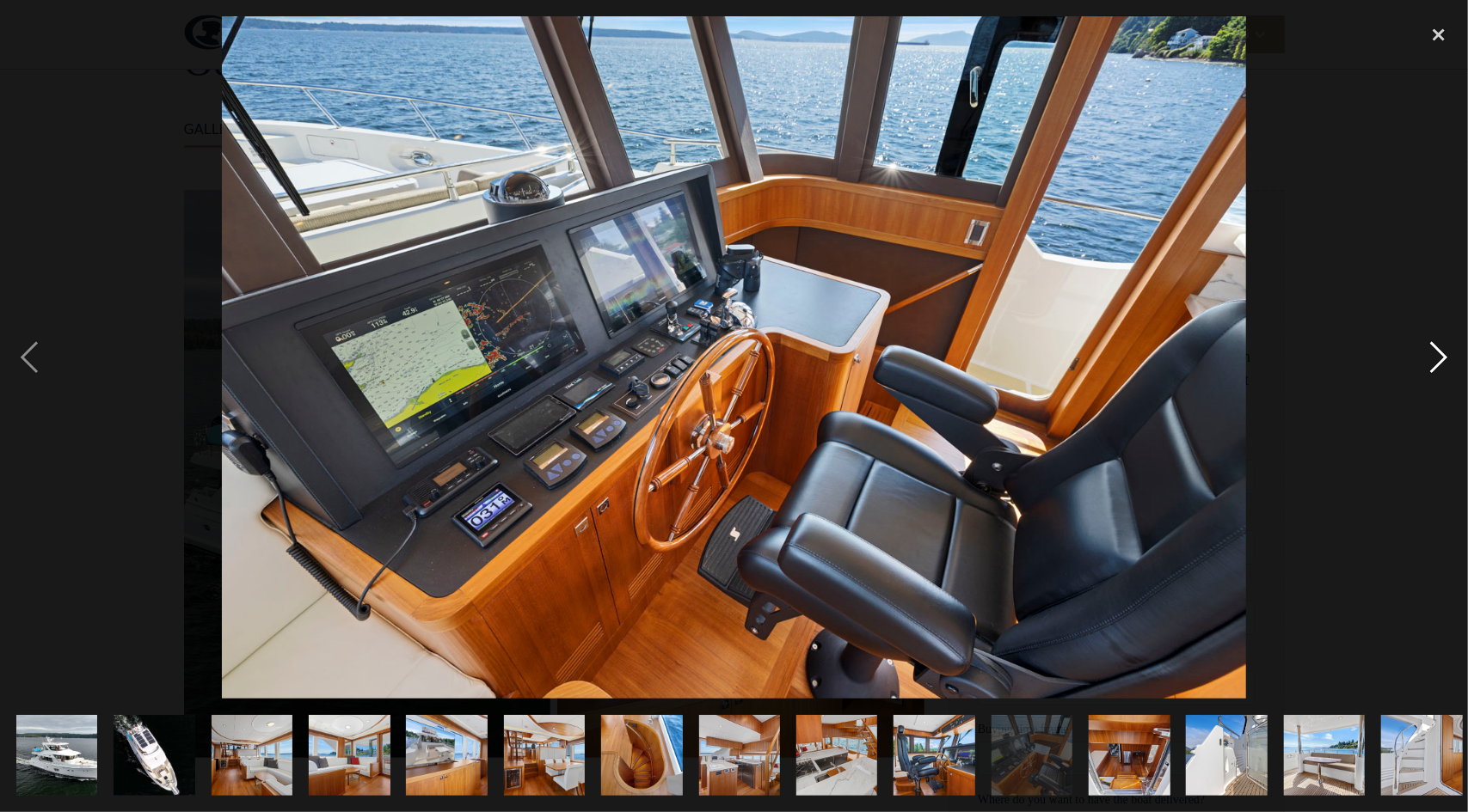
click at [1432, 344] on div "next image" at bounding box center [1438, 358] width 58 height 683
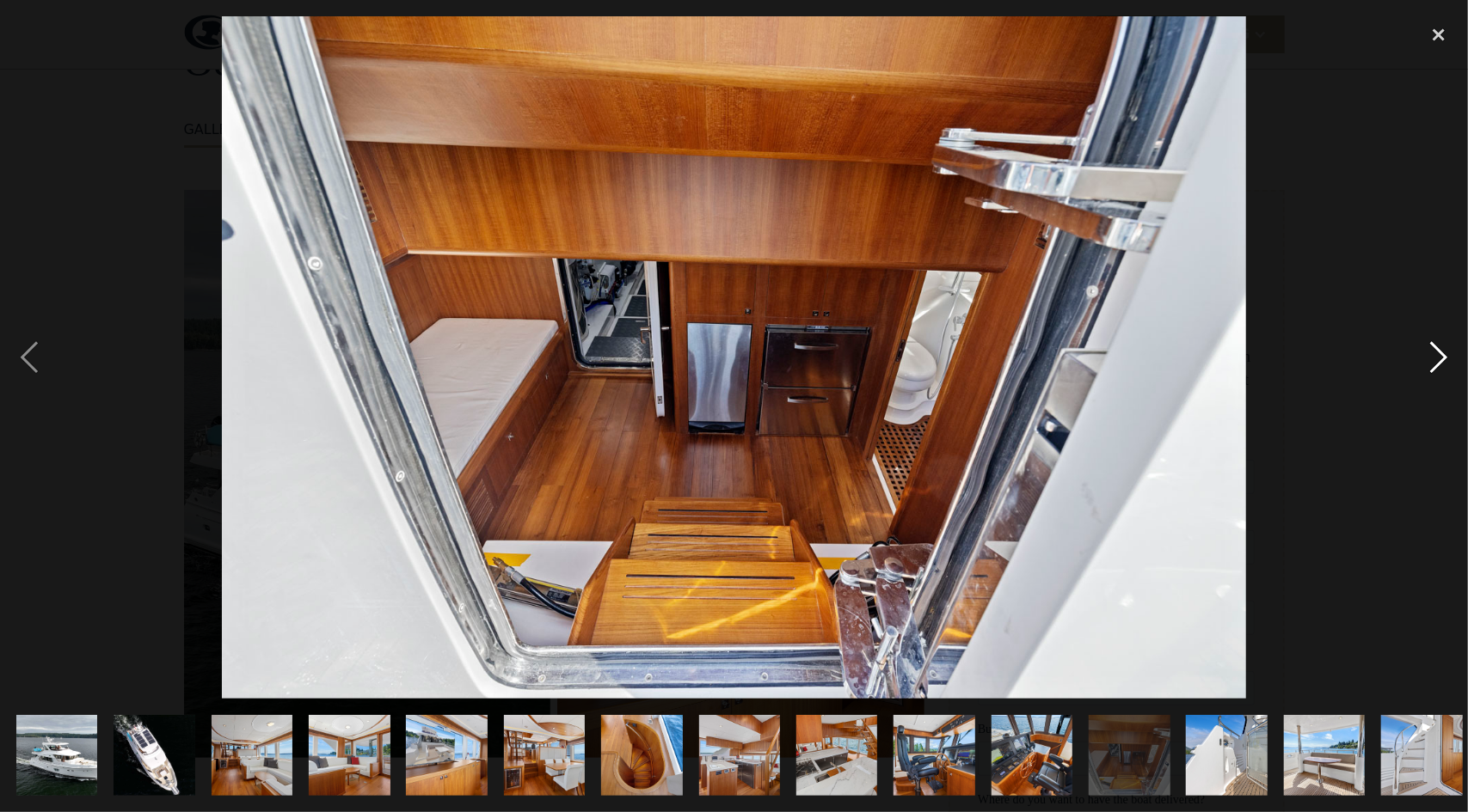
click at [1432, 344] on div "next image" at bounding box center [1438, 358] width 58 height 683
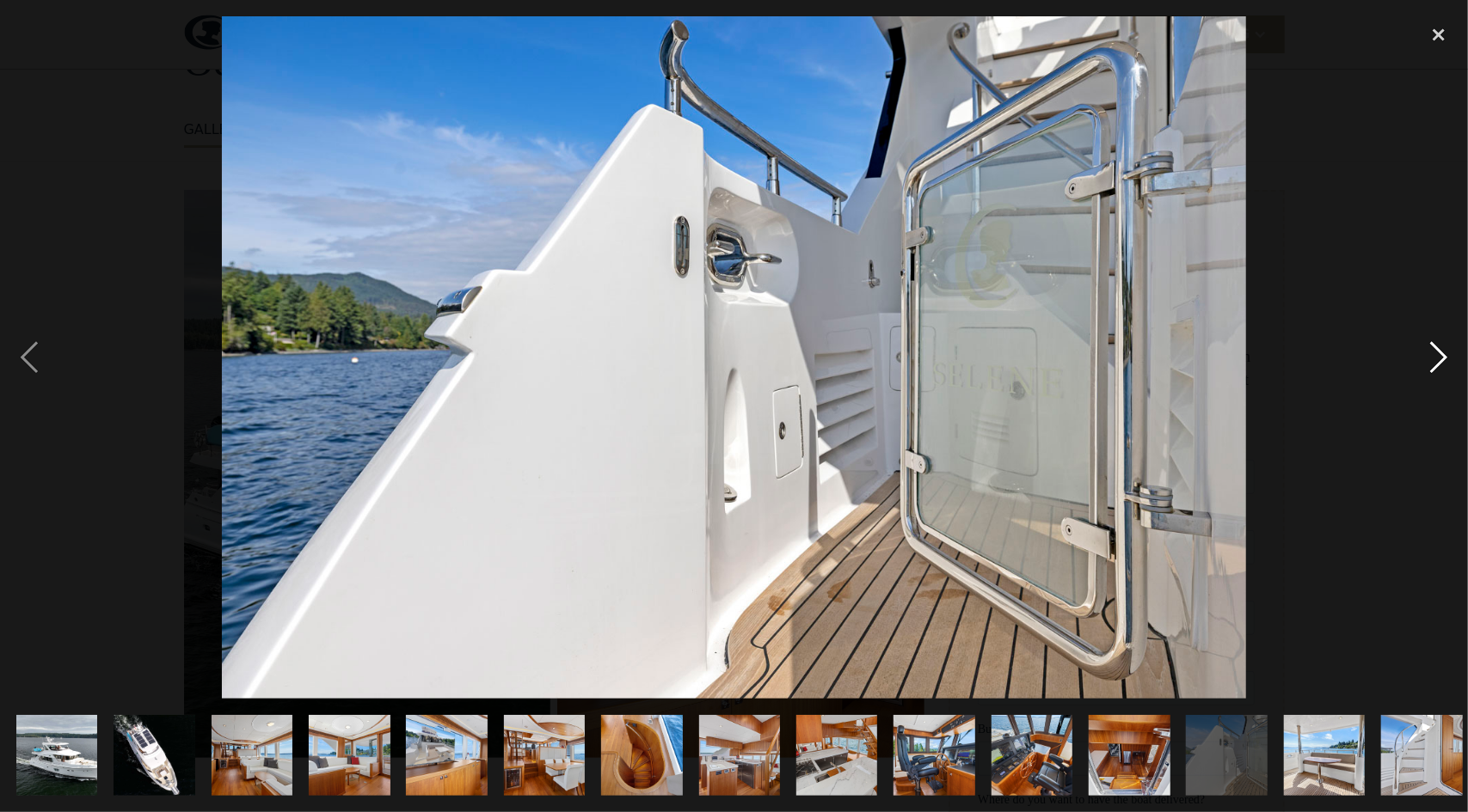
click at [1440, 365] on div "next image" at bounding box center [1438, 358] width 58 height 683
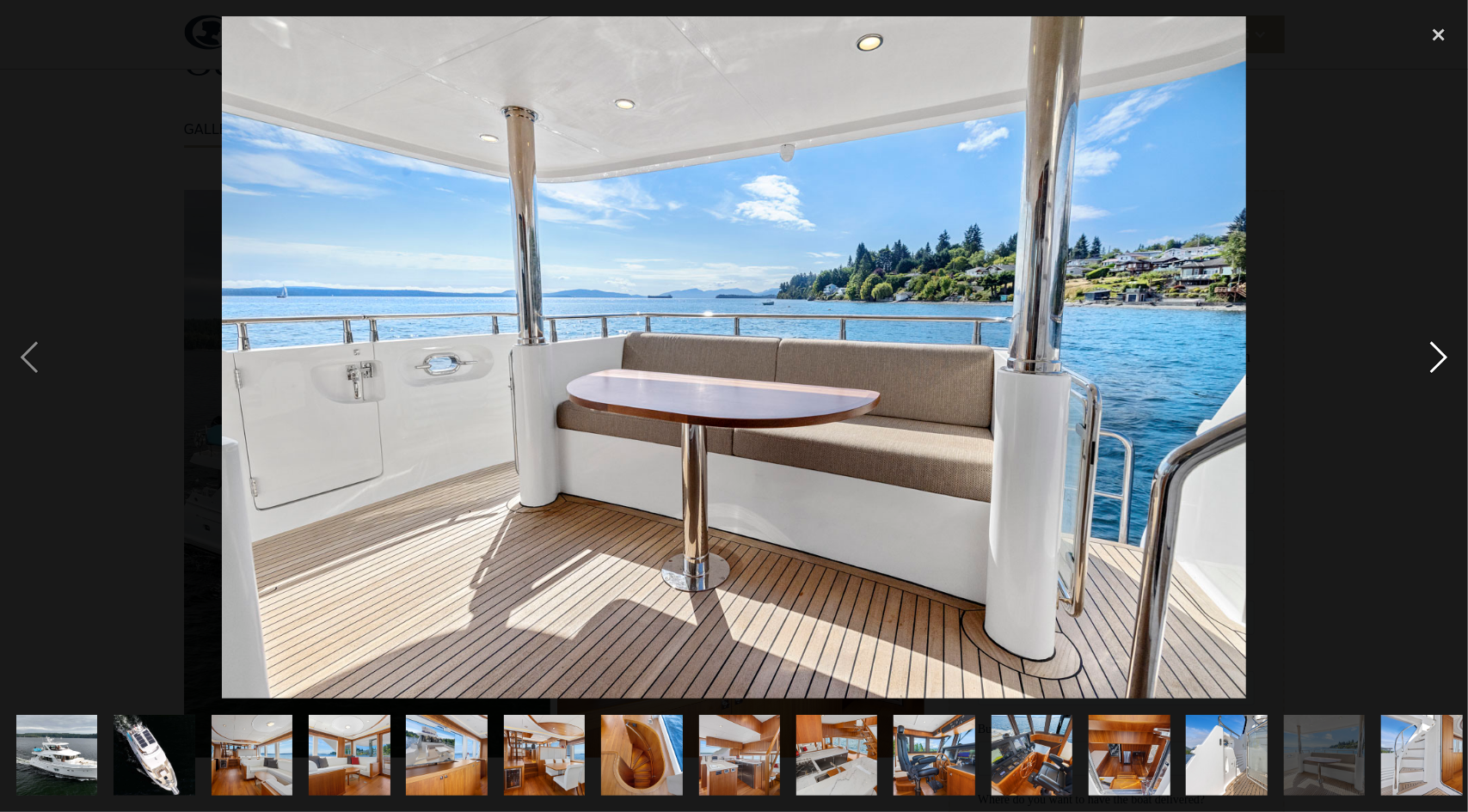
click at [1440, 365] on div "next image" at bounding box center [1438, 358] width 58 height 683
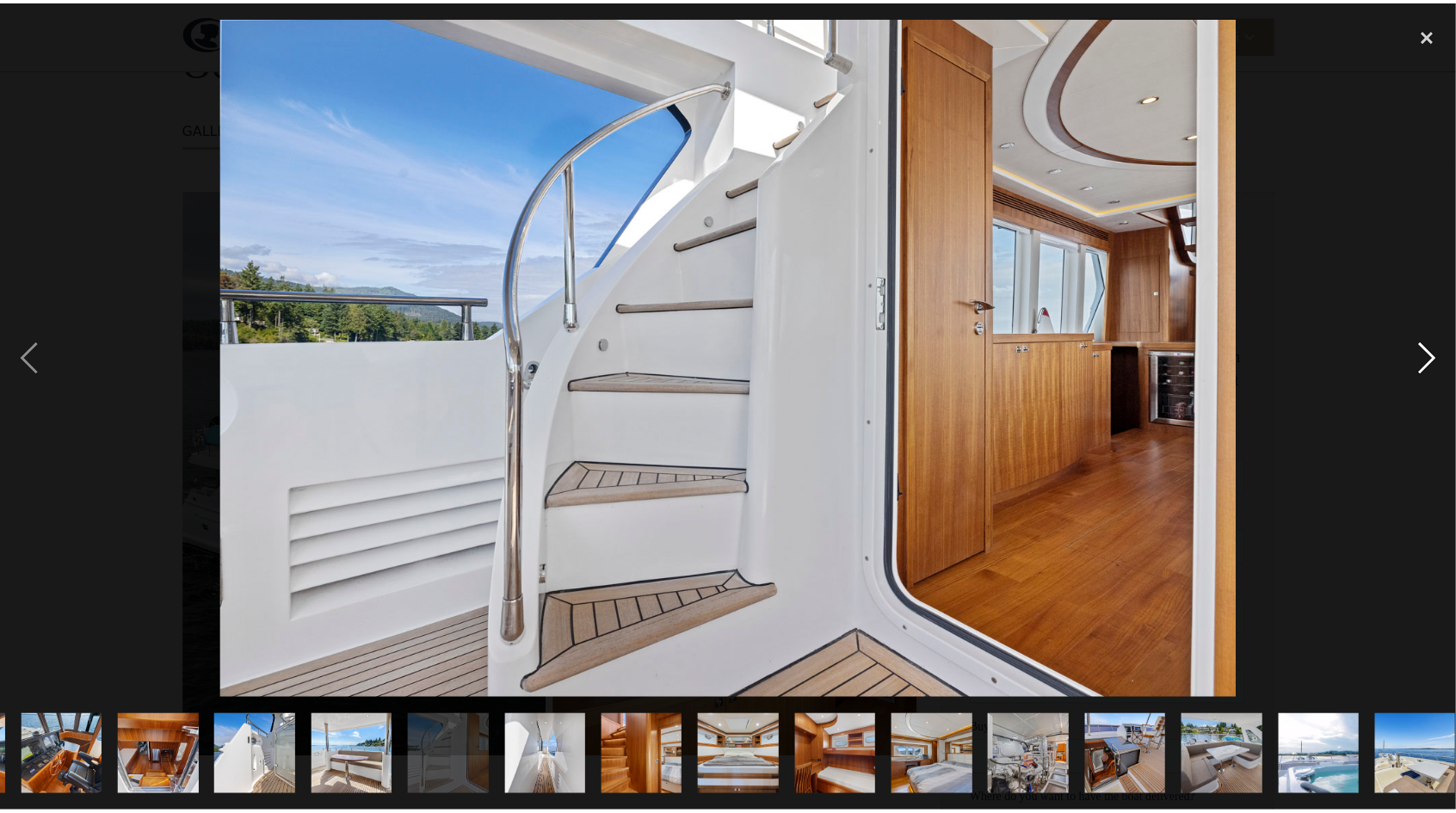
scroll to position [0, 987]
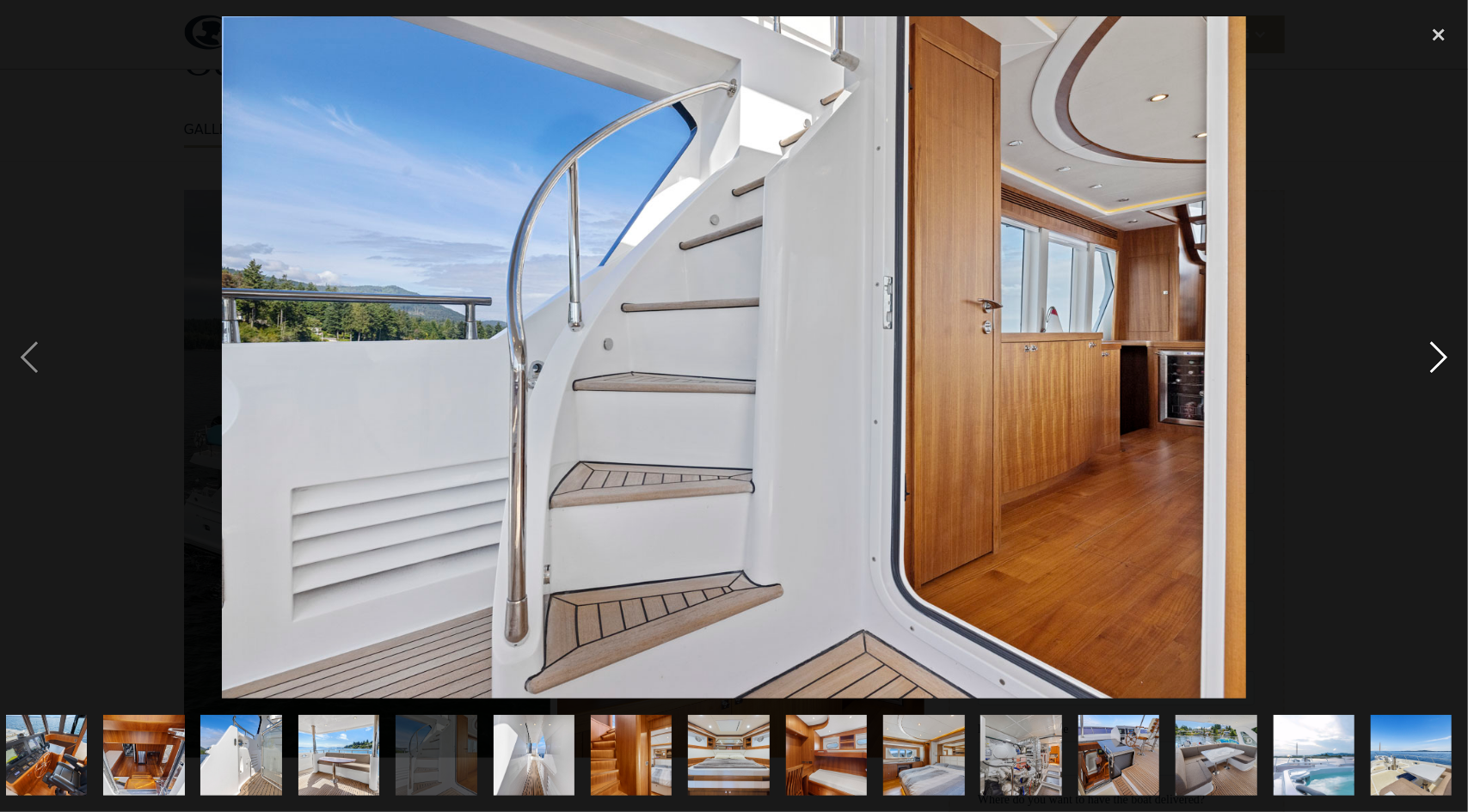
click at [1440, 365] on div "next image" at bounding box center [1438, 358] width 58 height 683
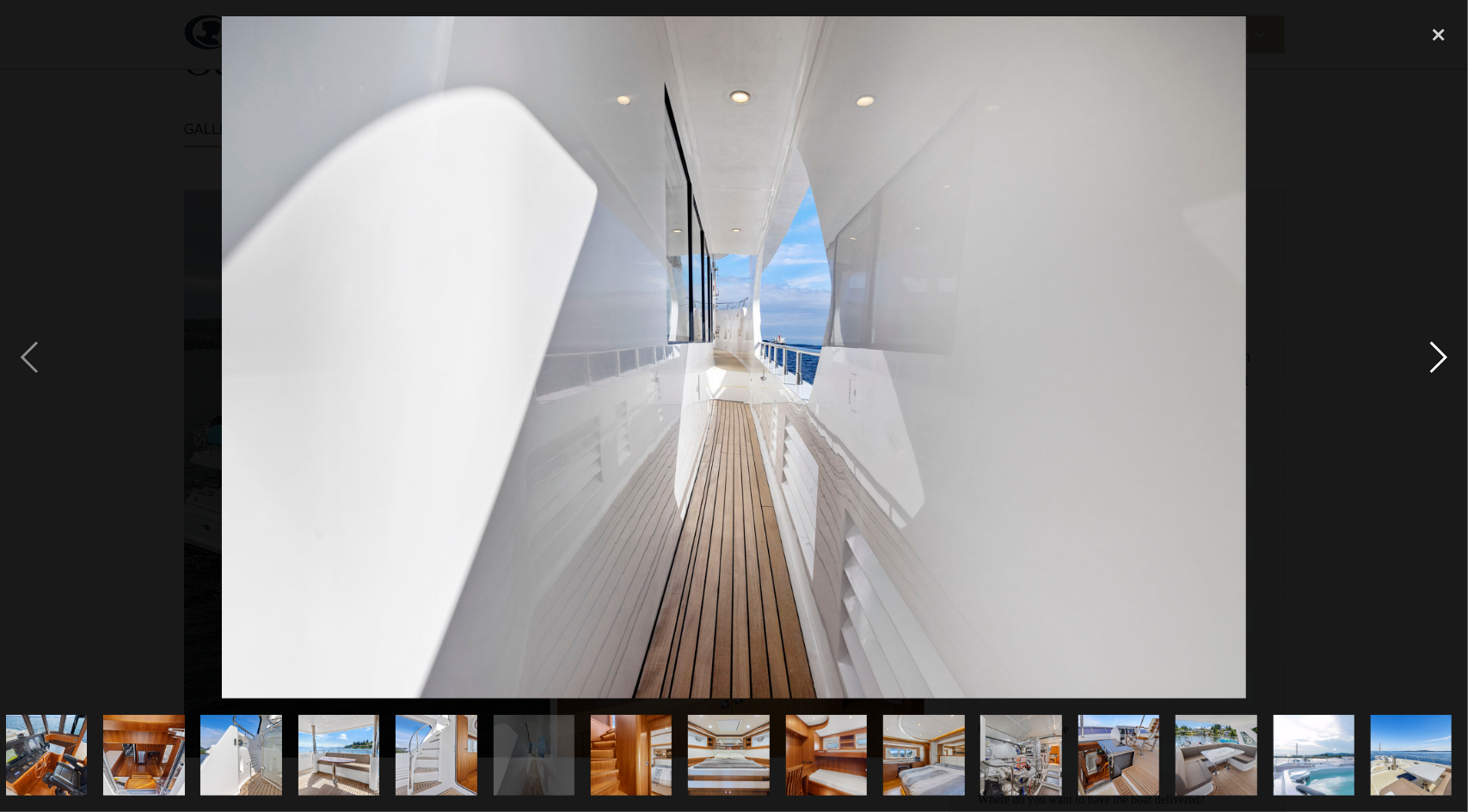
click at [1440, 365] on div "next image" at bounding box center [1438, 358] width 58 height 683
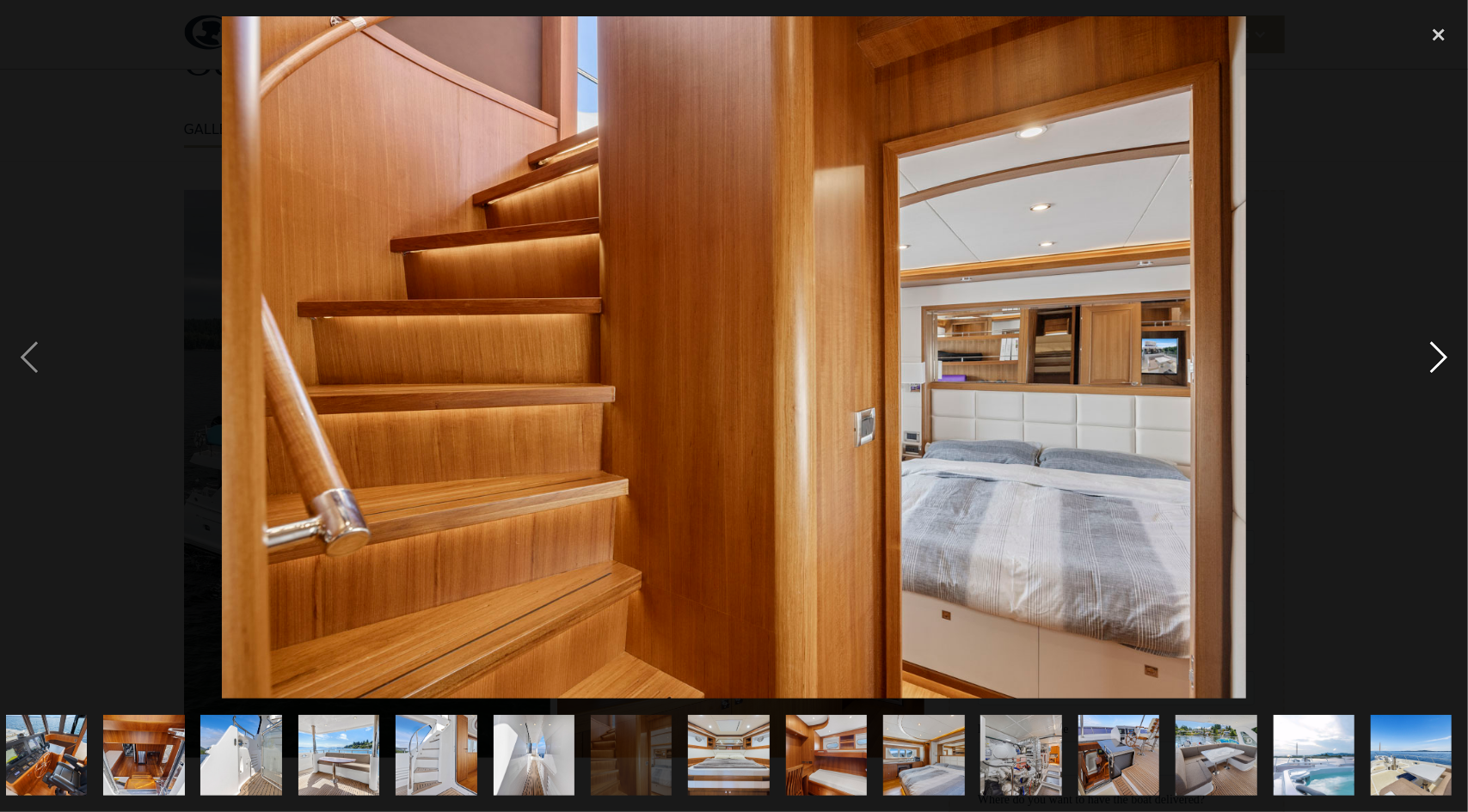
click at [1440, 365] on div "next image" at bounding box center [1438, 358] width 58 height 683
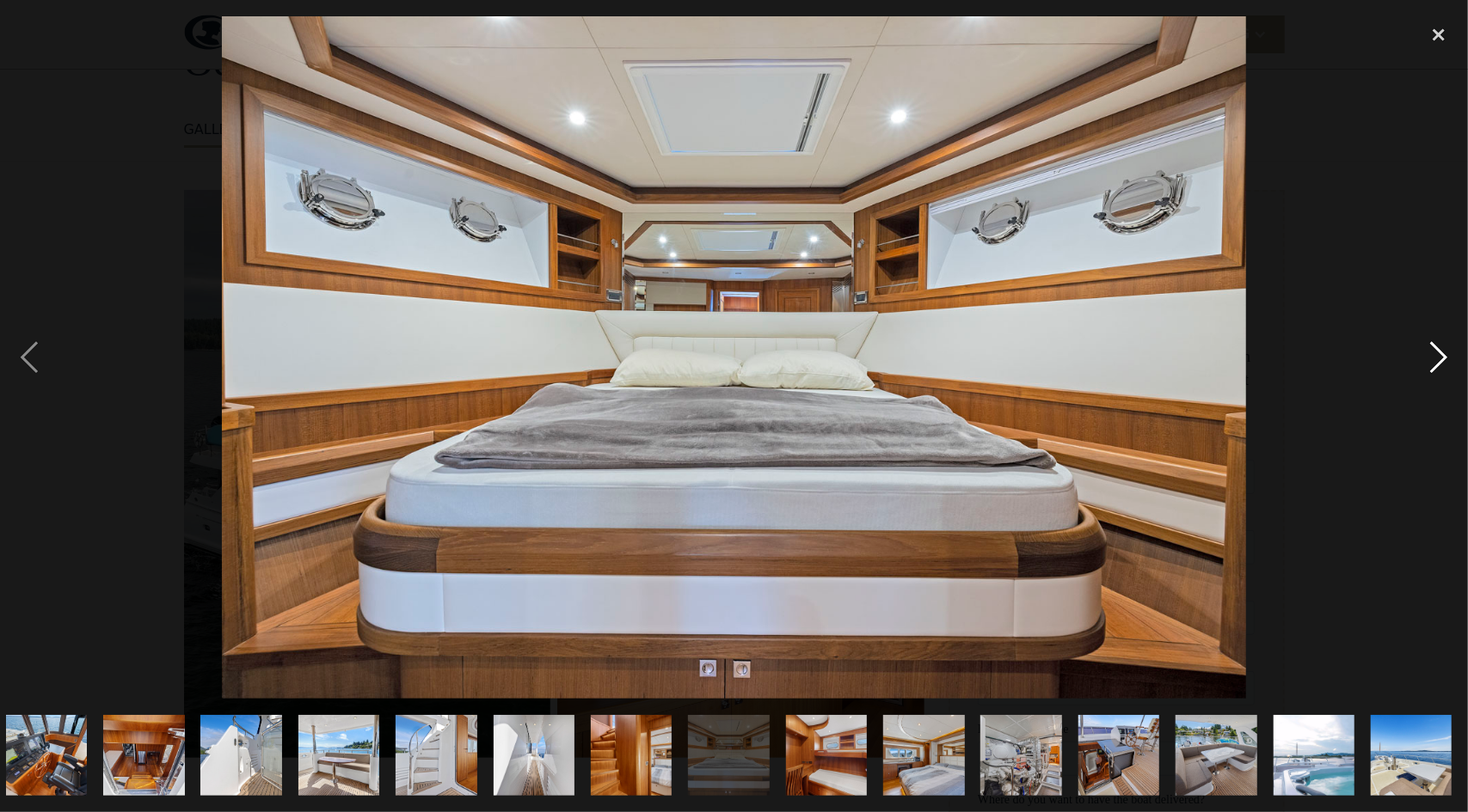
click at [1440, 365] on div "next image" at bounding box center [1438, 358] width 58 height 683
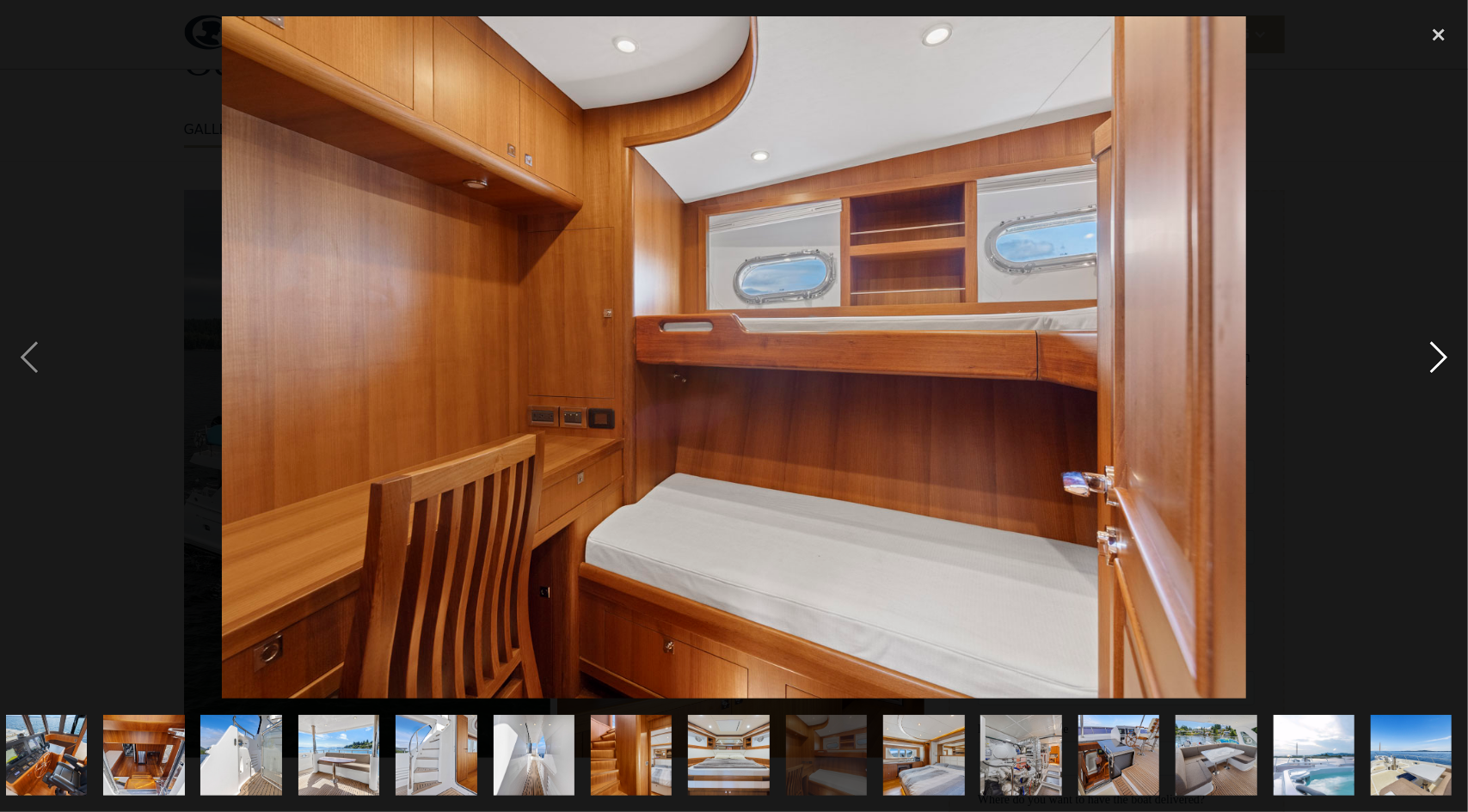
click at [1440, 365] on div "next image" at bounding box center [1438, 358] width 58 height 683
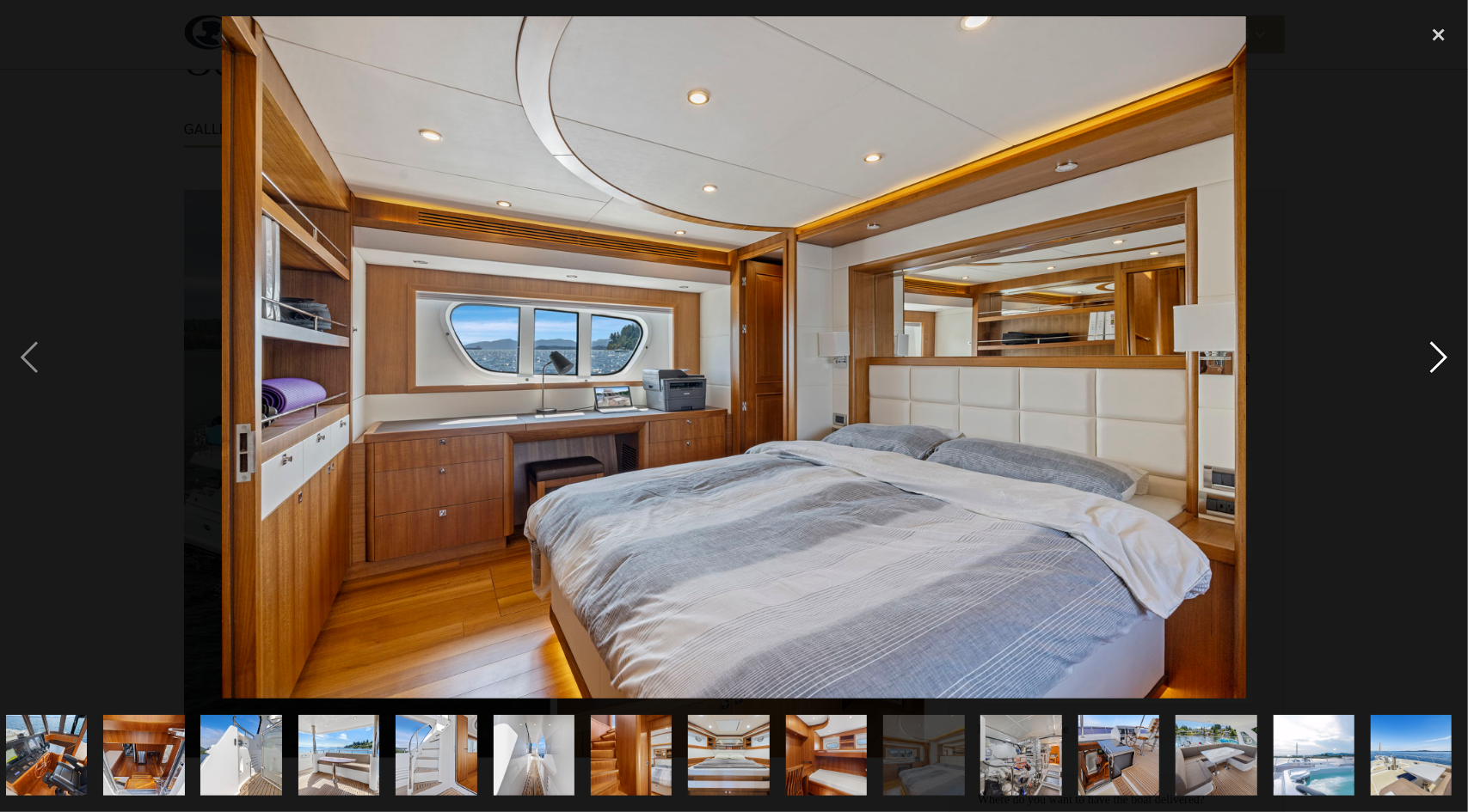
click at [1440, 365] on div "next image" at bounding box center [1438, 358] width 58 height 683
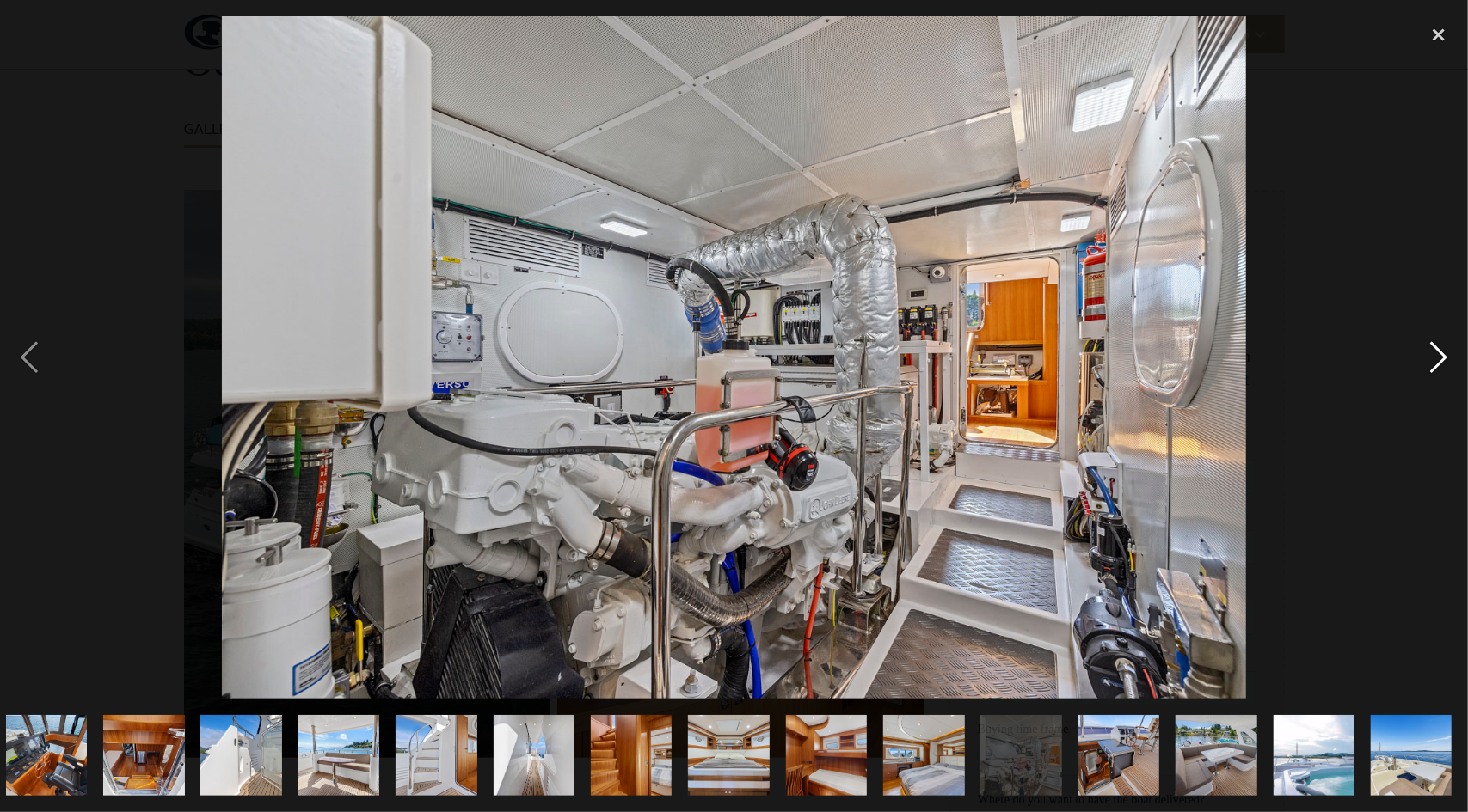
click at [1440, 365] on div "next image" at bounding box center [1438, 358] width 58 height 683
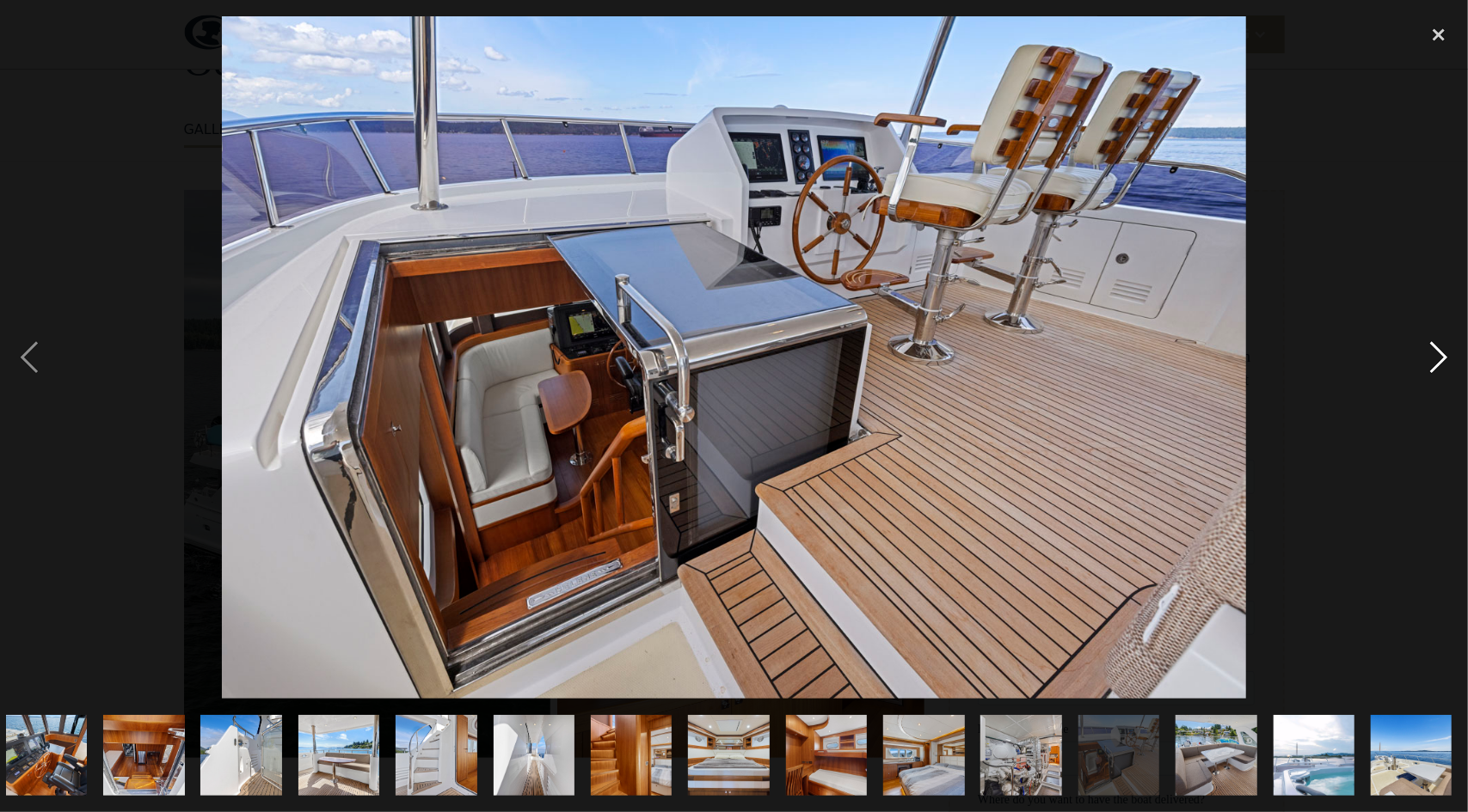
click at [1440, 365] on div "next image" at bounding box center [1438, 358] width 58 height 683
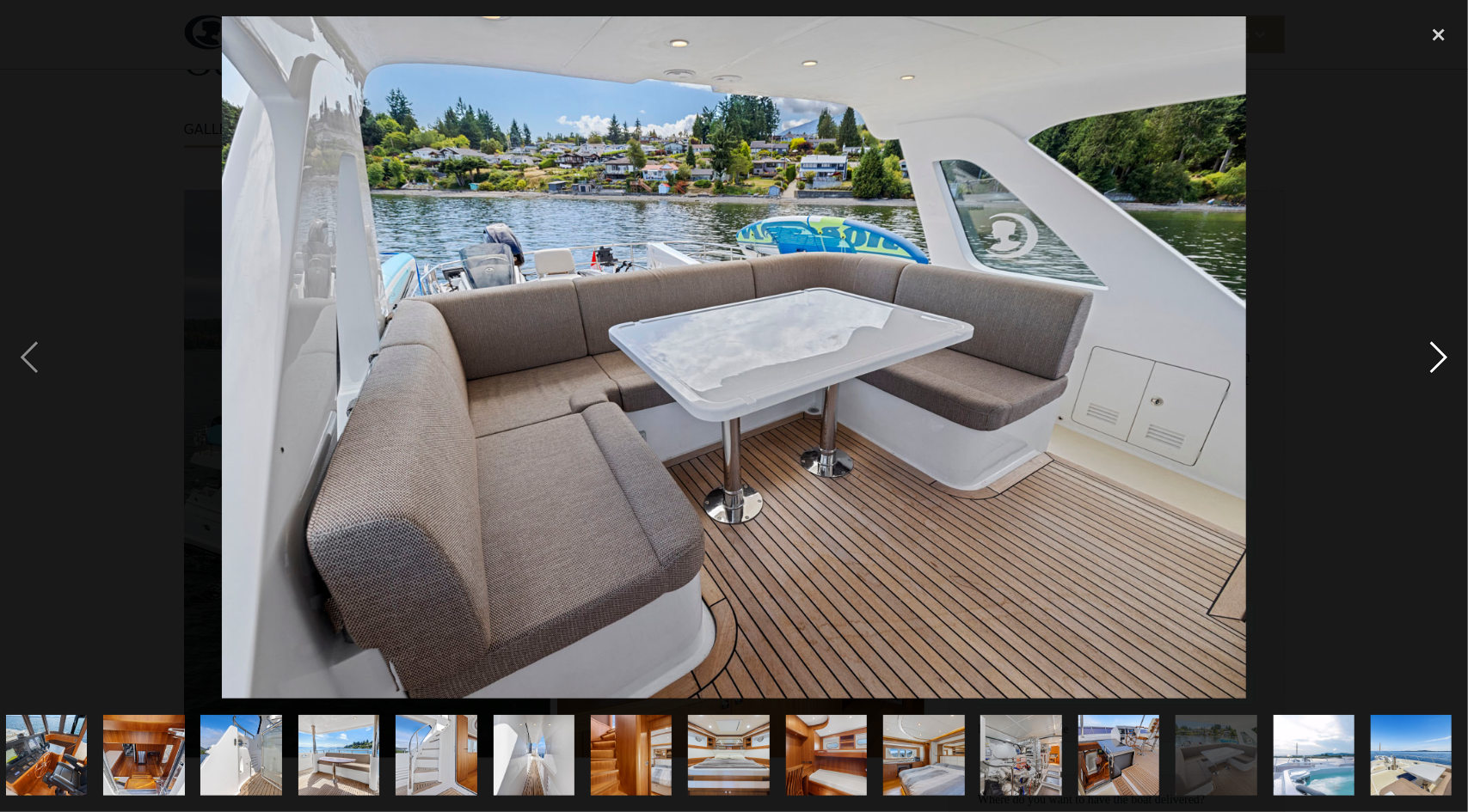
click at [1440, 365] on div "next image" at bounding box center [1438, 358] width 58 height 683
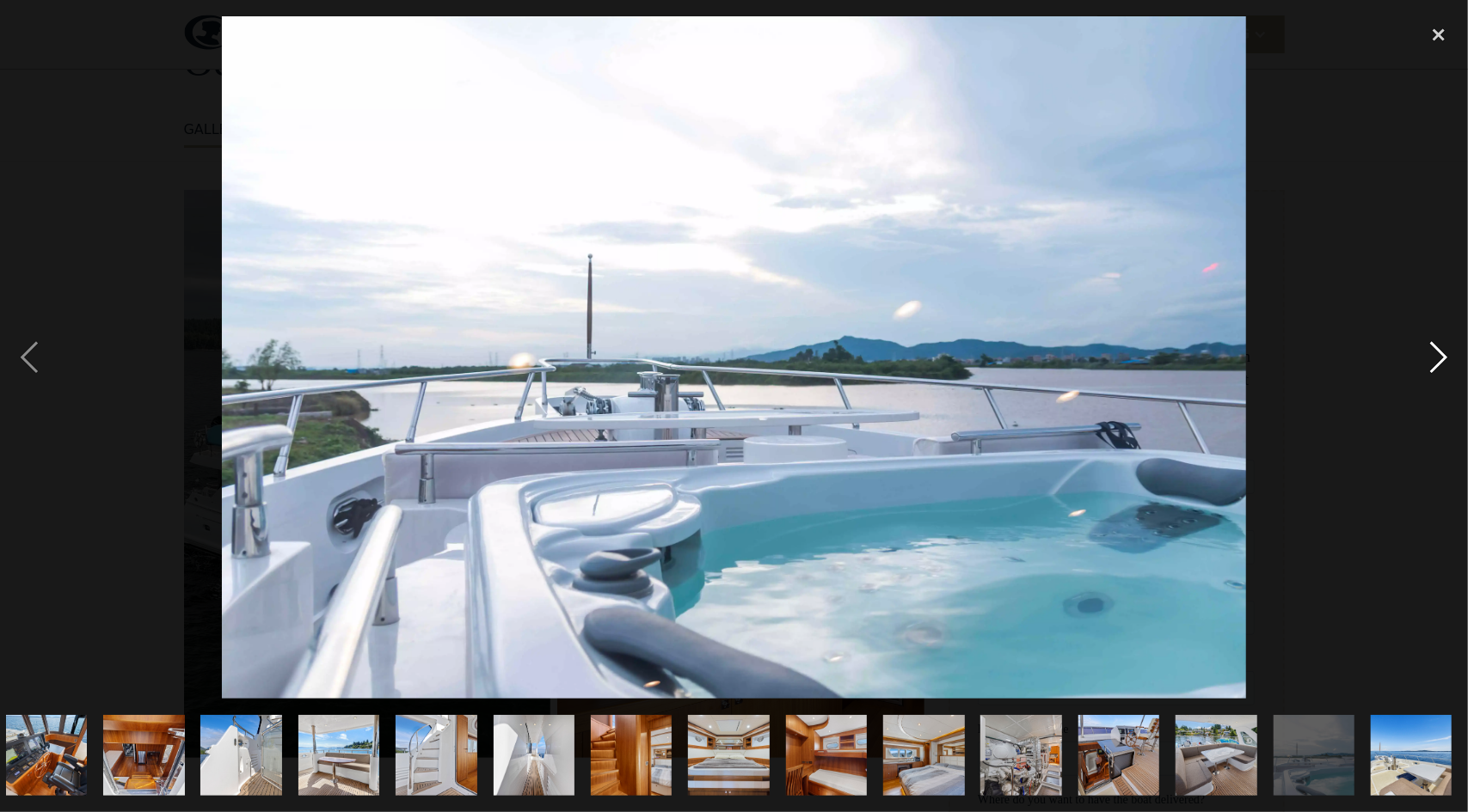
click at [1440, 365] on div "next image" at bounding box center [1438, 358] width 58 height 683
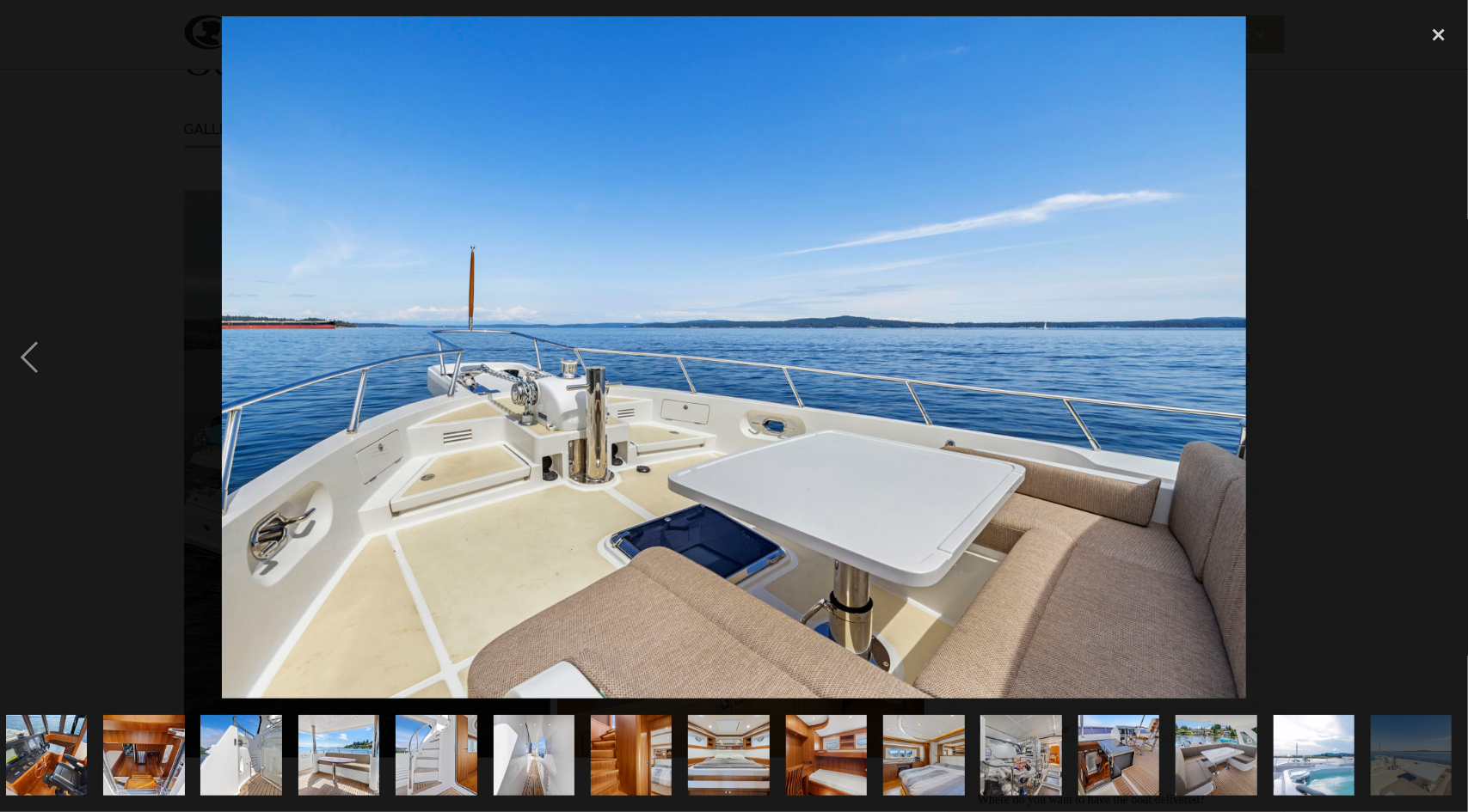
click at [1440, 365] on div "next image" at bounding box center [1438, 358] width 58 height 683
click at [1443, 31] on div "close lightbox" at bounding box center [1438, 35] width 58 height 38
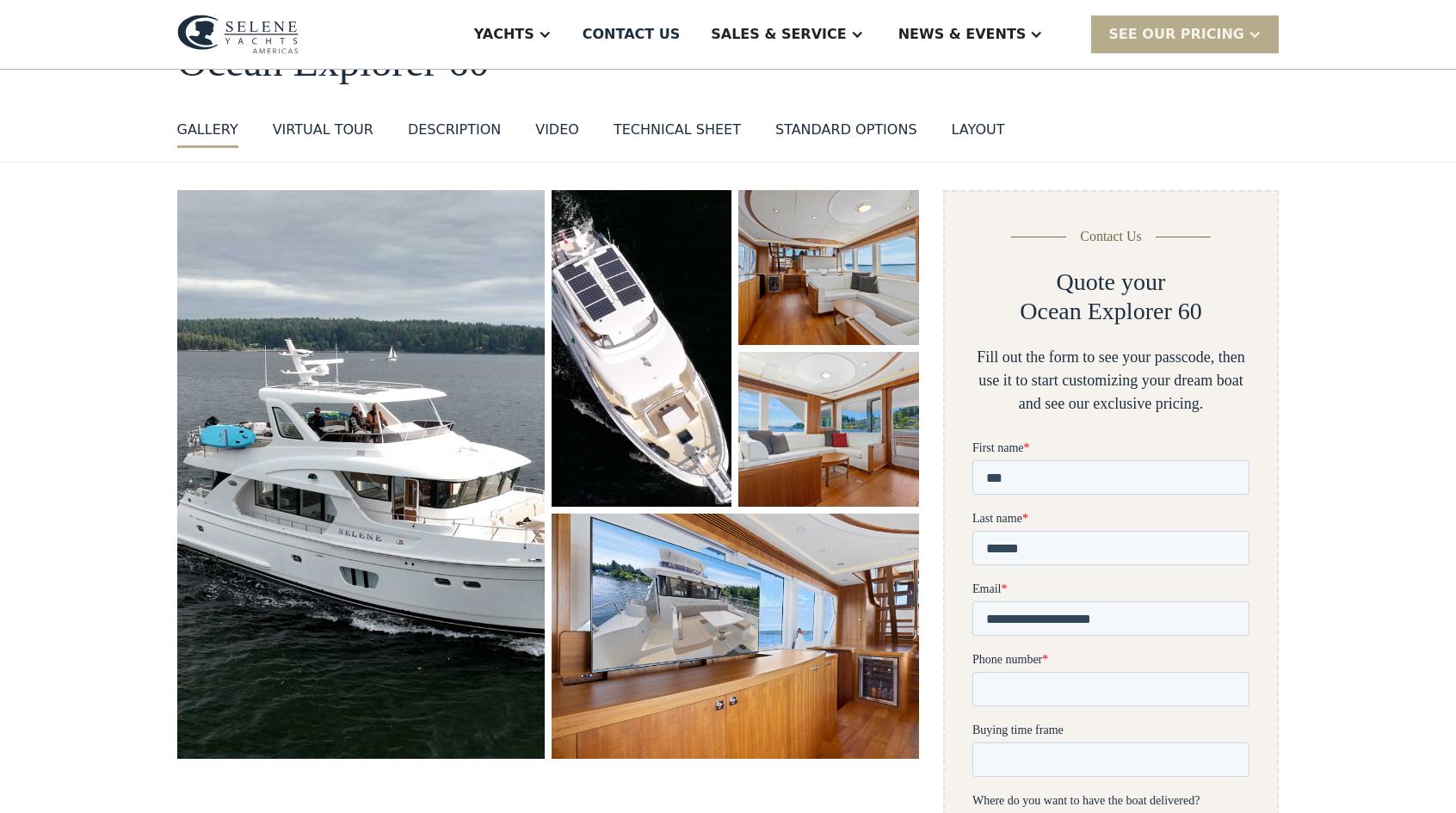
scroll to position [0, 0]
click at [795, 132] on div "standard options" at bounding box center [846, 130] width 142 height 21
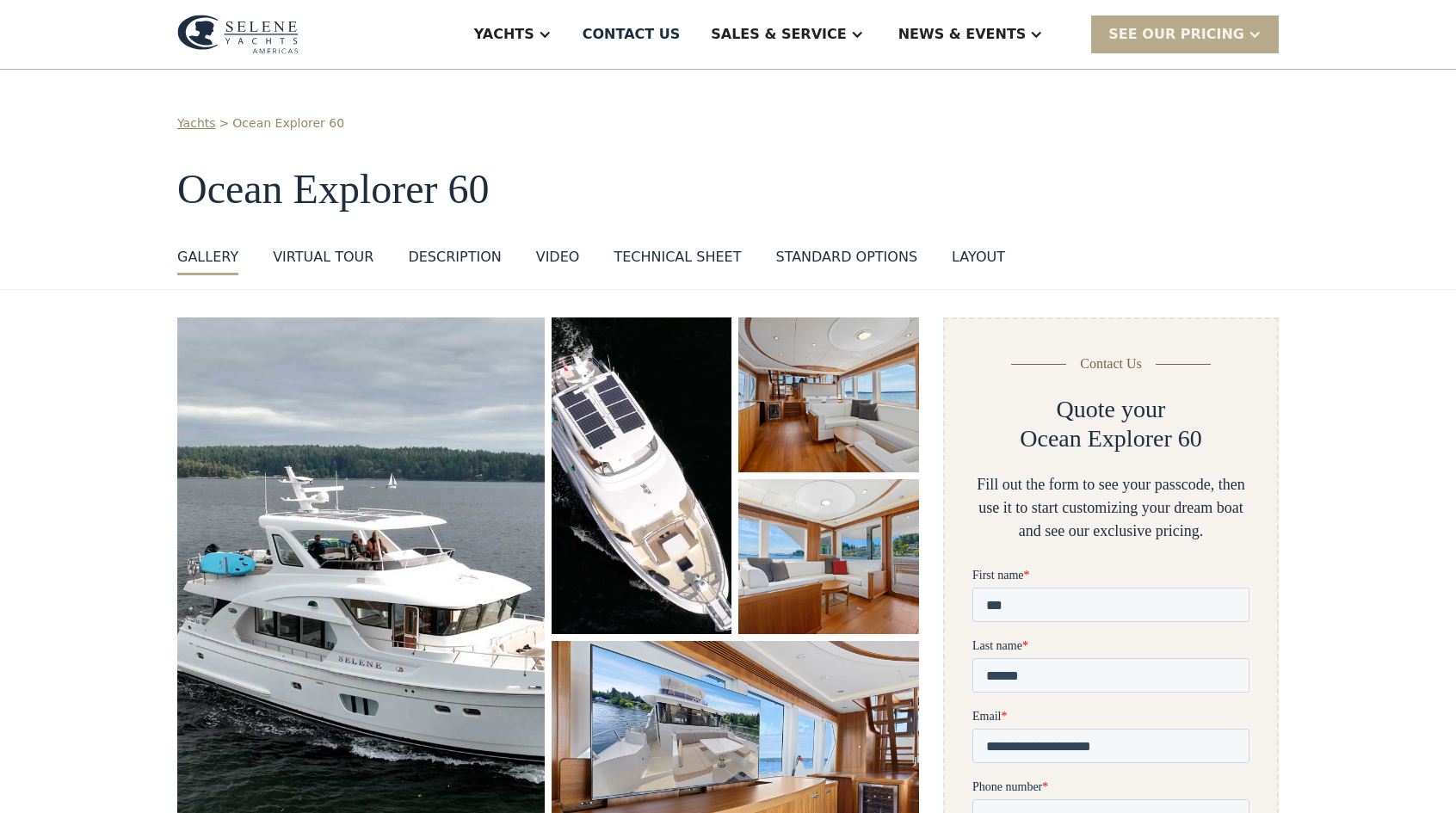
click at [536, 252] on div "VIDEO" at bounding box center [558, 257] width 44 height 21
click at [341, 255] on div "VIRTUAL TOUR" at bounding box center [324, 257] width 101 height 21
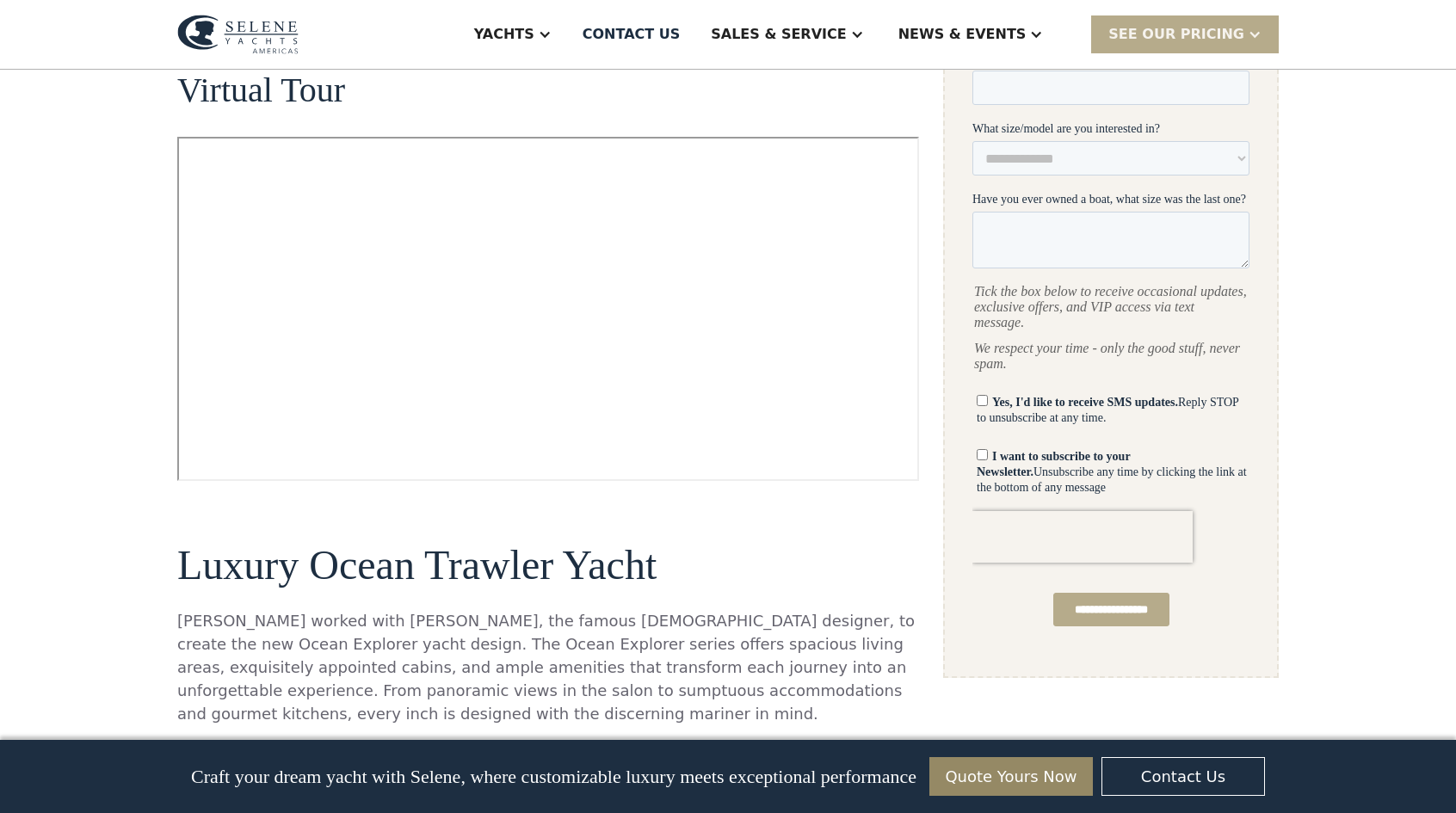
scroll to position [884, 0]
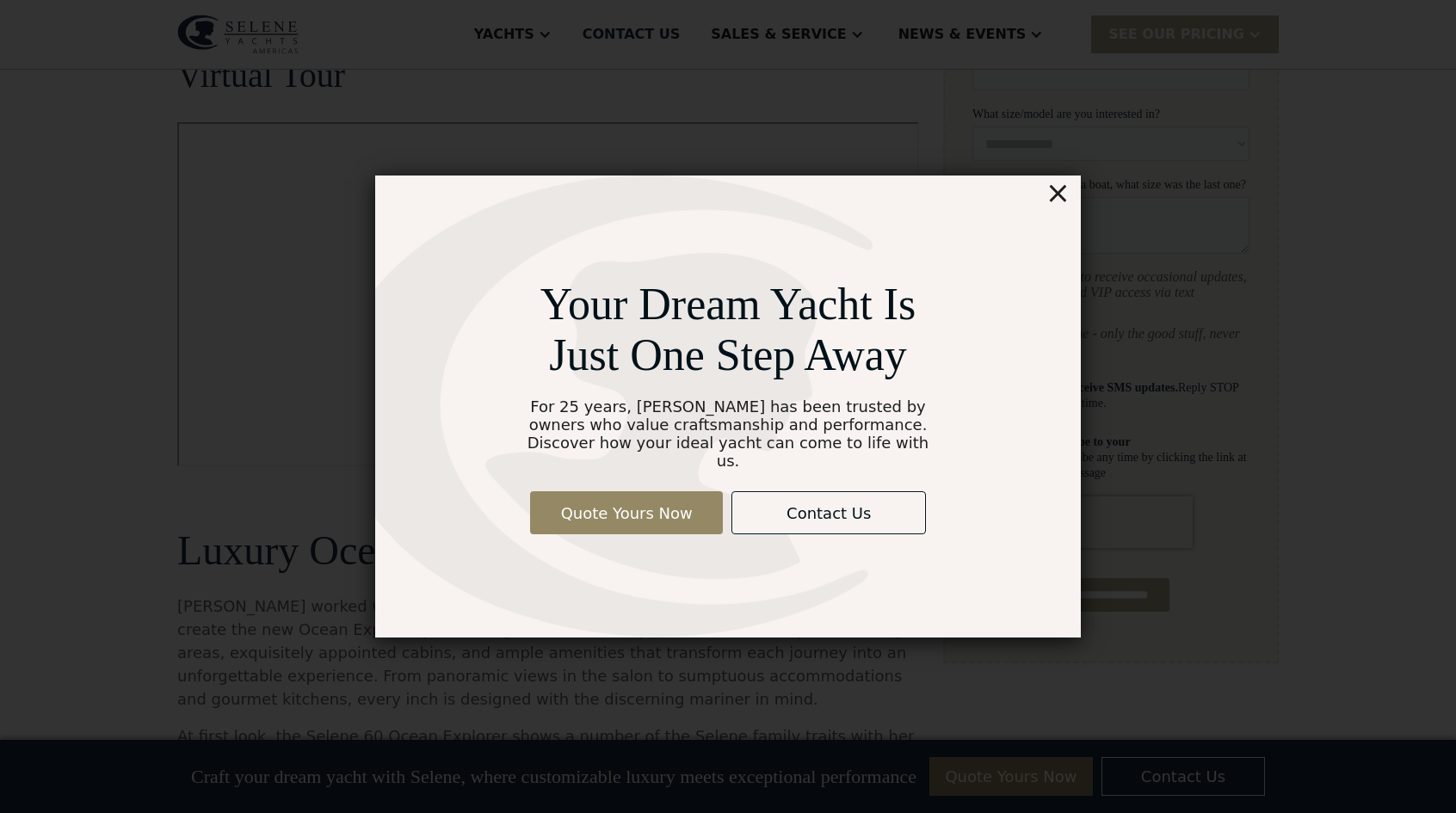
scroll to position [2070, 0]
click at [1067, 206] on div "×" at bounding box center [1058, 192] width 25 height 34
